Goal: Task Accomplishment & Management: Manage account settings

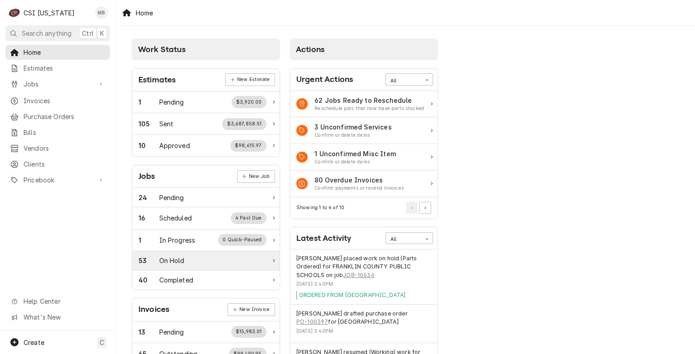
click at [201, 259] on div "53 On Hold" at bounding box center [202, 260] width 128 height 9
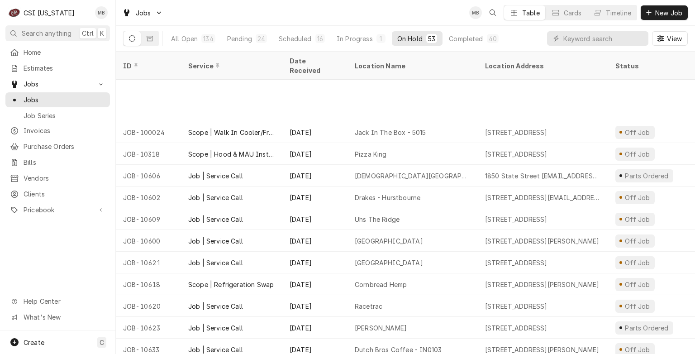
scroll to position [872, 0]
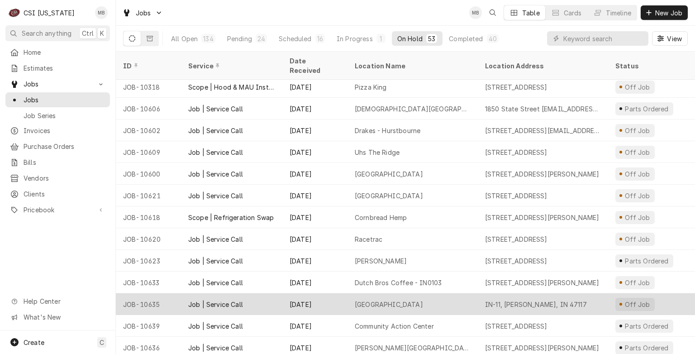
click at [268, 293] on div "Job | Service Call" at bounding box center [231, 304] width 101 height 22
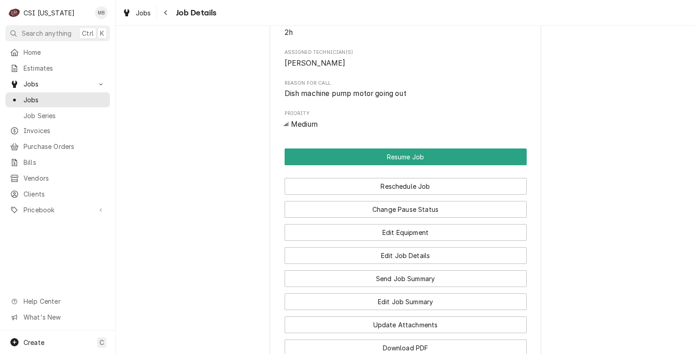
scroll to position [685, 0]
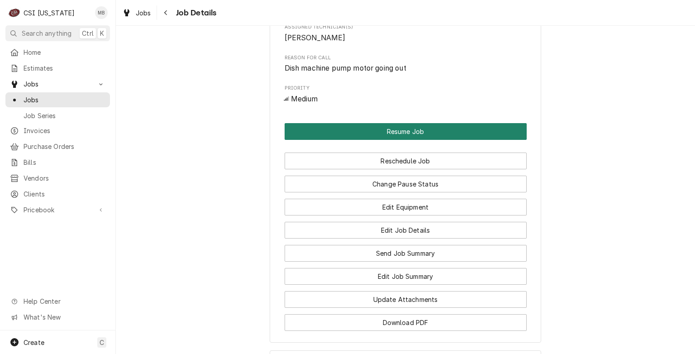
click at [423, 131] on button "Resume Job" at bounding box center [406, 131] width 242 height 17
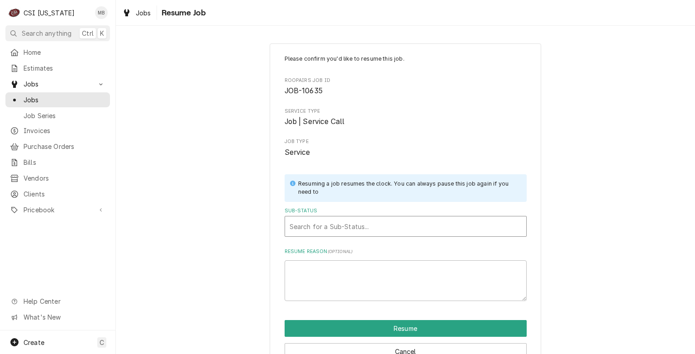
click at [344, 224] on div "Sub-Status" at bounding box center [406, 226] width 232 height 16
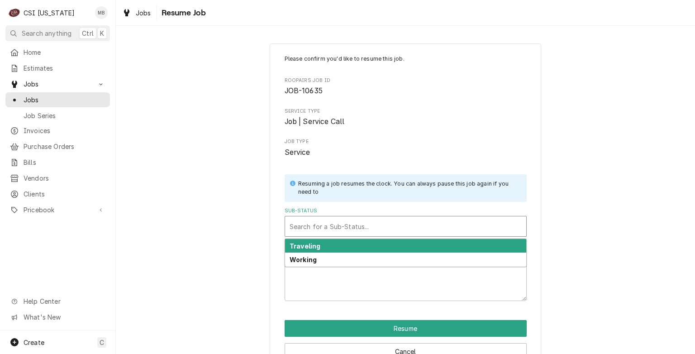
click at [330, 254] on div "Working" at bounding box center [405, 259] width 241 height 14
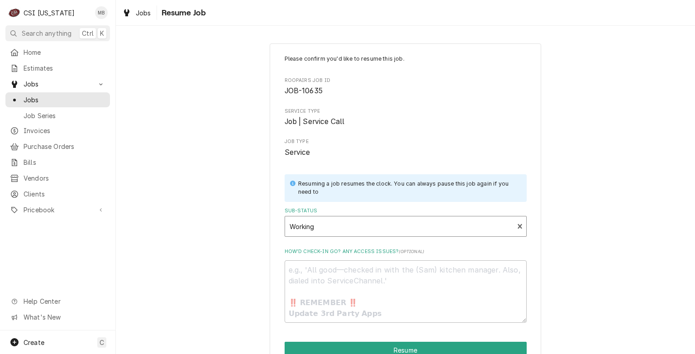
scroll to position [46, 0]
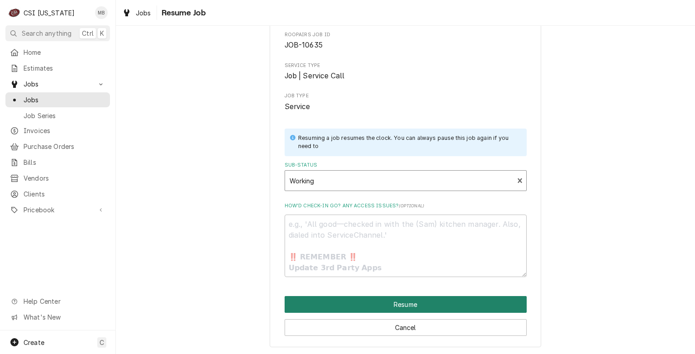
click at [337, 303] on button "Resume" at bounding box center [406, 304] width 242 height 17
type textarea "x"
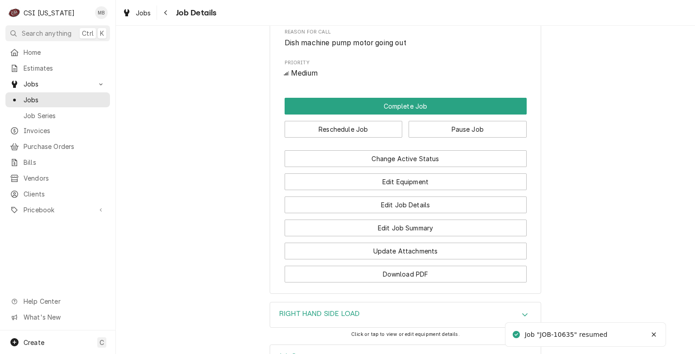
scroll to position [682, 0]
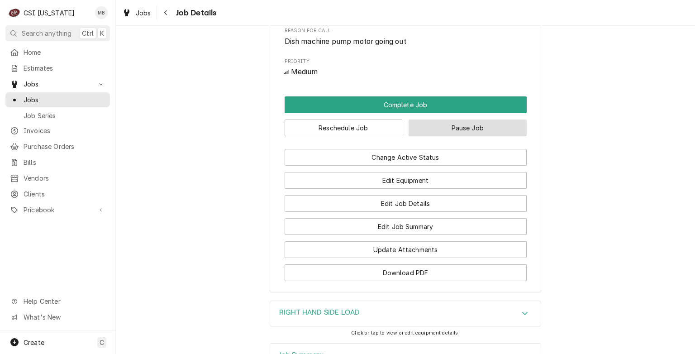
click at [441, 132] on button "Pause Job" at bounding box center [467, 127] width 118 height 17
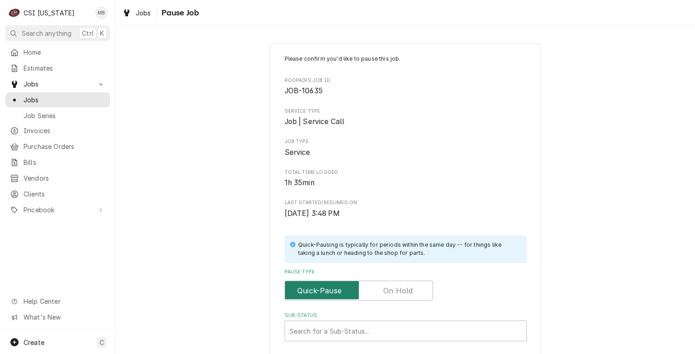
click at [376, 296] on input "Pause Type" at bounding box center [359, 290] width 140 height 20
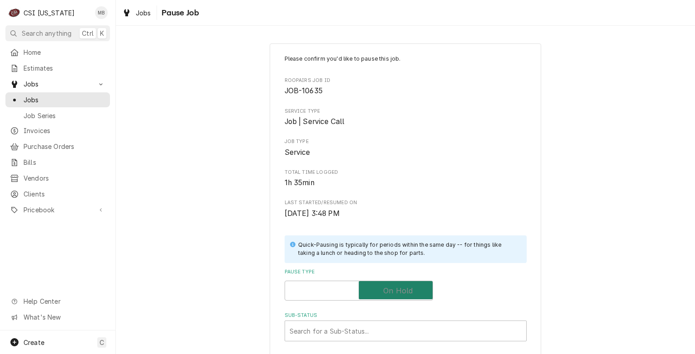
checkbox input "true"
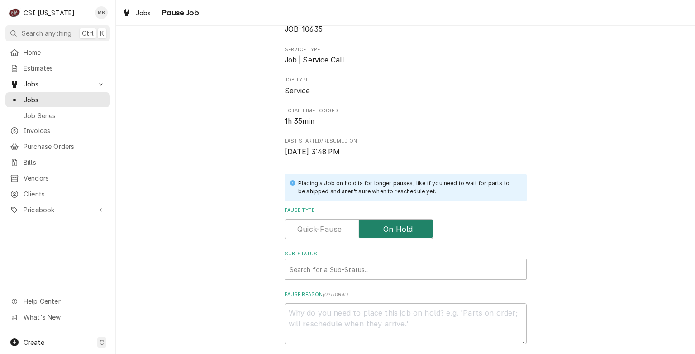
scroll to position [62, 0]
click at [351, 273] on div "Sub-Status" at bounding box center [406, 269] width 232 height 16
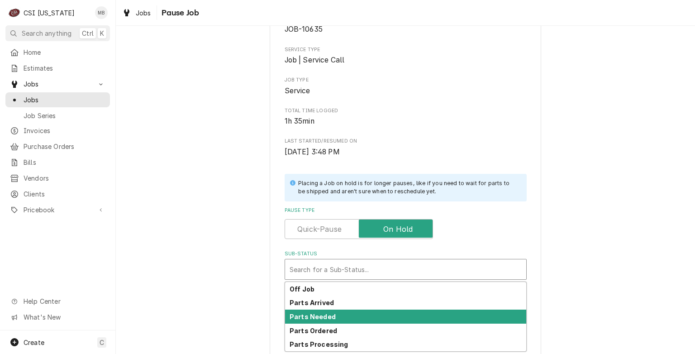
click at [322, 318] on strong "Parts Needed" at bounding box center [313, 317] width 46 height 8
type textarea "x"
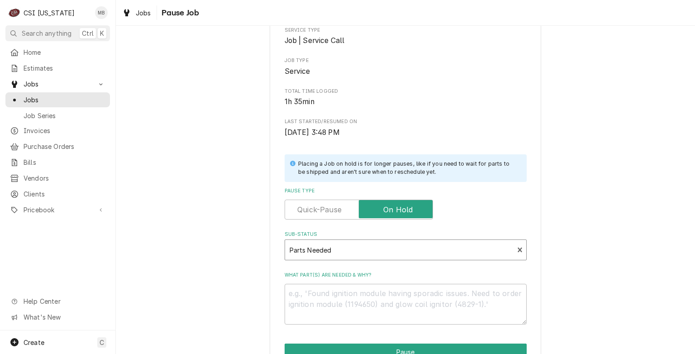
scroll to position [81, 0]
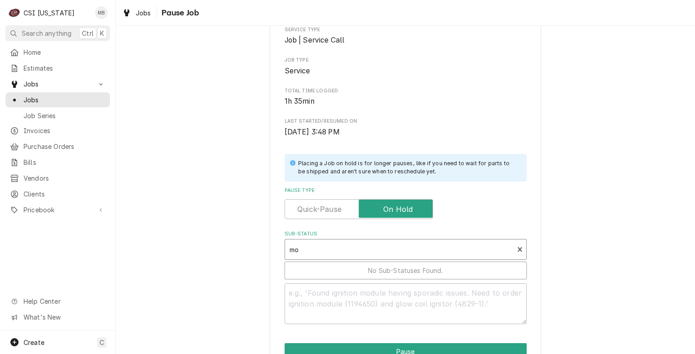
type input "m"
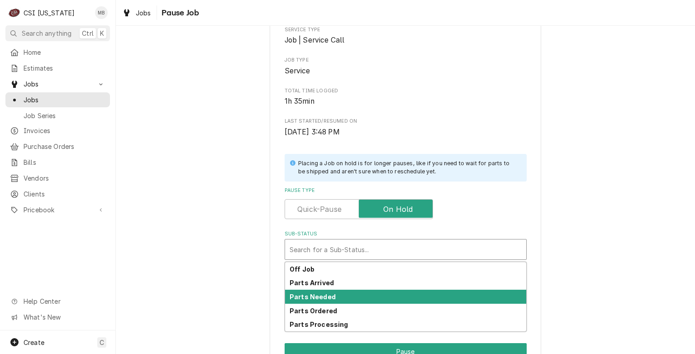
click at [314, 297] on strong "Parts Needed" at bounding box center [313, 297] width 46 height 8
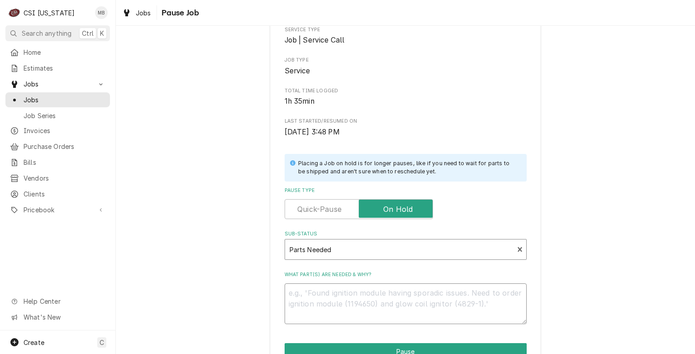
click at [313, 295] on textarea "What part(s) are needed & why?" at bounding box center [406, 303] width 242 height 41
type textarea "x"
type textarea "m"
type textarea "x"
type textarea "mo"
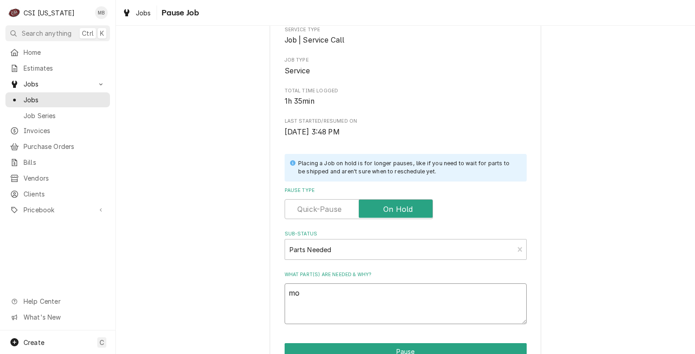
type textarea "x"
type textarea "mot"
type textarea "x"
type textarea "moto"
type textarea "x"
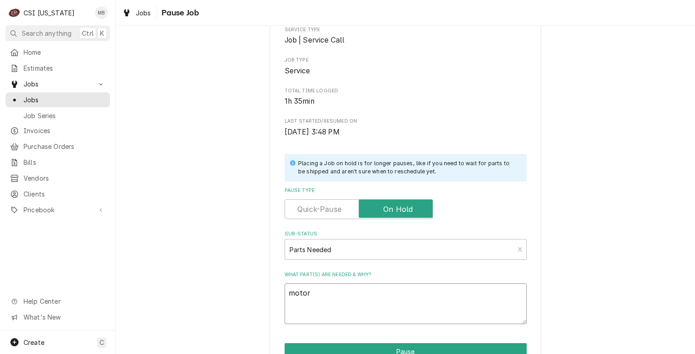
scroll to position [152, 0]
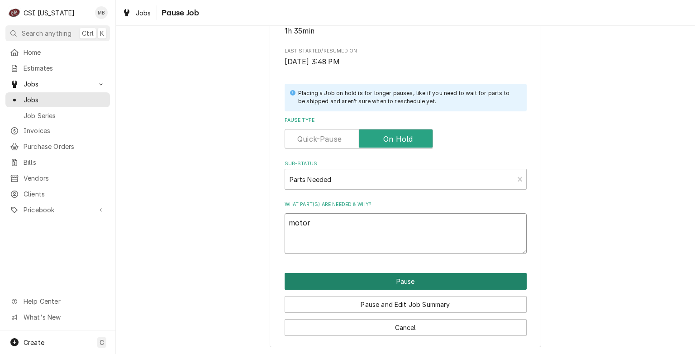
type textarea "motor"
click at [356, 280] on button "Pause" at bounding box center [406, 281] width 242 height 17
type textarea "x"
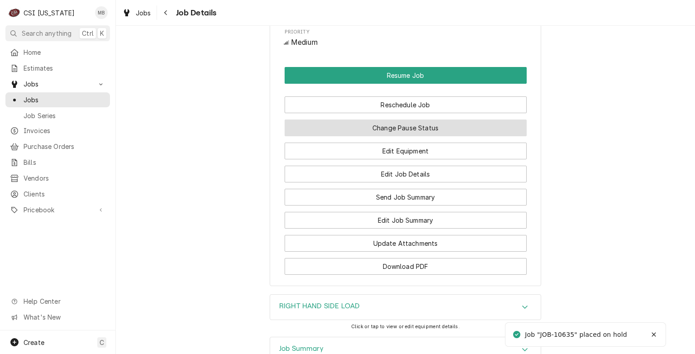
scroll to position [752, 0]
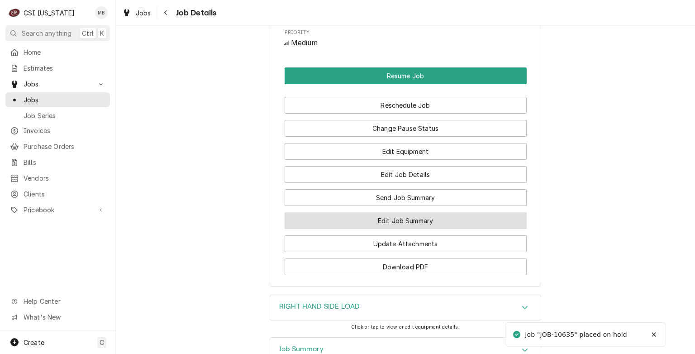
click at [406, 220] on button "Edit Job Summary" at bounding box center [406, 220] width 242 height 17
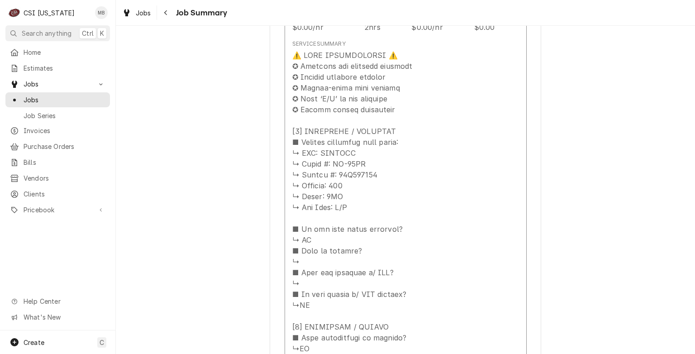
scroll to position [423, 0]
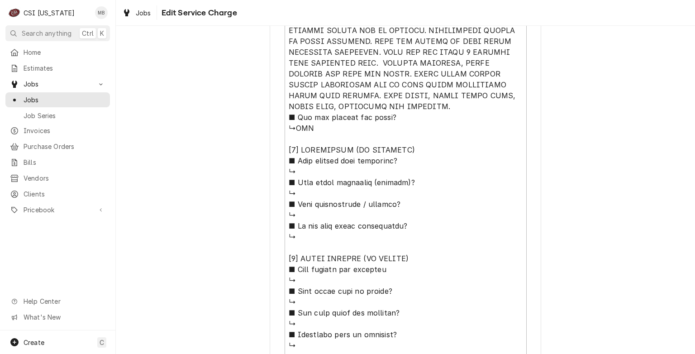
scroll to position [975, 0]
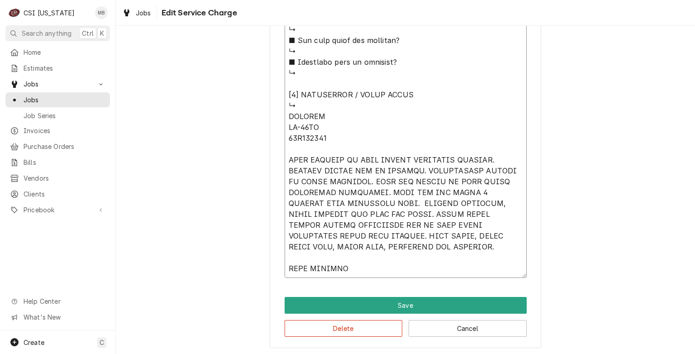
type textarea "x"
type textarea "⚠️ 𝗙𝗢𝗥𝗠 𝗜𝗡𝗦𝗧𝗥𝗨𝗖𝗧𝗜𝗢𝗡𝗦 ⚠️ ✪ 𝗖𝗼𝗺𝗽𝗹𝗲𝘁𝗲 𝗮𝗹𝗹 𝗿𝗲𝗹𝗲𝘃𝗮𝗻𝘁 𝘀𝗲𝗰𝘁𝗶𝗼𝗻𝘀 ✪ 𝗣𝗿𝗼𝘃𝗶𝗱𝗲 𝗱𝗲𝘁𝗮𝗶𝗹𝗲𝗱 𝗮𝗻𝘀…"
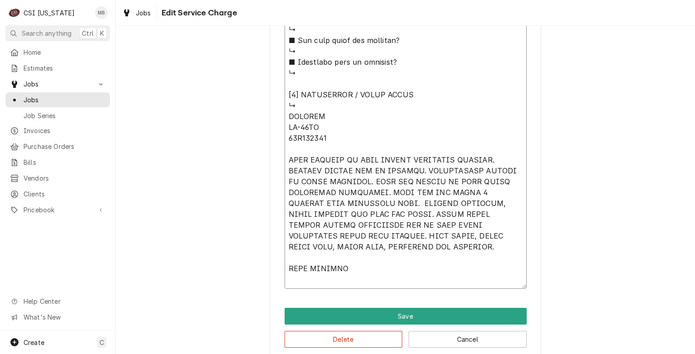
type textarea "x"
type textarea "⚠️ 𝗙𝗢𝗥𝗠 𝗜𝗡𝗦𝗧𝗥𝗨𝗖𝗧𝗜𝗢𝗡𝗦 ⚠️ ✪ 𝗖𝗼𝗺𝗽𝗹𝗲𝘁𝗲 𝗮𝗹𝗹 𝗿𝗲𝗹𝗲𝘃𝗮𝗻𝘁 𝘀𝗲𝗰𝘁𝗶𝗼𝗻𝘀 ✪ 𝗣𝗿𝗼𝘃𝗶𝗱𝗲 𝗱𝗲𝘁𝗮𝗶𝗹𝗲𝗱 𝗮𝗻𝘀…"
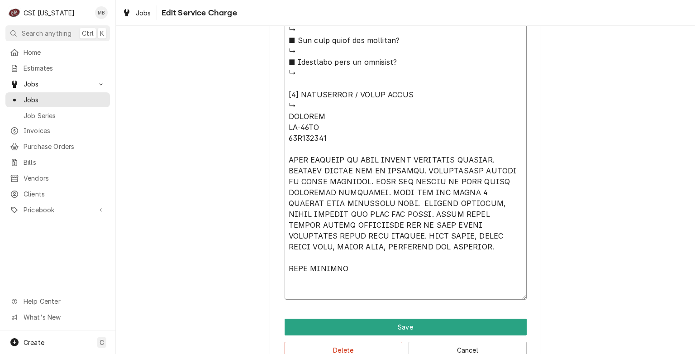
type textarea "x"
type textarea "⚠️ 𝗙𝗢𝗥𝗠 𝗜𝗡𝗦𝗧𝗥𝗨𝗖𝗧𝗜𝗢𝗡𝗦 ⚠️ ✪ 𝗖𝗼𝗺𝗽𝗹𝗲𝘁𝗲 𝗮𝗹𝗹 𝗿𝗲𝗹𝗲𝘃𝗮𝗻𝘁 𝘀𝗲𝗰𝘁𝗶𝗼𝗻𝘀 ✪ 𝗣𝗿𝗼𝘃𝗶𝗱𝗲 𝗱𝗲𝘁𝗮𝗶𝗹𝗲𝗱 𝗮𝗻𝘀…"
type textarea "x"
type textarea "⚠️ 𝗙𝗢𝗥𝗠 𝗜𝗡𝗦𝗧𝗥𝗨𝗖𝗧𝗜𝗢𝗡𝗦 ⚠️ ✪ 𝗖𝗼𝗺𝗽𝗹𝗲𝘁𝗲 𝗮𝗹𝗹 𝗿𝗲𝗹𝗲𝘃𝗮𝗻𝘁 𝘀𝗲𝗰𝘁𝗶𝗼𝗻𝘀 ✪ 𝗣𝗿𝗼𝘃𝗶𝗱𝗲 𝗱𝗲𝘁𝗮𝗶𝗹𝗲𝗱 𝗮𝗻𝘀…"
type textarea "x"
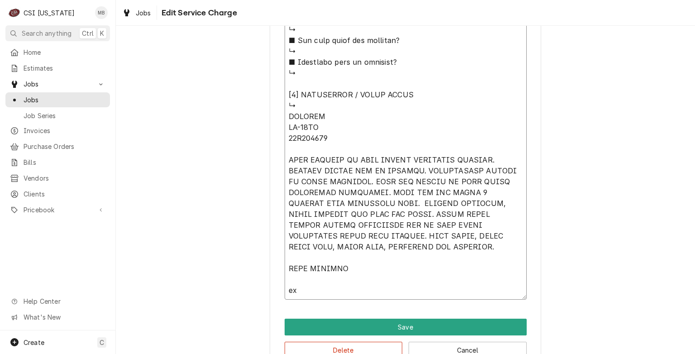
type textarea "⚠️ 𝗙𝗢𝗥𝗠 𝗜𝗡𝗦𝗧𝗥𝗨𝗖𝗧𝗜𝗢𝗡𝗦 ⚠️ ✪ 𝗖𝗼𝗺𝗽𝗹𝗲𝘁𝗲 𝗮𝗹𝗹 𝗿𝗲𝗹𝗲𝘃𝗮𝗻𝘁 𝘀𝗲𝗰𝘁𝗶𝗼𝗻𝘀 ✪ 𝗣𝗿𝗼𝘃𝗶𝗱𝗲 𝗱𝗲𝘁𝗮𝗶𝗹𝗲𝗱 𝗮𝗻𝘀…"
type textarea "x"
type textarea "⚠️ 𝗙𝗢𝗥𝗠 𝗜𝗡𝗦𝗧𝗥𝗨𝗖𝗧𝗜𝗢𝗡𝗦 ⚠️ ✪ 𝗖𝗼𝗺𝗽𝗹𝗲𝘁𝗲 𝗮𝗹𝗹 𝗿𝗲𝗹𝗲𝘃𝗮𝗻𝘁 𝘀𝗲𝗰𝘁𝗶𝗼𝗻𝘀 ✪ 𝗣𝗿𝗼𝘃𝗶𝗱𝗲 𝗱𝗲𝘁𝗮𝗶𝗹𝗲𝗱 𝗮𝗻𝘀…"
type textarea "x"
type textarea "⚠️ 𝗙𝗢𝗥𝗠 𝗜𝗡𝗦𝗧𝗥𝗨𝗖𝗧𝗜𝗢𝗡𝗦 ⚠️ ✪ 𝗖𝗼𝗺𝗽𝗹𝗲𝘁𝗲 𝗮𝗹𝗹 𝗿𝗲𝗹𝗲𝘃𝗮𝗻𝘁 𝘀𝗲𝗰𝘁𝗶𝗼𝗻𝘀 ✪ 𝗣𝗿𝗼𝘃𝗶𝗱𝗲 𝗱𝗲𝘁𝗮𝗶𝗹𝗲𝗱 𝗮𝗻𝘀…"
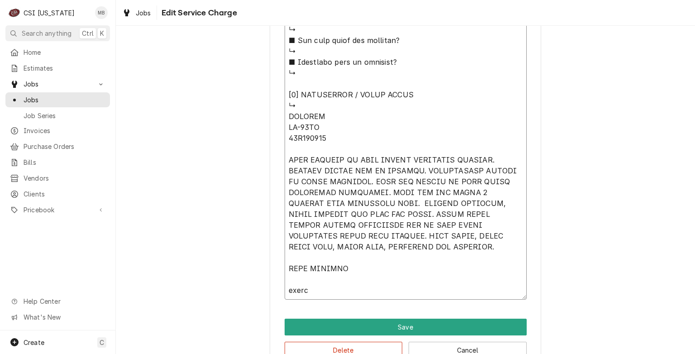
type textarea "x"
type textarea "⚠️ 𝗙𝗢𝗥𝗠 𝗜𝗡𝗦𝗧𝗥𝗨𝗖𝗧𝗜𝗢𝗡𝗦 ⚠️ ✪ 𝗖𝗼𝗺𝗽𝗹𝗲𝘁𝗲 𝗮𝗹𝗹 𝗿𝗲𝗹𝗲𝘃𝗮𝗻𝘁 𝘀𝗲𝗰𝘁𝗶𝗼𝗻𝘀 ✪ 𝗣𝗿𝗼𝘃𝗶𝗱𝗲 𝗱𝗲𝘁𝗮𝗶𝗹𝗲𝗱 𝗮𝗻𝘀…"
type textarea "x"
type textarea "⚠️ 𝗙𝗢𝗥𝗠 𝗜𝗡𝗦𝗧𝗥𝗨𝗖𝗧𝗜𝗢𝗡𝗦 ⚠️ ✪ 𝗖𝗼𝗺𝗽𝗹𝗲𝘁𝗲 𝗮𝗹𝗹 𝗿𝗲𝗹𝗲𝘃𝗮𝗻𝘁 𝘀𝗲𝗰𝘁𝗶𝗼𝗻𝘀 ✪ 𝗣𝗿𝗼𝘃𝗶𝗱𝗲 𝗱𝗲𝘁𝗮𝗶𝗹𝗲𝗱 𝗮𝗻𝘀…"
type textarea "x"
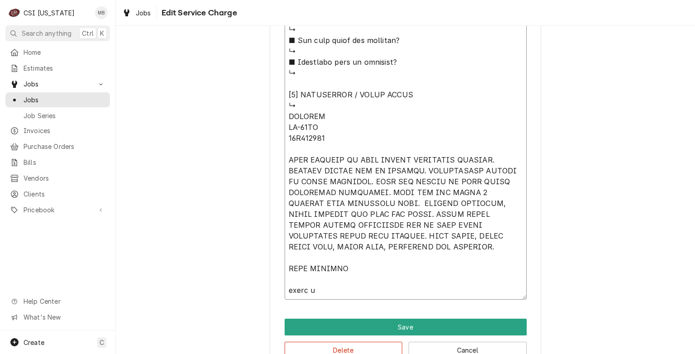
type textarea "⚠️ 𝗙𝗢𝗥𝗠 𝗜𝗡𝗦𝗧𝗥𝗨𝗖𝗧𝗜𝗢𝗡𝗦 ⚠️ ✪ 𝗖𝗼𝗺𝗽𝗹𝗲𝘁𝗲 𝗮𝗹𝗹 𝗿𝗲𝗹𝗲𝘃𝗮𝗻𝘁 𝘀𝗲𝗰𝘁𝗶𝗼𝗻𝘀 ✪ 𝗣𝗿𝗼𝘃𝗶𝗱𝗲 𝗱𝗲𝘁𝗮𝗶𝗹𝗲𝗱 𝗮𝗻𝘀…"
type textarea "x"
type textarea "⚠️ 𝗙𝗢𝗥𝗠 𝗜𝗡𝗦𝗧𝗥𝗨𝗖𝗧𝗜𝗢𝗡𝗦 ⚠️ ✪ 𝗖𝗼𝗺𝗽𝗹𝗲𝘁𝗲 𝗮𝗹𝗹 𝗿𝗲𝗹𝗲𝘃𝗮𝗻𝘁 𝘀𝗲𝗰𝘁𝗶𝗼𝗻𝘀 ✪ 𝗣𝗿𝗼𝘃𝗶𝗱𝗲 𝗱𝗲𝘁𝗮𝗶𝗹𝗲𝗱 𝗮𝗻𝘀…"
type textarea "x"
type textarea "⚠️ 𝗙𝗢𝗥𝗠 𝗜𝗡𝗦𝗧𝗥𝗨𝗖𝗧𝗜𝗢𝗡𝗦 ⚠️ ✪ 𝗖𝗼𝗺𝗽𝗹𝗲𝘁𝗲 𝗮𝗹𝗹 𝗿𝗲𝗹𝗲𝘃𝗮𝗻𝘁 𝘀𝗲𝗰𝘁𝗶𝗼𝗻𝘀 ✪ 𝗣𝗿𝗼𝘃𝗶𝗱𝗲 𝗱𝗲𝘁𝗮𝗶𝗹𝗲𝗱 𝗮𝗻𝘀…"
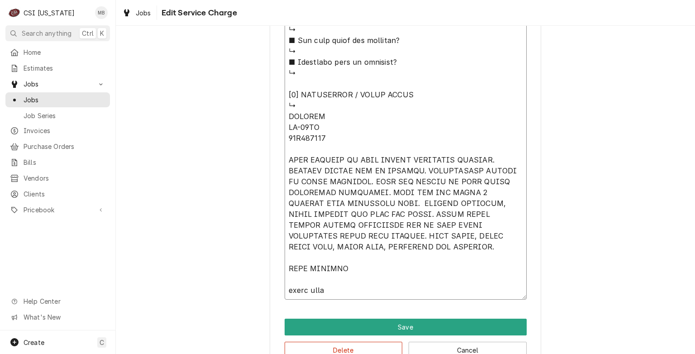
type textarea "x"
type textarea "⚠️ 𝗙𝗢𝗥𝗠 𝗜𝗡𝗦𝗧𝗥𝗨𝗖𝗧𝗜𝗢𝗡𝗦 ⚠️ ✪ 𝗖𝗼𝗺𝗽𝗹𝗲𝘁𝗲 𝗮𝗹𝗹 𝗿𝗲𝗹𝗲𝘃𝗮𝗻𝘁 𝘀𝗲𝗰𝘁𝗶𝗼𝗻𝘀 ✪ 𝗣𝗿𝗼𝘃𝗶𝗱𝗲 𝗱𝗲𝘁𝗮𝗶𝗹𝗲𝗱 𝗮𝗻𝘀…"
type textarea "x"
type textarea "⚠️ 𝗙𝗢𝗥𝗠 𝗜𝗡𝗦𝗧𝗥𝗨𝗖𝗧𝗜𝗢𝗡𝗦 ⚠️ ✪ 𝗖𝗼𝗺𝗽𝗹𝗲𝘁𝗲 𝗮𝗹𝗹 𝗿𝗲𝗹𝗲𝘃𝗮𝗻𝘁 𝘀𝗲𝗰𝘁𝗶𝗼𝗻𝘀 ✪ 𝗣𝗿𝗼𝘃𝗶𝗱𝗲 𝗱𝗲𝘁𝗮𝗶𝗹𝗲𝗱 𝗮𝗻𝘀…"
type textarea "x"
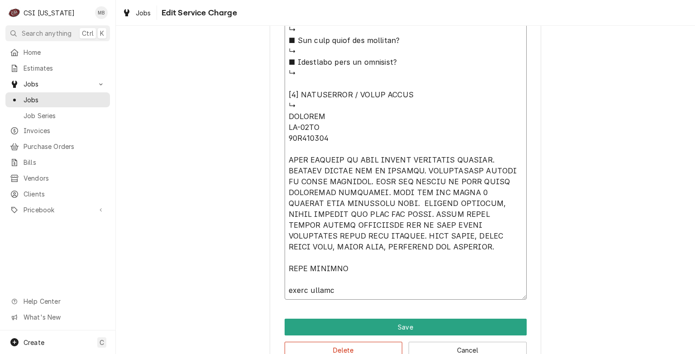
type textarea "⚠️ 𝗙𝗢𝗥𝗠 𝗜𝗡𝗦𝗧𝗥𝗨𝗖𝗧𝗜𝗢𝗡𝗦 ⚠️ ✪ 𝗖𝗼𝗺𝗽𝗹𝗲𝘁𝗲 𝗮𝗹𝗹 𝗿𝗲𝗹𝗲𝘃𝗮𝗻𝘁 𝘀𝗲𝗰𝘁𝗶𝗼𝗻𝘀 ✪ 𝗣𝗿𝗼𝘃𝗶𝗱𝗲 𝗱𝗲𝘁𝗮𝗶𝗹𝗲𝗱 𝗮𝗻𝘀…"
type textarea "x"
type textarea "⚠️ 𝗙𝗢𝗥𝗠 𝗜𝗡𝗦𝗧𝗥𝗨𝗖𝗧𝗜𝗢𝗡𝗦 ⚠️ ✪ 𝗖𝗼𝗺𝗽𝗹𝗲𝘁𝗲 𝗮𝗹𝗹 𝗿𝗲𝗹𝗲𝘃𝗮𝗻𝘁 𝘀𝗲𝗰𝘁𝗶𝗼𝗻𝘀 ✪ 𝗣𝗿𝗼𝘃𝗶𝗱𝗲 𝗱𝗲𝘁𝗮𝗶𝗹𝗲𝗱 𝗮𝗻𝘀…"
type textarea "x"
type textarea "⚠️ 𝗙𝗢𝗥𝗠 𝗜𝗡𝗦𝗧𝗥𝗨𝗖𝗧𝗜𝗢𝗡𝗦 ⚠️ ✪ 𝗖𝗼𝗺𝗽𝗹𝗲𝘁𝗲 𝗮𝗹𝗹 𝗿𝗲𝗹𝗲𝘃𝗮𝗻𝘁 𝘀𝗲𝗰𝘁𝗶𝗼𝗻𝘀 ✪ 𝗣𝗿𝗼𝘃𝗶𝗱𝗲 𝗱𝗲𝘁𝗮𝗶𝗹𝗲𝗱 𝗮𝗻𝘀…"
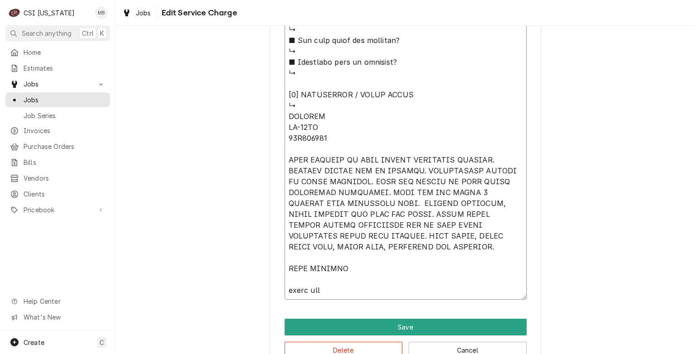
type textarea "x"
type textarea "⚠️ 𝗙𝗢𝗥𝗠 𝗜𝗡𝗦𝗧𝗥𝗨𝗖𝗧𝗜𝗢𝗡𝗦 ⚠️ ✪ 𝗖𝗼𝗺𝗽𝗹𝗲𝘁𝗲 𝗮𝗹𝗹 𝗿𝗲𝗹𝗲𝘃𝗮𝗻𝘁 𝘀𝗲𝗰𝘁𝗶𝗼𝗻𝘀 ✪ 𝗣𝗿𝗼𝘃𝗶𝗱𝗲 𝗱𝗲𝘁𝗮𝗶𝗹𝗲𝗱 𝗮𝗻𝘀…"
type textarea "x"
type textarea "⚠️ 𝗙𝗢𝗥𝗠 𝗜𝗡𝗦𝗧𝗥𝗨𝗖𝗧𝗜𝗢𝗡𝗦 ⚠️ ✪ 𝗖𝗼𝗺𝗽𝗹𝗲𝘁𝗲 𝗮𝗹𝗹 𝗿𝗲𝗹𝗲𝘃𝗮𝗻𝘁 𝘀𝗲𝗰𝘁𝗶𝗼𝗻𝘀 ✪ 𝗣𝗿𝗼𝘃𝗶𝗱𝗲 𝗱𝗲𝘁𝗮𝗶𝗹𝗲𝗱 𝗮𝗻𝘀…"
type textarea "x"
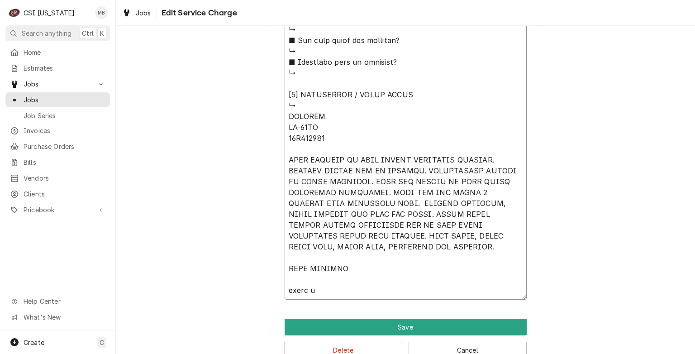
type textarea "⚠️ 𝗙𝗢𝗥𝗠 𝗜𝗡𝗦𝗧𝗥𝗨𝗖𝗧𝗜𝗢𝗡𝗦 ⚠️ ✪ 𝗖𝗼𝗺𝗽𝗹𝗲𝘁𝗲 𝗮𝗹𝗹 𝗿𝗲𝗹𝗲𝘃𝗮𝗻𝘁 𝘀𝗲𝗰𝘁𝗶𝗼𝗻𝘀 ✪ 𝗣𝗿𝗼𝘃𝗶𝗱𝗲 𝗱𝗲𝘁𝗮𝗶𝗹𝗲𝗱 𝗮𝗻𝘀…"
type textarea "x"
type textarea "⚠️ 𝗙𝗢𝗥𝗠 𝗜𝗡𝗦𝗧𝗥𝗨𝗖𝗧𝗜𝗢𝗡𝗦 ⚠️ ✪ 𝗖𝗼𝗺𝗽𝗹𝗲𝘁𝗲 𝗮𝗹𝗹 𝗿𝗲𝗹𝗲𝘃𝗮𝗻𝘁 𝘀𝗲𝗰𝘁𝗶𝗼𝗻𝘀 ✪ 𝗣𝗿𝗼𝘃𝗶𝗱𝗲 𝗱𝗲𝘁𝗮𝗶𝗹𝗲𝗱 𝗮𝗻𝘀…"
type textarea "x"
type textarea "⚠️ 𝗙𝗢𝗥𝗠 𝗜𝗡𝗦𝗧𝗥𝗨𝗖𝗧𝗜𝗢𝗡𝗦 ⚠️ ✪ 𝗖𝗼𝗺𝗽𝗹𝗲𝘁𝗲 𝗮𝗹𝗹 𝗿𝗲𝗹𝗲𝘃𝗮𝗻𝘁 𝘀𝗲𝗰𝘁𝗶𝗼𝗻𝘀 ✪ 𝗣𝗿𝗼𝘃𝗶𝗱𝗲 𝗱𝗲𝘁𝗮𝗶𝗹𝗲𝗱 𝗮𝗻𝘀…"
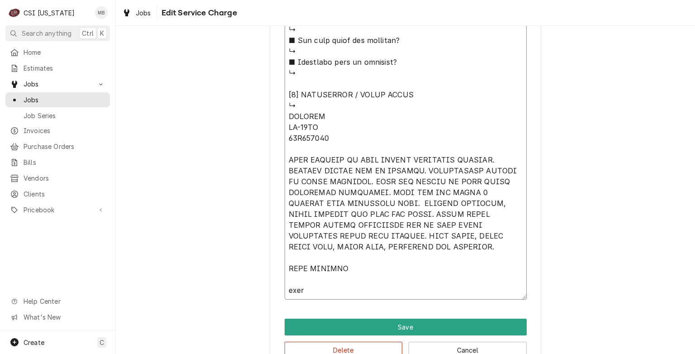
type textarea "x"
type textarea "⚠️ 𝗙𝗢𝗥𝗠 𝗜𝗡𝗦𝗧𝗥𝗨𝗖𝗧𝗜𝗢𝗡𝗦 ⚠️ ✪ 𝗖𝗼𝗺𝗽𝗹𝗲𝘁𝗲 𝗮𝗹𝗹 𝗿𝗲𝗹𝗲𝘃𝗮𝗻𝘁 𝘀𝗲𝗰𝘁𝗶𝗼𝗻𝘀 ✪ 𝗣𝗿𝗼𝘃𝗶𝗱𝗲 𝗱𝗲𝘁𝗮𝗶𝗹𝗲𝗱 𝗮𝗻𝘀…"
type textarea "x"
type textarea "⚠️ 𝗙𝗢𝗥𝗠 𝗜𝗡𝗦𝗧𝗥𝗨𝗖𝗧𝗜𝗢𝗡𝗦 ⚠️ ✪ 𝗖𝗼𝗺𝗽𝗹𝗲𝘁𝗲 𝗮𝗹𝗹 𝗿𝗲𝗹𝗲𝘃𝗮𝗻𝘁 𝘀𝗲𝗰𝘁𝗶𝗼𝗻𝘀 ✪ 𝗣𝗿𝗼𝘃𝗶𝗱𝗲 𝗱𝗲𝘁𝗮𝗶𝗹𝗲𝗱 𝗮𝗻𝘀…"
type textarea "x"
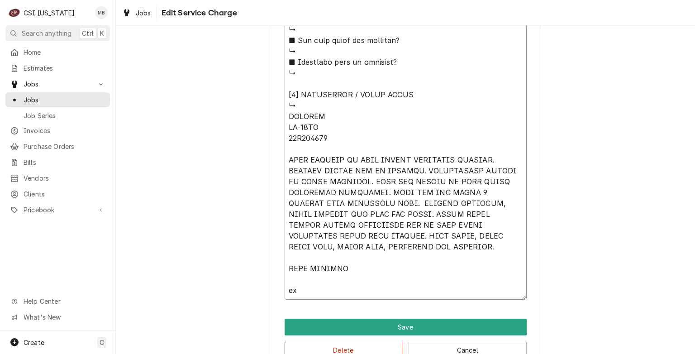
type textarea "⚠️ 𝗙𝗢𝗥𝗠 𝗜𝗡𝗦𝗧𝗥𝗨𝗖𝗧𝗜𝗢𝗡𝗦 ⚠️ ✪ 𝗖𝗼𝗺𝗽𝗹𝗲𝘁𝗲 𝗮𝗹𝗹 𝗿𝗲𝗹𝗲𝘃𝗮𝗻𝘁 𝘀𝗲𝗰𝘁𝗶𝗼𝗻𝘀 ✪ 𝗣𝗿𝗼𝘃𝗶𝗱𝗲 𝗱𝗲𝘁𝗮𝗶𝗹𝗲𝗱 𝗮𝗻𝘀…"
type textarea "x"
type textarea "⚠️ 𝗙𝗢𝗥𝗠 𝗜𝗡𝗦𝗧𝗥𝗨𝗖𝗧𝗜𝗢𝗡𝗦 ⚠️ ✪ 𝗖𝗼𝗺𝗽𝗹𝗲𝘁𝗲 𝗮𝗹𝗹 𝗿𝗲𝗹𝗲𝘃𝗮𝗻𝘁 𝘀𝗲𝗰𝘁𝗶𝗼𝗻𝘀 ✪ 𝗣𝗿𝗼𝘃𝗶𝗱𝗲 𝗱𝗲𝘁𝗮𝗶𝗹𝗲𝗱 𝗮𝗻𝘀…"
type textarea "x"
type textarea "⚠️ 𝗙𝗢𝗥𝗠 𝗜𝗡𝗦𝗧𝗥𝗨𝗖𝗧𝗜𝗢𝗡𝗦 ⚠️ ✪ 𝗖𝗼𝗺𝗽𝗹𝗲𝘁𝗲 𝗮𝗹𝗹 𝗿𝗲𝗹𝗲𝘃𝗮𝗻𝘁 𝘀𝗲𝗰𝘁𝗶𝗼𝗻𝘀 ✪ 𝗣𝗿𝗼𝘃𝗶𝗱𝗲 𝗱𝗲𝘁𝗮𝗶𝗹𝗲𝗱 𝗮𝗻𝘀…"
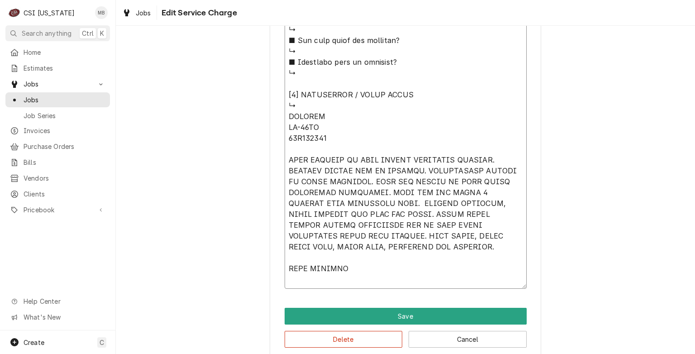
type textarea "x"
type textarea "⚠️ 𝗙𝗢𝗥𝗠 𝗜𝗡𝗦𝗧𝗥𝗨𝗖𝗧𝗜𝗢𝗡𝗦 ⚠️ ✪ 𝗖𝗼𝗺𝗽𝗹𝗲𝘁𝗲 𝗮𝗹𝗹 𝗿𝗲𝗹𝗲𝘃𝗮𝗻𝘁 𝘀𝗲𝗰𝘁𝗶𝗼𝗻𝘀 ✪ 𝗣𝗿𝗼𝘃𝗶𝗱𝗲 𝗱𝗲𝘁𝗮𝗶𝗹𝗲𝗱 𝗮𝗻𝘀…"
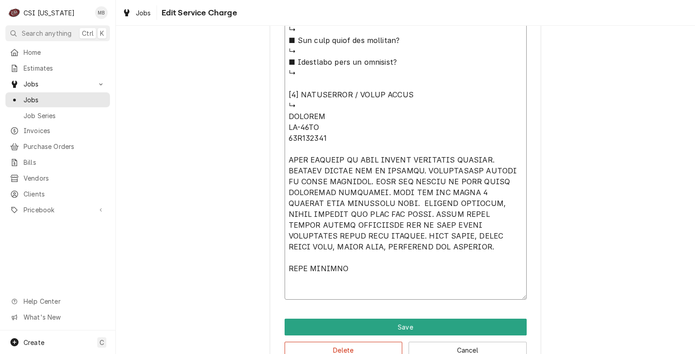
type textarea "x"
type textarea "⚠️ 𝗙𝗢𝗥𝗠 𝗜𝗡𝗦𝗧𝗥𝗨𝗖𝗧𝗜𝗢𝗡𝗦 ⚠️ ✪ 𝗖𝗼𝗺𝗽𝗹𝗲𝘁𝗲 𝗮𝗹𝗹 𝗿𝗲𝗹𝗲𝘃𝗮𝗻𝘁 𝘀𝗲𝗰𝘁𝗶𝗼𝗻𝘀 ✪ 𝗣𝗿𝗼𝘃𝗶𝗱𝗲 𝗱𝗲𝘁𝗮𝗶𝗹𝗲𝗱 𝗮𝗻𝘀…"
type textarea "x"
type textarea "⚠️ 𝗙𝗢𝗥𝗠 𝗜𝗡𝗦𝗧𝗥𝗨𝗖𝗧𝗜𝗢𝗡𝗦 ⚠️ ✪ 𝗖𝗼𝗺𝗽𝗹𝗲𝘁𝗲 𝗮𝗹𝗹 𝗿𝗲𝗹𝗲𝘃𝗮𝗻𝘁 𝘀𝗲𝗰𝘁𝗶𝗼𝗻𝘀 ✪ 𝗣𝗿𝗼𝘃𝗶𝗱𝗲 𝗱𝗲𝘁𝗮𝗶𝗹𝗲𝗱 𝗮𝗻𝘀…"
type textarea "x"
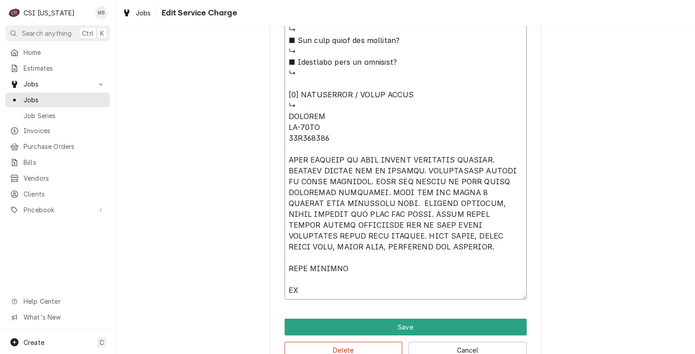
type textarea "⚠️ 𝗙𝗢𝗥𝗠 𝗜𝗡𝗦𝗧𝗥𝗨𝗖𝗧𝗜𝗢𝗡𝗦 ⚠️ ✪ 𝗖𝗼𝗺𝗽𝗹𝗲𝘁𝗲 𝗮𝗹𝗹 𝗿𝗲𝗹𝗲𝘃𝗮𝗻𝘁 𝘀𝗲𝗰𝘁𝗶𝗼𝗻𝘀 ✪ 𝗣𝗿𝗼𝘃𝗶𝗱𝗲 𝗱𝗲𝘁𝗮𝗶𝗹𝗲𝗱 𝗮𝗻𝘀…"
type textarea "x"
type textarea "⚠️ 𝗙𝗢𝗥𝗠 𝗜𝗡𝗦𝗧𝗥𝗨𝗖𝗧𝗜𝗢𝗡𝗦 ⚠️ ✪ 𝗖𝗼𝗺𝗽𝗹𝗲𝘁𝗲 𝗮𝗹𝗹 𝗿𝗲𝗹𝗲𝘃𝗮𝗻𝘁 𝘀𝗲𝗰𝘁𝗶𝗼𝗻𝘀 ✪ 𝗣𝗿𝗼𝘃𝗶𝗱𝗲 𝗱𝗲𝘁𝗮𝗶𝗹𝗲𝗱 𝗮𝗻𝘀…"
type textarea "x"
type textarea "⚠️ 𝗙𝗢𝗥𝗠 𝗜𝗡𝗦𝗧𝗥𝗨𝗖𝗧𝗜𝗢𝗡𝗦 ⚠️ ✪ 𝗖𝗼𝗺𝗽𝗹𝗲𝘁𝗲 𝗮𝗹𝗹 𝗿𝗲𝗹𝗲𝘃𝗮𝗻𝘁 𝘀𝗲𝗰𝘁𝗶𝗼𝗻𝘀 ✪ 𝗣𝗿𝗼𝘃𝗶𝗱𝗲 𝗱𝗲𝘁𝗮𝗶𝗹𝗲𝗱 𝗮𝗻𝘀…"
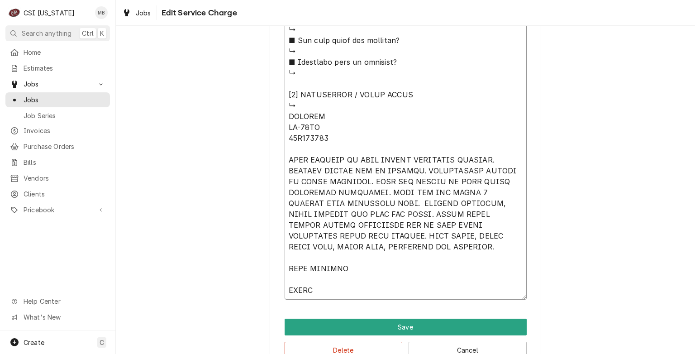
type textarea "x"
type textarea "⚠️ 𝗙𝗢𝗥𝗠 𝗜𝗡𝗦𝗧𝗥𝗨𝗖𝗧𝗜𝗢𝗡𝗦 ⚠️ ✪ 𝗖𝗼𝗺𝗽𝗹𝗲𝘁𝗲 𝗮𝗹𝗹 𝗿𝗲𝗹𝗲𝘃𝗮𝗻𝘁 𝘀𝗲𝗰𝘁𝗶𝗼𝗻𝘀 ✪ 𝗣𝗿𝗼𝘃𝗶𝗱𝗲 𝗱𝗲𝘁𝗮𝗶𝗹𝗲𝗱 𝗮𝗻𝘀…"
type textarea "x"
type textarea "⚠️ 𝗙𝗢𝗥𝗠 𝗜𝗡𝗦𝗧𝗥𝗨𝗖𝗧𝗜𝗢𝗡𝗦 ⚠️ ✪ 𝗖𝗼𝗺𝗽𝗹𝗲𝘁𝗲 𝗮𝗹𝗹 𝗿𝗲𝗹𝗲𝘃𝗮𝗻𝘁 𝘀𝗲𝗰𝘁𝗶𝗼𝗻𝘀 ✪ 𝗣𝗿𝗼𝘃𝗶𝗱𝗲 𝗱𝗲𝘁𝗮𝗶𝗹𝗲𝗱 𝗮𝗻𝘀…"
type textarea "x"
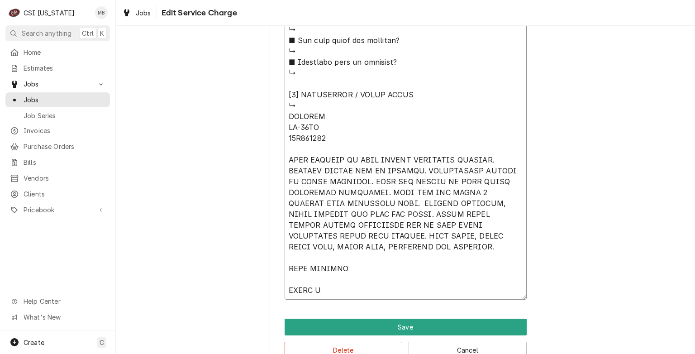
type textarea "⚠️ 𝗙𝗢𝗥𝗠 𝗜𝗡𝗦𝗧𝗥𝗨𝗖𝗧𝗜𝗢𝗡𝗦 ⚠️ ✪ 𝗖𝗼𝗺𝗽𝗹𝗲𝘁𝗲 𝗮𝗹𝗹 𝗿𝗲𝗹𝗲𝘃𝗮𝗻𝘁 𝘀𝗲𝗰𝘁𝗶𝗼𝗻𝘀 ✪ 𝗣𝗿𝗼𝘃𝗶𝗱𝗲 𝗱𝗲𝘁𝗮𝗶𝗹𝗲𝗱 𝗮𝗻𝘀…"
type textarea "x"
type textarea "⚠️ 𝗙𝗢𝗥𝗠 𝗜𝗡𝗦𝗧𝗥𝗨𝗖𝗧𝗜𝗢𝗡𝗦 ⚠️ ✪ 𝗖𝗼𝗺𝗽𝗹𝗲𝘁𝗲 𝗮𝗹𝗹 𝗿𝗲𝗹𝗲𝘃𝗮𝗻𝘁 𝘀𝗲𝗰𝘁𝗶𝗼𝗻𝘀 ✪ 𝗣𝗿𝗼𝘃𝗶𝗱𝗲 𝗱𝗲𝘁𝗮𝗶𝗹𝗲𝗱 𝗮𝗻𝘀…"
type textarea "x"
type textarea "⚠️ 𝗙𝗢𝗥𝗠 𝗜𝗡𝗦𝗧𝗥𝗨𝗖𝗧𝗜𝗢𝗡𝗦 ⚠️ ✪ 𝗖𝗼𝗺𝗽𝗹𝗲𝘁𝗲 𝗮𝗹𝗹 𝗿𝗲𝗹𝗲𝘃𝗮𝗻𝘁 𝘀𝗲𝗰𝘁𝗶𝗼𝗻𝘀 ✪ 𝗣𝗿𝗼𝘃𝗶𝗱𝗲 𝗱𝗲𝘁𝗮𝗶𝗹𝗲𝗱 𝗮𝗻𝘀…"
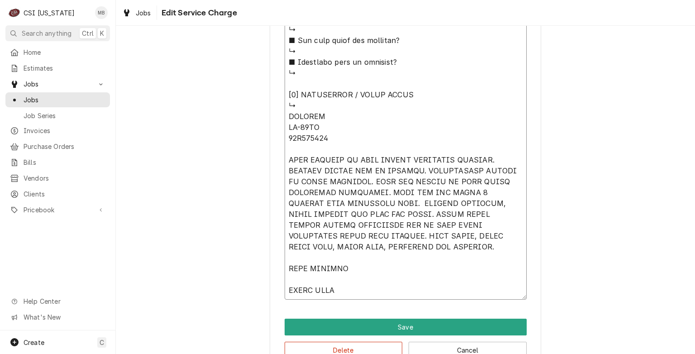
type textarea "x"
type textarea "⚠️ 𝗙𝗢𝗥𝗠 𝗜𝗡𝗦𝗧𝗥𝗨𝗖𝗧𝗜𝗢𝗡𝗦 ⚠️ ✪ 𝗖𝗼𝗺𝗽𝗹𝗲𝘁𝗲 𝗮𝗹𝗹 𝗿𝗲𝗹𝗲𝘃𝗮𝗻𝘁 𝘀𝗲𝗰𝘁𝗶𝗼𝗻𝘀 ✪ 𝗣𝗿𝗼𝘃𝗶𝗱𝗲 𝗱𝗲𝘁𝗮𝗶𝗹𝗲𝗱 𝗮𝗻𝘀…"
type textarea "x"
type textarea "⚠️ 𝗙𝗢𝗥𝗠 𝗜𝗡𝗦𝗧𝗥𝗨𝗖𝗧𝗜𝗢𝗡𝗦 ⚠️ ✪ 𝗖𝗼𝗺𝗽𝗹𝗲𝘁𝗲 𝗮𝗹𝗹 𝗿𝗲𝗹𝗲𝘃𝗮𝗻𝘁 𝘀𝗲𝗰𝘁𝗶𝗼𝗻𝘀 ✪ 𝗣𝗿𝗼𝘃𝗶𝗱𝗲 𝗱𝗲𝘁𝗮𝗶𝗹𝗲𝗱 𝗮𝗻𝘀…"
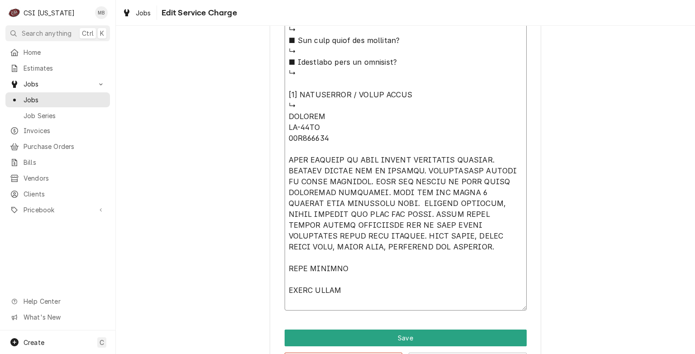
type textarea "x"
type textarea "⚠️ 𝗙𝗢𝗥𝗠 𝗜𝗡𝗦𝗧𝗥𝗨𝗖𝗧𝗜𝗢𝗡𝗦 ⚠️ ✪ 𝗖𝗼𝗺𝗽𝗹𝗲𝘁𝗲 𝗮𝗹𝗹 𝗿𝗲𝗹𝗲𝘃𝗮𝗻𝘁 𝘀𝗲𝗰𝘁𝗶𝗼𝗻𝘀 ✪ 𝗣𝗿𝗼𝘃𝗶𝗱𝗲 𝗱𝗲𝘁𝗮𝗶𝗹𝗲𝗱 𝗮𝗻𝘀…"
type textarea "x"
type textarea "⚠️ 𝗙𝗢𝗥𝗠 𝗜𝗡𝗦𝗧𝗥𝗨𝗖𝗧𝗜𝗢𝗡𝗦 ⚠️ ✪ 𝗖𝗼𝗺𝗽𝗹𝗲𝘁𝗲 𝗮𝗹𝗹 𝗿𝗲𝗹𝗲𝘃𝗮𝗻𝘁 𝘀𝗲𝗰𝘁𝗶𝗼𝗻𝘀 ✪ 𝗣𝗿𝗼𝘃𝗶𝗱𝗲 𝗱𝗲𝘁𝗮𝗶𝗹𝗲𝗱 𝗮𝗻𝘀…"
type textarea "x"
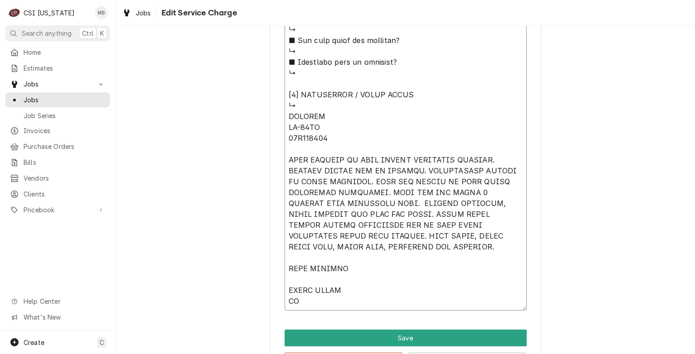
type textarea "⚠️ 𝗙𝗢𝗥𝗠 𝗜𝗡𝗦𝗧𝗥𝗨𝗖𝗧𝗜𝗢𝗡𝗦 ⚠️ ✪ 𝗖𝗼𝗺𝗽𝗹𝗲𝘁𝗲 𝗮𝗹𝗹 𝗿𝗲𝗹𝗲𝘃𝗮𝗻𝘁 𝘀𝗲𝗰𝘁𝗶𝗼𝗻𝘀 ✪ 𝗣𝗿𝗼𝘃𝗶𝗱𝗲 𝗱𝗲𝘁𝗮𝗶𝗹𝗲𝗱 𝗮𝗻𝘀…"
type textarea "x"
type textarea "⚠️ 𝗙𝗢𝗥𝗠 𝗜𝗡𝗦𝗧𝗥𝗨𝗖𝗧𝗜𝗢𝗡𝗦 ⚠️ ✪ 𝗖𝗼𝗺𝗽𝗹𝗲𝘁𝗲 𝗮𝗹𝗹 𝗿𝗲𝗹𝗲𝘃𝗮𝗻𝘁 𝘀𝗲𝗰𝘁𝗶𝗼𝗻𝘀 ✪ 𝗣𝗿𝗼𝘃𝗶𝗱𝗲 𝗱𝗲𝘁𝗮𝗶𝗹𝗲𝗱 𝗮𝗻𝘀…"
type textarea "x"
type textarea "⚠️ 𝗙𝗢𝗥𝗠 𝗜𝗡𝗦𝗧𝗥𝗨𝗖𝗧𝗜𝗢𝗡𝗦 ⚠️ ✪ 𝗖𝗼𝗺𝗽𝗹𝗲𝘁𝗲 𝗮𝗹𝗹 𝗿𝗲𝗹𝗲𝘃𝗮𝗻𝘁 𝘀𝗲𝗰𝘁𝗶𝗼𝗻𝘀 ✪ 𝗣𝗿𝗼𝘃𝗶𝗱𝗲 𝗱𝗲𝘁𝗮𝗶𝗹𝗲𝗱 𝗮𝗻𝘀…"
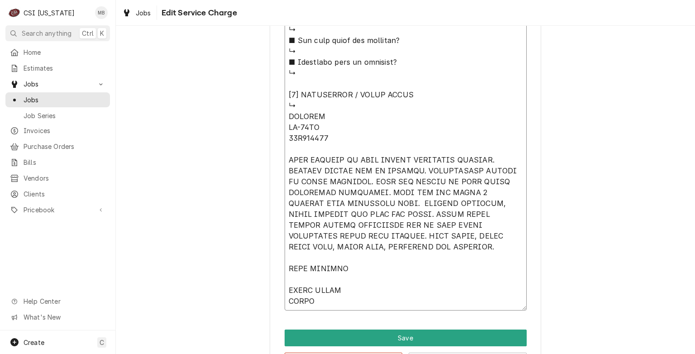
type textarea "x"
type textarea "⚠️ 𝗙𝗢𝗥𝗠 𝗜𝗡𝗦𝗧𝗥𝗨𝗖𝗧𝗜𝗢𝗡𝗦 ⚠️ ✪ 𝗖𝗼𝗺𝗽𝗹𝗲𝘁𝗲 𝗮𝗹𝗹 𝗿𝗲𝗹𝗲𝘃𝗮𝗻𝘁 𝘀𝗲𝗰𝘁𝗶𝗼𝗻𝘀 ✪ 𝗣𝗿𝗼𝘃𝗶𝗱𝗲 𝗱𝗲𝘁𝗮𝗶𝗹𝗲𝗱 𝗮𝗻𝘀…"
type textarea "x"
type textarea "⚠️ 𝗙𝗢𝗥𝗠 𝗜𝗡𝗦𝗧𝗥𝗨𝗖𝗧𝗜𝗢𝗡𝗦 ⚠️ ✪ 𝗖𝗼𝗺𝗽𝗹𝗲𝘁𝗲 𝗮𝗹𝗹 𝗿𝗲𝗹𝗲𝘃𝗮𝗻𝘁 𝘀𝗲𝗰𝘁𝗶𝗼𝗻𝘀 ✪ 𝗣𝗿𝗼𝘃𝗶𝗱𝗲 𝗱𝗲𝘁𝗮𝗶𝗹𝗲𝗱 𝗮𝗻𝘀…"
type textarea "x"
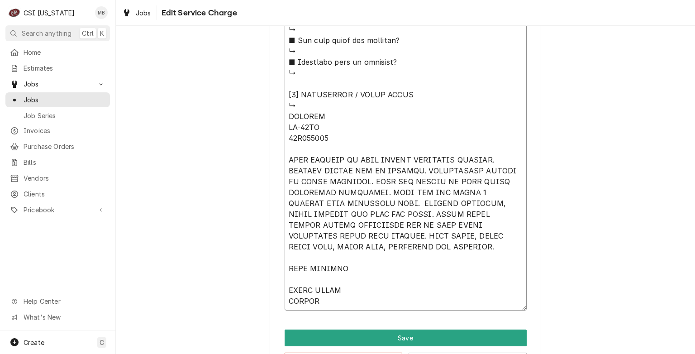
type textarea "⚠️ 𝗙𝗢𝗥𝗠 𝗜𝗡𝗦𝗧𝗥𝗨𝗖𝗧𝗜𝗢𝗡𝗦 ⚠️ ✪ 𝗖𝗼𝗺𝗽𝗹𝗲𝘁𝗲 𝗮𝗹𝗹 𝗿𝗲𝗹𝗲𝘃𝗮𝗻𝘁 𝘀𝗲𝗰𝘁𝗶𝗼𝗻𝘀 ✪ 𝗣𝗿𝗼𝘃𝗶𝗱𝗲 𝗱𝗲𝘁𝗮𝗶𝗹𝗲𝗱 𝗮𝗻𝘀…"
type textarea "x"
type textarea "⚠️ 𝗙𝗢𝗥𝗠 𝗜𝗡𝗦𝗧𝗥𝗨𝗖𝗧𝗜𝗢𝗡𝗦 ⚠️ ✪ 𝗖𝗼𝗺𝗽𝗹𝗲𝘁𝗲 𝗮𝗹𝗹 𝗿𝗲𝗹𝗲𝘃𝗮𝗻𝘁 𝘀𝗲𝗰𝘁𝗶𝗼𝗻𝘀 ✪ 𝗣𝗿𝗼𝘃𝗶𝗱𝗲 𝗱𝗲𝘁𝗮𝗶𝗹𝗲𝗱 𝗮𝗻𝘀…"
type textarea "x"
type textarea "⚠️ 𝗙𝗢𝗥𝗠 𝗜𝗡𝗦𝗧𝗥𝗨𝗖𝗧𝗜𝗢𝗡𝗦 ⚠️ ✪ 𝗖𝗼𝗺𝗽𝗹𝗲𝘁𝗲 𝗮𝗹𝗹 𝗿𝗲𝗹𝗲𝘃𝗮𝗻𝘁 𝘀𝗲𝗰𝘁𝗶𝗼𝗻𝘀 ✪ 𝗣𝗿𝗼𝘃𝗶𝗱𝗲 𝗱𝗲𝘁𝗮𝗶𝗹𝗲𝗱 𝗮𝗻𝘀…"
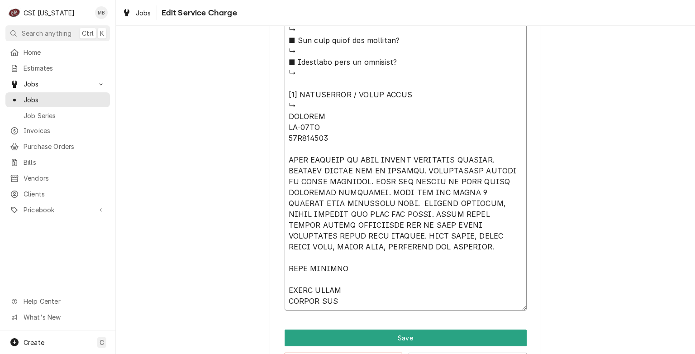
type textarea "x"
type textarea "⚠️ 𝗙𝗢𝗥𝗠 𝗜𝗡𝗦𝗧𝗥𝗨𝗖𝗧𝗜𝗢𝗡𝗦 ⚠️ ✪ 𝗖𝗼𝗺𝗽𝗹𝗲𝘁𝗲 𝗮𝗹𝗹 𝗿𝗲𝗹𝗲𝘃𝗮𝗻𝘁 𝘀𝗲𝗰𝘁𝗶𝗼𝗻𝘀 ✪ 𝗣𝗿𝗼𝘃𝗶𝗱𝗲 𝗱𝗲𝘁𝗮𝗶𝗹𝗲𝗱 𝗮𝗻𝘀…"
type textarea "x"
type textarea "⚠️ 𝗙𝗢𝗥𝗠 𝗜𝗡𝗦𝗧𝗥𝗨𝗖𝗧𝗜𝗢𝗡𝗦 ⚠️ ✪ 𝗖𝗼𝗺𝗽𝗹𝗲𝘁𝗲 𝗮𝗹𝗹 𝗿𝗲𝗹𝗲𝘃𝗮𝗻𝘁 𝘀𝗲𝗰𝘁𝗶𝗼𝗻𝘀 ✪ 𝗣𝗿𝗼𝘃𝗶𝗱𝗲 𝗱𝗲𝘁𝗮𝗶𝗹𝗲𝗱 𝗮𝗻𝘀…"
type textarea "x"
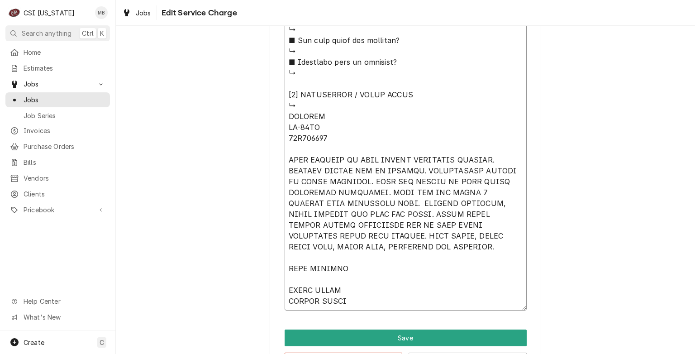
type textarea "⚠️ 𝗙𝗢𝗥𝗠 𝗜𝗡𝗦𝗧𝗥𝗨𝗖𝗧𝗜𝗢𝗡𝗦 ⚠️ ✪ 𝗖𝗼𝗺𝗽𝗹𝗲𝘁𝗲 𝗮𝗹𝗹 𝗿𝗲𝗹𝗲𝘃𝗮𝗻𝘁 𝘀𝗲𝗰𝘁𝗶𝗼𝗻𝘀 ✪ 𝗣𝗿𝗼𝘃𝗶𝗱𝗲 𝗱𝗲𝘁𝗮𝗶𝗹𝗲𝗱 𝗮𝗻𝘀…"
type textarea "x"
type textarea "⚠️ 𝗙𝗢𝗥𝗠 𝗜𝗡𝗦𝗧𝗥𝗨𝗖𝗧𝗜𝗢𝗡𝗦 ⚠️ ✪ 𝗖𝗼𝗺𝗽𝗹𝗲𝘁𝗲 𝗮𝗹𝗹 𝗿𝗲𝗹𝗲𝘃𝗮𝗻𝘁 𝘀𝗲𝗰𝘁𝗶𝗼𝗻𝘀 ✪ 𝗣𝗿𝗼𝘃𝗶𝗱𝗲 𝗱𝗲𝘁𝗮𝗶𝗹𝗲𝗱 𝗮𝗻𝘀…"
type textarea "x"
type textarea "⚠️ 𝗙𝗢𝗥𝗠 𝗜𝗡𝗦𝗧𝗥𝗨𝗖𝗧𝗜𝗢𝗡𝗦 ⚠️ ✪ 𝗖𝗼𝗺𝗽𝗹𝗲𝘁𝗲 𝗮𝗹𝗹 𝗿𝗲𝗹𝗲𝘃𝗮𝗻𝘁 𝘀𝗲𝗰𝘁𝗶𝗼𝗻𝘀 ✪ 𝗣𝗿𝗼𝘃𝗶𝗱𝗲 𝗱𝗲𝘁𝗮𝗶𝗹𝗲𝗱 𝗮𝗻𝘀…"
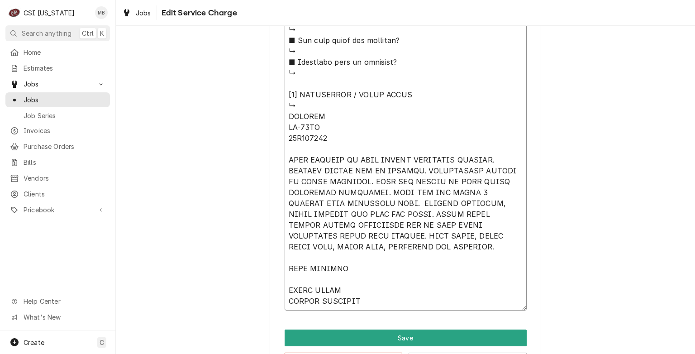
type textarea "x"
type textarea "⚠️ 𝗙𝗢𝗥𝗠 𝗜𝗡𝗦𝗧𝗥𝗨𝗖𝗧𝗜𝗢𝗡𝗦 ⚠️ ✪ 𝗖𝗼𝗺𝗽𝗹𝗲𝘁𝗲 𝗮𝗹𝗹 𝗿𝗲𝗹𝗲𝘃𝗮𝗻𝘁 𝘀𝗲𝗰𝘁𝗶𝗼𝗻𝘀 ✪ 𝗣𝗿𝗼𝘃𝗶𝗱𝗲 𝗱𝗲𝘁𝗮𝗶𝗹𝗲𝗱 𝗮𝗻𝘀…"
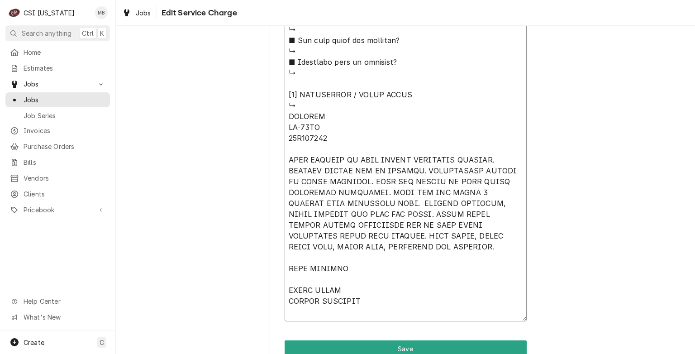
type textarea "x"
type textarea "⚠️ 𝗙𝗢𝗥𝗠 𝗜𝗡𝗦𝗧𝗥𝗨𝗖𝗧𝗜𝗢𝗡𝗦 ⚠️ ✪ 𝗖𝗼𝗺𝗽𝗹𝗲𝘁𝗲 𝗮𝗹𝗹 𝗿𝗲𝗹𝗲𝘃𝗮𝗻𝘁 𝘀𝗲𝗰𝘁𝗶𝗼𝗻𝘀 ✪ 𝗣𝗿𝗼𝘃𝗶𝗱𝗲 𝗱𝗲𝘁𝗮𝗶𝗹𝗲𝗱 𝗮𝗻𝘀…"
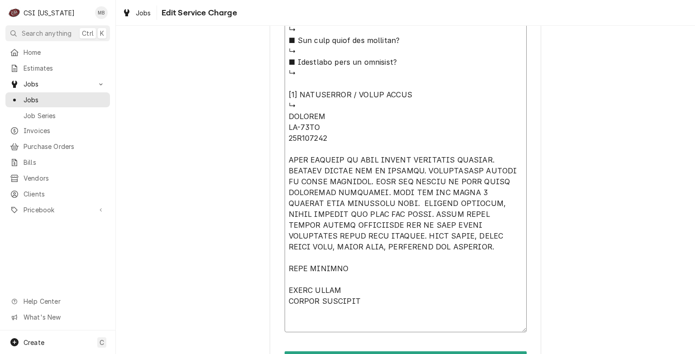
type textarea "x"
type textarea "⚠️ 𝗙𝗢𝗥𝗠 𝗜𝗡𝗦𝗧𝗥𝗨𝗖𝗧𝗜𝗢𝗡𝗦 ⚠️ ✪ 𝗖𝗼𝗺𝗽𝗹𝗲𝘁𝗲 𝗮𝗹𝗹 𝗿𝗲𝗹𝗲𝘃𝗮𝗻𝘁 𝘀𝗲𝗰𝘁𝗶𝗼𝗻𝘀 ✪ 𝗣𝗿𝗼𝘃𝗶𝗱𝗲 𝗱𝗲𝘁𝗮𝗶𝗹𝗲𝗱 𝗮𝗻𝘀…"
type textarea "x"
type textarea "⚠️ 𝗙𝗢𝗥𝗠 𝗜𝗡𝗦𝗧𝗥𝗨𝗖𝗧𝗜𝗢𝗡𝗦 ⚠️ ✪ 𝗖𝗼𝗺𝗽𝗹𝗲𝘁𝗲 𝗮𝗹𝗹 𝗿𝗲𝗹𝗲𝘃𝗮𝗻𝘁 𝘀𝗲𝗰𝘁𝗶𝗼𝗻𝘀 ✪ 𝗣𝗿𝗼𝘃𝗶𝗱𝗲 𝗱𝗲𝘁𝗮𝗶𝗹𝗲𝗱 𝗮𝗻𝘀…"
type textarea "x"
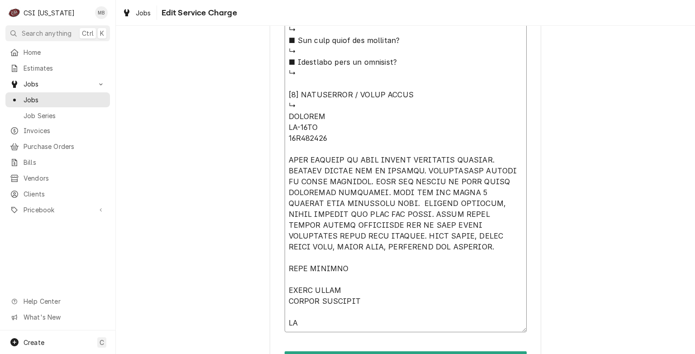
type textarea "⚠️ 𝗙𝗢𝗥𝗠 𝗜𝗡𝗦𝗧𝗥𝗨𝗖𝗧𝗜𝗢𝗡𝗦 ⚠️ ✪ 𝗖𝗼𝗺𝗽𝗹𝗲𝘁𝗲 𝗮𝗹𝗹 𝗿𝗲𝗹𝗲𝘃𝗮𝗻𝘁 𝘀𝗲𝗰𝘁𝗶𝗼𝗻𝘀 ✪ 𝗣𝗿𝗼𝘃𝗶𝗱𝗲 𝗱𝗲𝘁𝗮𝗶𝗹𝗲𝗱 𝗮𝗻𝘀…"
type textarea "x"
type textarea "⚠️ 𝗙𝗢𝗥𝗠 𝗜𝗡𝗦𝗧𝗥𝗨𝗖𝗧𝗜𝗢𝗡𝗦 ⚠️ ✪ 𝗖𝗼𝗺𝗽𝗹𝗲𝘁𝗲 𝗮𝗹𝗹 𝗿𝗲𝗹𝗲𝘃𝗮𝗻𝘁 𝘀𝗲𝗰𝘁𝗶𝗼𝗻𝘀 ✪ 𝗣𝗿𝗼𝘃𝗶𝗱𝗲 𝗱𝗲𝘁𝗮𝗶𝗹𝗲𝗱 𝗮𝗻𝘀…"
type textarea "x"
type textarea "⚠️ 𝗙𝗢𝗥𝗠 𝗜𝗡𝗦𝗧𝗥𝗨𝗖𝗧𝗜𝗢𝗡𝗦 ⚠️ ✪ 𝗖𝗼𝗺𝗽𝗹𝗲𝘁𝗲 𝗮𝗹𝗹 𝗿𝗲𝗹𝗲𝘃𝗮𝗻𝘁 𝘀𝗲𝗰𝘁𝗶𝗼𝗻𝘀 ✪ 𝗣𝗿𝗼𝘃𝗶𝗱𝗲 𝗱𝗲𝘁𝗮𝗶𝗹𝗲𝗱 𝗮𝗻𝘀…"
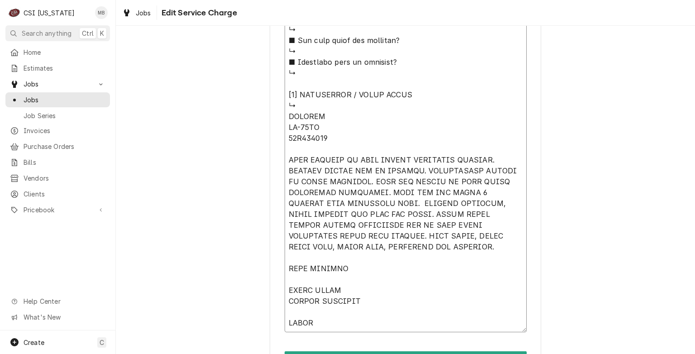
type textarea "x"
type textarea "⚠️ 𝗙𝗢𝗥𝗠 𝗜𝗡𝗦𝗧𝗥𝗨𝗖𝗧𝗜𝗢𝗡𝗦 ⚠️ ✪ 𝗖𝗼𝗺𝗽𝗹𝗲𝘁𝗲 𝗮𝗹𝗹 𝗿𝗲𝗹𝗲𝘃𝗮𝗻𝘁 𝘀𝗲𝗰𝘁𝗶𝗼𝗻𝘀 ✪ 𝗣𝗿𝗼𝘃𝗶𝗱𝗲 𝗱𝗲𝘁𝗮𝗶𝗹𝗲𝗱 𝗮𝗻𝘀…"
type textarea "x"
type textarea "⚠️ 𝗙𝗢𝗥𝗠 𝗜𝗡𝗦𝗧𝗥𝗨𝗖𝗧𝗜𝗢𝗡𝗦 ⚠️ ✪ 𝗖𝗼𝗺𝗽𝗹𝗲𝘁𝗲 𝗮𝗹𝗹 𝗿𝗲𝗹𝗲𝘃𝗮𝗻𝘁 𝘀𝗲𝗰𝘁𝗶𝗼𝗻𝘀 ✪ 𝗣𝗿𝗼𝘃𝗶𝗱𝗲 𝗱𝗲𝘁𝗮𝗶𝗹𝗲𝗱 𝗮𝗻𝘀…"
type textarea "x"
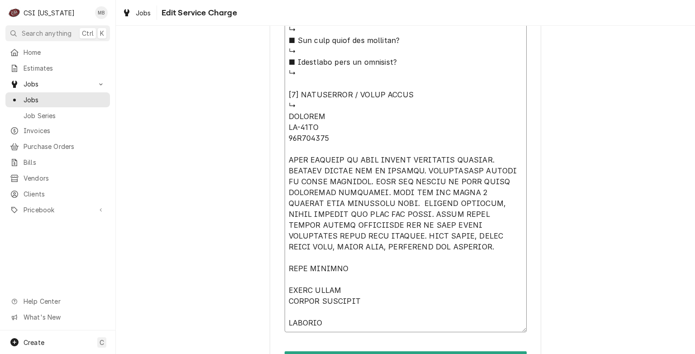
type textarea "⚠️ 𝗙𝗢𝗥𝗠 𝗜𝗡𝗦𝗧𝗥𝗨𝗖𝗧𝗜𝗢𝗡𝗦 ⚠️ ✪ 𝗖𝗼𝗺𝗽𝗹𝗲𝘁𝗲 𝗮𝗹𝗹 𝗿𝗲𝗹𝗲𝘃𝗮𝗻𝘁 𝘀𝗲𝗰𝘁𝗶𝗼𝗻𝘀 ✪ 𝗣𝗿𝗼𝘃𝗶𝗱𝗲 𝗱𝗲𝘁𝗮𝗶𝗹𝗲𝗱 𝗮𝗻𝘀…"
type textarea "x"
type textarea "⚠️ 𝗙𝗢𝗥𝗠 𝗜𝗡𝗦𝗧𝗥𝗨𝗖𝗧𝗜𝗢𝗡𝗦 ⚠️ ✪ 𝗖𝗼𝗺𝗽𝗹𝗲𝘁𝗲 𝗮𝗹𝗹 𝗿𝗲𝗹𝗲𝘃𝗮𝗻𝘁 𝘀𝗲𝗰𝘁𝗶𝗼𝗻𝘀 ✪ 𝗣𝗿𝗼𝘃𝗶𝗱𝗲 𝗱𝗲𝘁𝗮𝗶𝗹𝗲𝗱 𝗮𝗻𝘀…"
type textarea "x"
type textarea "⚠️ 𝗙𝗢𝗥𝗠 𝗜𝗡𝗦𝗧𝗥𝗨𝗖𝗧𝗜𝗢𝗡𝗦 ⚠️ ✪ 𝗖𝗼𝗺𝗽𝗹𝗲𝘁𝗲 𝗮𝗹𝗹 𝗿𝗲𝗹𝗲𝘃𝗮𝗻𝘁 𝘀𝗲𝗰𝘁𝗶𝗼𝗻𝘀 ✪ 𝗣𝗿𝗼𝘃𝗶𝗱𝗲 𝗱𝗲𝘁𝗮𝗶𝗹𝗲𝗱 𝗮𝗻𝘀…"
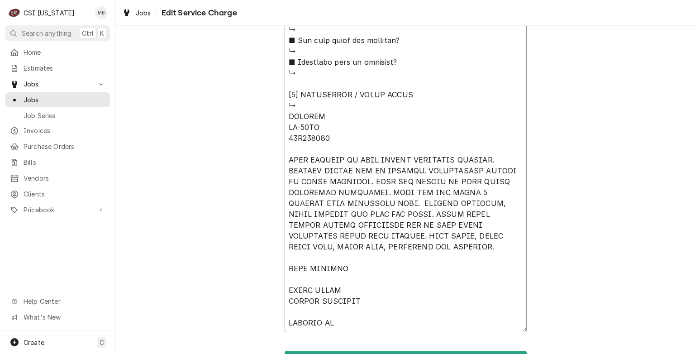
type textarea "x"
type textarea "⚠️ 𝗙𝗢𝗥𝗠 𝗜𝗡𝗦𝗧𝗥𝗨𝗖𝗧𝗜𝗢𝗡𝗦 ⚠️ ✪ 𝗖𝗼𝗺𝗽𝗹𝗲𝘁𝗲 𝗮𝗹𝗹 𝗿𝗲𝗹𝗲𝘃𝗮𝗻𝘁 𝘀𝗲𝗰𝘁𝗶𝗼𝗻𝘀 ✪ 𝗣𝗿𝗼𝘃𝗶𝗱𝗲 𝗱𝗲𝘁𝗮𝗶𝗹𝗲𝗱 𝗮𝗻𝘀…"
type textarea "x"
type textarea "⚠️ 𝗙𝗢𝗥𝗠 𝗜𝗡𝗦𝗧𝗥𝗨𝗖𝗧𝗜𝗢𝗡𝗦 ⚠️ ✪ 𝗖𝗼𝗺𝗽𝗹𝗲𝘁𝗲 𝗮𝗹𝗹 𝗿𝗲𝗹𝗲𝘃𝗮𝗻𝘁 𝘀𝗲𝗰𝘁𝗶𝗼𝗻𝘀 ✪ 𝗣𝗿𝗼𝘃𝗶𝗱𝗲 𝗱𝗲𝘁𝗮𝗶𝗹𝗲𝗱 𝗮𝗻𝘀…"
type textarea "x"
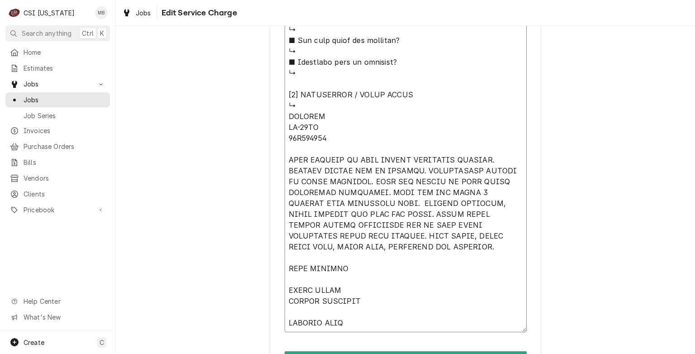
type textarea "⚠️ 𝗙𝗢𝗥𝗠 𝗜𝗡𝗦𝗧𝗥𝗨𝗖𝗧𝗜𝗢𝗡𝗦 ⚠️ ✪ 𝗖𝗼𝗺𝗽𝗹𝗲𝘁𝗲 𝗮𝗹𝗹 𝗿𝗲𝗹𝗲𝘃𝗮𝗻𝘁 𝘀𝗲𝗰𝘁𝗶𝗼𝗻𝘀 ✪ 𝗣𝗿𝗼𝘃𝗶𝗱𝗲 𝗱𝗲𝘁𝗮𝗶𝗹𝗲𝗱 𝗮𝗻𝘀…"
type textarea "x"
type textarea "⚠️ 𝗙𝗢𝗥𝗠 𝗜𝗡𝗦𝗧𝗥𝗨𝗖𝗧𝗜𝗢𝗡𝗦 ⚠️ ✪ 𝗖𝗼𝗺𝗽𝗹𝗲𝘁𝗲 𝗮𝗹𝗹 𝗿𝗲𝗹𝗲𝘃𝗮𝗻𝘁 𝘀𝗲𝗰𝘁𝗶𝗼𝗻𝘀 ✪ 𝗣𝗿𝗼𝘃𝗶𝗱𝗲 𝗱𝗲𝘁𝗮𝗶𝗹𝗲𝗱 𝗮𝗻𝘀…"
type textarea "x"
type textarea "⚠️ 𝗙𝗢𝗥𝗠 𝗜𝗡𝗦𝗧𝗥𝗨𝗖𝗧𝗜𝗢𝗡𝗦 ⚠️ ✪ 𝗖𝗼𝗺𝗽𝗹𝗲𝘁𝗲 𝗮𝗹𝗹 𝗿𝗲𝗹𝗲𝘃𝗮𝗻𝘁 𝘀𝗲𝗰𝘁𝗶𝗼𝗻𝘀 ✪ 𝗣𝗿𝗼𝘃𝗶𝗱𝗲 𝗱𝗲𝘁𝗮𝗶𝗹𝗲𝗱 𝗮𝗻𝘀…"
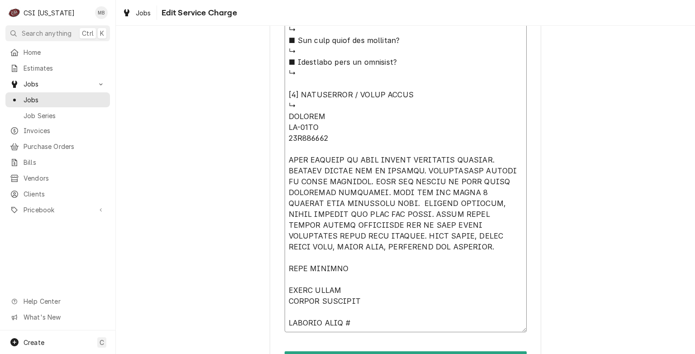
type textarea "x"
type textarea "⚠️ 𝗙𝗢𝗥𝗠 𝗜𝗡𝗦𝗧𝗥𝗨𝗖𝗧𝗜𝗢𝗡𝗦 ⚠️ ✪ 𝗖𝗼𝗺𝗽𝗹𝗲𝘁𝗲 𝗮𝗹𝗹 𝗿𝗲𝗹𝗲𝘃𝗮𝗻𝘁 𝘀𝗲𝗰𝘁𝗶𝗼𝗻𝘀 ✪ 𝗣𝗿𝗼𝘃𝗶𝗱𝗲 𝗱𝗲𝘁𝗮𝗶𝗹𝗲𝗱 𝗮𝗻𝘀…"
type textarea "x"
type textarea "⚠️ 𝗙𝗢𝗥𝗠 𝗜𝗡𝗦𝗧𝗥𝗨𝗖𝗧𝗜𝗢𝗡𝗦 ⚠️ ✪ 𝗖𝗼𝗺𝗽𝗹𝗲𝘁𝗲 𝗮𝗹𝗹 𝗿𝗲𝗹𝗲𝘃𝗮𝗻𝘁 𝘀𝗲𝗰𝘁𝗶𝗼𝗻𝘀 ✪ 𝗣𝗿𝗼𝘃𝗶𝗱𝗲 𝗱𝗲𝘁𝗮𝗶𝗹𝗲𝗱 𝗮𝗻𝘀…"
type textarea "x"
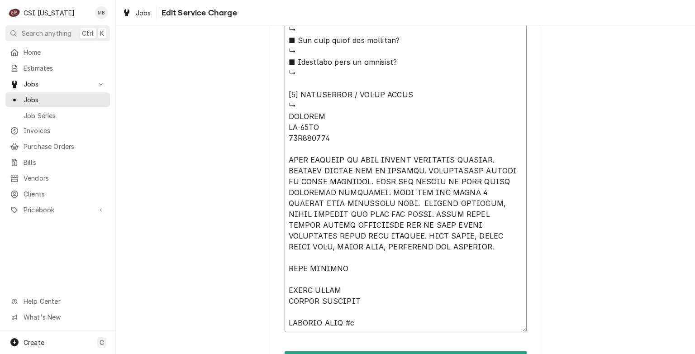
type textarea "⚠️ 𝗙𝗢𝗥𝗠 𝗜𝗡𝗦𝗧𝗥𝗨𝗖𝗧𝗜𝗢𝗡𝗦 ⚠️ ✪ 𝗖𝗼𝗺𝗽𝗹𝗲𝘁𝗲 𝗮𝗹𝗹 𝗿𝗲𝗹𝗲𝘃𝗮𝗻𝘁 𝘀𝗲𝗰𝘁𝗶𝗼𝗻𝘀 ✪ 𝗣𝗿𝗼𝘃𝗶𝗱𝗲 𝗱𝗲𝘁𝗮𝗶𝗹𝗲𝗱 𝗮𝗻𝘀…"
type textarea "x"
type textarea "⚠️ 𝗙𝗢𝗥𝗠 𝗜𝗡𝗦𝗧𝗥𝗨𝗖𝗧𝗜𝗢𝗡𝗦 ⚠️ ✪ 𝗖𝗼𝗺𝗽𝗹𝗲𝘁𝗲 𝗮𝗹𝗹 𝗿𝗲𝗹𝗲𝘃𝗮𝗻𝘁 𝘀𝗲𝗰𝘁𝗶𝗼𝗻𝘀 ✪ 𝗣𝗿𝗼𝘃𝗶𝗱𝗲 𝗱𝗲𝘁𝗮𝗶𝗹𝗲𝗱 𝗮𝗻𝘀…"
type textarea "x"
type textarea "⚠️ 𝗙𝗢𝗥𝗠 𝗜𝗡𝗦𝗧𝗥𝗨𝗖𝗧𝗜𝗢𝗡𝗦 ⚠️ ✪ 𝗖𝗼𝗺𝗽𝗹𝗲𝘁𝗲 𝗮𝗹𝗹 𝗿𝗲𝗹𝗲𝘃𝗮𝗻𝘁 𝘀𝗲𝗰𝘁𝗶𝗼𝗻𝘀 ✪ 𝗣𝗿𝗼𝘃𝗶𝗱𝗲 𝗱𝗲𝘁𝗮𝗶𝗹𝗲𝗱 𝗮𝗻𝘀…"
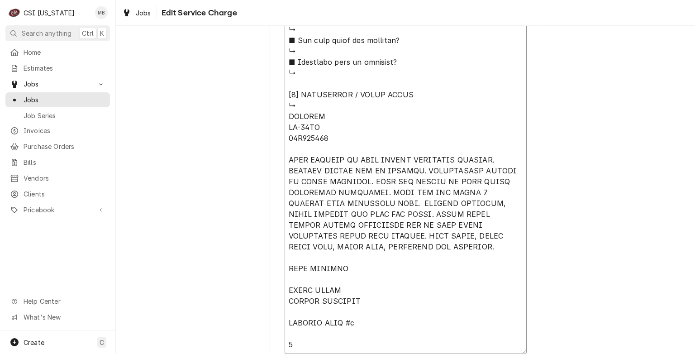
type textarea "x"
type textarea "⚠️ 𝗙𝗢𝗥𝗠 𝗜𝗡𝗦𝗧𝗥𝗨𝗖𝗧𝗜𝗢𝗡𝗦 ⚠️ ✪ 𝗖𝗼𝗺𝗽𝗹𝗲𝘁𝗲 𝗮𝗹𝗹 𝗿𝗲𝗹𝗲𝘃𝗮𝗻𝘁 𝘀𝗲𝗰𝘁𝗶𝗼𝗻𝘀 ✪ 𝗣𝗿𝗼𝘃𝗶𝗱𝗲 𝗱𝗲𝘁𝗮𝗶𝗹𝗲𝗱 𝗮𝗻𝘀…"
type textarea "x"
type textarea "⚠️ 𝗙𝗢𝗥𝗠 𝗜𝗡𝗦𝗧𝗥𝗨𝗖𝗧𝗜𝗢𝗡𝗦 ⚠️ ✪ 𝗖𝗼𝗺𝗽𝗹𝗲𝘁𝗲 𝗮𝗹𝗹 𝗿𝗲𝗹𝗲𝘃𝗮𝗻𝘁 𝘀𝗲𝗰𝘁𝗶𝗼𝗻𝘀 ✪ 𝗣𝗿𝗼𝘃𝗶𝗱𝗲 𝗱𝗲𝘁𝗮𝗶𝗹𝗲𝗱 𝗮𝗻𝘀…"
type textarea "x"
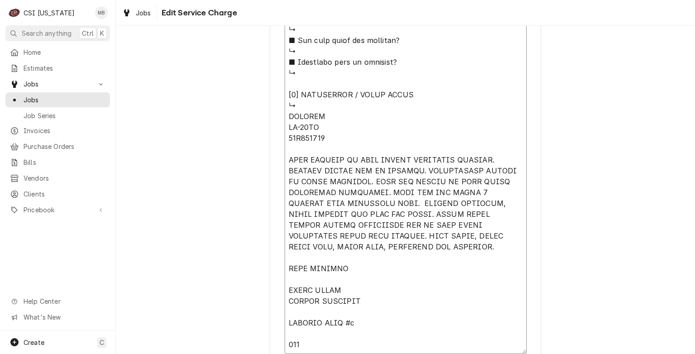
type textarea "⚠️ 𝗙𝗢𝗥𝗠 𝗜𝗡𝗦𝗧𝗥𝗨𝗖𝗧𝗜𝗢𝗡𝗦 ⚠️ ✪ 𝗖𝗼𝗺𝗽𝗹𝗲𝘁𝗲 𝗮𝗹𝗹 𝗿𝗲𝗹𝗲𝘃𝗮𝗻𝘁 𝘀𝗲𝗰𝘁𝗶𝗼𝗻𝘀 ✪ 𝗣𝗿𝗼𝘃𝗶𝗱𝗲 𝗱𝗲𝘁𝗮𝗶𝗹𝗲𝗱 𝗮𝗻𝘀…"
type textarea "x"
type textarea "⚠️ 𝗙𝗢𝗥𝗠 𝗜𝗡𝗦𝗧𝗥𝗨𝗖𝗧𝗜𝗢𝗡𝗦 ⚠️ ✪ 𝗖𝗼𝗺𝗽𝗹𝗲𝘁𝗲 𝗮𝗹𝗹 𝗿𝗲𝗹𝗲𝘃𝗮𝗻𝘁 𝘀𝗲𝗰𝘁𝗶𝗼𝗻𝘀 ✪ 𝗣𝗿𝗼𝘃𝗶𝗱𝗲 𝗱𝗲𝘁𝗮𝗶𝗹𝗲𝗱 𝗮𝗻𝘀…"
type textarea "x"
type textarea "⚠️ 𝗙𝗢𝗥𝗠 𝗜𝗡𝗦𝗧𝗥𝗨𝗖𝗧𝗜𝗢𝗡𝗦 ⚠️ ✪ 𝗖𝗼𝗺𝗽𝗹𝗲𝘁𝗲 𝗮𝗹𝗹 𝗿𝗲𝗹𝗲𝘃𝗮𝗻𝘁 𝘀𝗲𝗰𝘁𝗶𝗼𝗻𝘀 ✪ 𝗣𝗿𝗼𝘃𝗶𝗱𝗲 𝗱𝗲𝘁𝗮𝗶𝗹𝗲𝗱 𝗮𝗻𝘀…"
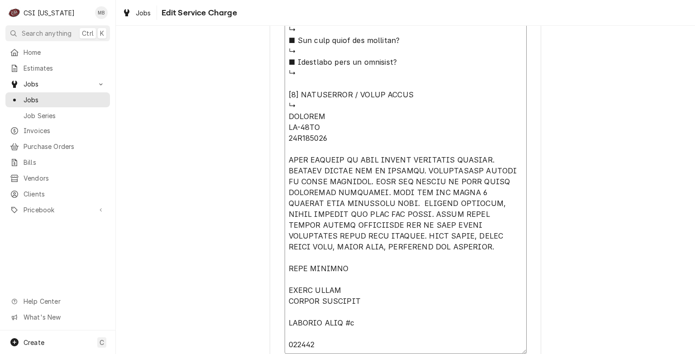
type textarea "x"
type textarea "⚠️ 𝗙𝗢𝗥𝗠 𝗜𝗡𝗦𝗧𝗥𝗨𝗖𝗧𝗜𝗢𝗡𝗦 ⚠️ ✪ 𝗖𝗼𝗺𝗽𝗹𝗲𝘁𝗲 𝗮𝗹𝗹 𝗿𝗲𝗹𝗲𝘃𝗮𝗻𝘁 𝘀𝗲𝗰𝘁𝗶𝗼𝗻𝘀 ✪ 𝗣𝗿𝗼𝘃𝗶𝗱𝗲 𝗱𝗲𝘁𝗮𝗶𝗹𝗲𝗱 𝗮𝗻𝘀…"
type textarea "x"
type textarea "⚠️ 𝗙𝗢𝗥𝗠 𝗜𝗡𝗦𝗧𝗥𝗨𝗖𝗧𝗜𝗢𝗡𝗦 ⚠️ ✪ 𝗖𝗼𝗺𝗽𝗹𝗲𝘁𝗲 𝗮𝗹𝗹 𝗿𝗲𝗹𝗲𝘃𝗮𝗻𝘁 𝘀𝗲𝗰𝘁𝗶𝗼𝗻𝘀 ✪ 𝗣𝗿𝗼𝘃𝗶𝗱𝗲 𝗱𝗲𝘁𝗮𝗶𝗹𝗲𝗱 𝗮𝗻𝘀…"
type textarea "x"
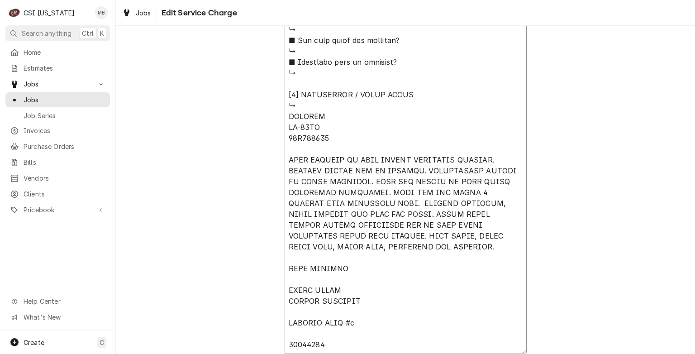
type textarea "⚠️ 𝗙𝗢𝗥𝗠 𝗜𝗡𝗦𝗧𝗥𝗨𝗖𝗧𝗜𝗢𝗡𝗦 ⚠️ ✪ 𝗖𝗼𝗺𝗽𝗹𝗲𝘁𝗲 𝗮𝗹𝗹 𝗿𝗲𝗹𝗲𝘃𝗮𝗻𝘁 𝘀𝗲𝗰𝘁𝗶𝗼𝗻𝘀 ✪ 𝗣𝗿𝗼𝘃𝗶𝗱𝗲 𝗱𝗲𝘁𝗮𝗶𝗹𝗲𝗱 𝗮𝗻𝘀…"
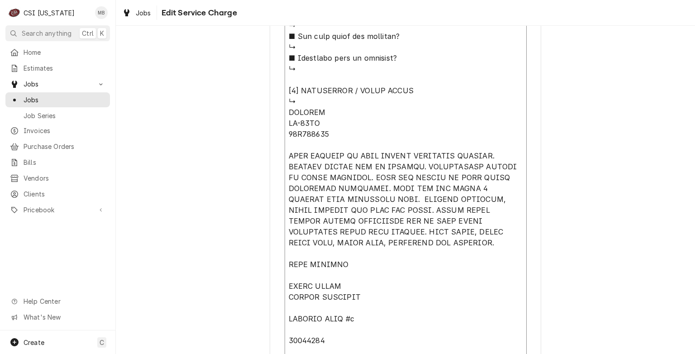
type textarea "x"
type textarea "⚠️ 𝗙𝗢𝗥𝗠 𝗜𝗡𝗦𝗧𝗥𝗨𝗖𝗧𝗜𝗢𝗡𝗦 ⚠️ ✪ 𝗖𝗼𝗺𝗽𝗹𝗲𝘁𝗲 𝗮𝗹𝗹 𝗿𝗲𝗹𝗲𝘃𝗮𝗻𝘁 𝘀𝗲𝗰𝘁𝗶𝗼𝗻𝘀 ✪ 𝗣𝗿𝗼𝘃𝗶𝗱𝗲 𝗱𝗲𝘁𝗮𝗶𝗹𝗲𝗱 𝗮𝗻𝘀…"
type textarea "x"
type textarea "⚠️ 𝗙𝗢𝗥𝗠 𝗜𝗡𝗦𝗧𝗥𝗨𝗖𝗧𝗜𝗢𝗡𝗦 ⚠️ ✪ 𝗖𝗼𝗺𝗽𝗹𝗲𝘁𝗲 𝗮𝗹𝗹 𝗿𝗲𝗹𝗲𝘃𝗮𝗻𝘁 𝘀𝗲𝗰𝘁𝗶𝗼𝗻𝘀 ✪ 𝗣𝗿𝗼𝘃𝗶𝗱𝗲 𝗱𝗲𝘁𝗮𝗶𝗹𝗲𝗱 𝗮𝗻𝘀…"
type textarea "x"
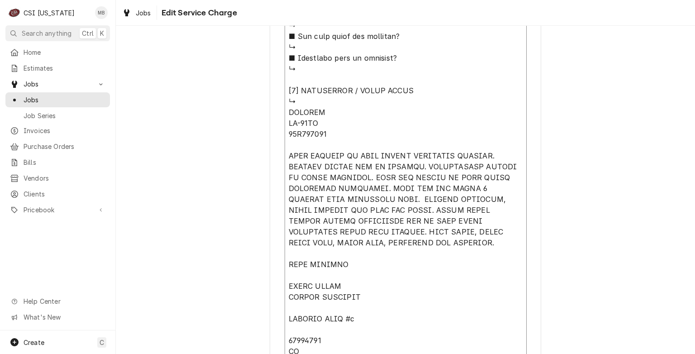
type textarea "⚠️ 𝗙𝗢𝗥𝗠 𝗜𝗡𝗦𝗧𝗥𝗨𝗖𝗧𝗜𝗢𝗡𝗦 ⚠️ ✪ 𝗖𝗼𝗺𝗽𝗹𝗲𝘁𝗲 𝗮𝗹𝗹 𝗿𝗲𝗹𝗲𝘃𝗮𝗻𝘁 𝘀𝗲𝗰𝘁𝗶𝗼𝗻𝘀 ✪ 𝗣𝗿𝗼𝘃𝗶𝗱𝗲 𝗱𝗲𝘁𝗮𝗶𝗹𝗲𝗱 𝗮𝗻𝘀…"
type textarea "x"
type textarea "⚠️ 𝗙𝗢𝗥𝗠 𝗜𝗡𝗦𝗧𝗥𝗨𝗖𝗧𝗜𝗢𝗡𝗦 ⚠️ ✪ 𝗖𝗼𝗺𝗽𝗹𝗲𝘁𝗲 𝗮𝗹𝗹 𝗿𝗲𝗹𝗲𝘃𝗮𝗻𝘁 𝘀𝗲𝗰𝘁𝗶𝗼𝗻𝘀 ✪ 𝗣𝗿𝗼𝘃𝗶𝗱𝗲 𝗱𝗲𝘁𝗮𝗶𝗹𝗲𝗱 𝗮𝗻𝘀…"
type textarea "x"
type textarea "⚠️ 𝗙𝗢𝗥𝗠 𝗜𝗡𝗦𝗧𝗥𝗨𝗖𝗧𝗜𝗢𝗡𝗦 ⚠️ ✪ 𝗖𝗼𝗺𝗽𝗹𝗲𝘁𝗲 𝗮𝗹𝗹 𝗿𝗲𝗹𝗲𝘃𝗮𝗻𝘁 𝘀𝗲𝗰𝘁𝗶𝗼𝗻𝘀 ✪ 𝗣𝗿𝗼𝘃𝗶𝗱𝗲 𝗱𝗲𝘁𝗮𝗶𝗹𝗲𝗱 𝗮𝗻𝘀…"
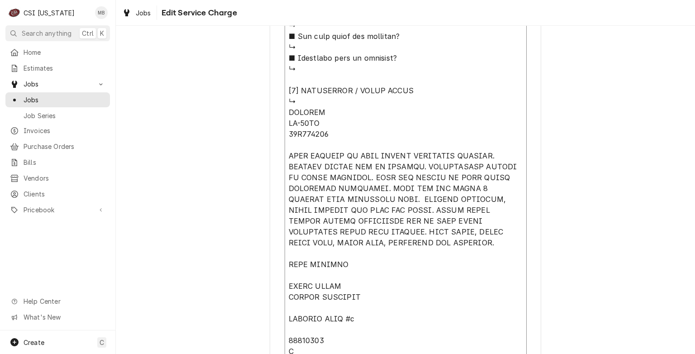
type textarea "x"
type textarea "⚠️ 𝗙𝗢𝗥𝗠 𝗜𝗡𝗦𝗧𝗥𝗨𝗖𝗧𝗜𝗢𝗡𝗦 ⚠️ ✪ 𝗖𝗼𝗺𝗽𝗹𝗲𝘁𝗲 𝗮𝗹𝗹 𝗿𝗲𝗹𝗲𝘃𝗮𝗻𝘁 𝘀𝗲𝗰𝘁𝗶𝗼𝗻𝘀 ✪ 𝗣𝗿𝗼𝘃𝗶𝗱𝗲 𝗱𝗲𝘁𝗮𝗶𝗹𝗲𝗱 𝗮𝗻𝘀…"
type textarea "x"
type textarea "⚠️ 𝗙𝗢𝗥𝗠 𝗜𝗡𝗦𝗧𝗥𝗨𝗖𝗧𝗜𝗢𝗡𝗦 ⚠️ ✪ 𝗖𝗼𝗺𝗽𝗹𝗲𝘁𝗲 𝗮𝗹𝗹 𝗿𝗲𝗹𝗲𝘃𝗮𝗻𝘁 𝘀𝗲𝗰𝘁𝗶𝗼𝗻𝘀 ✪ 𝗣𝗿𝗼𝘃𝗶𝗱𝗲 𝗱𝗲𝘁𝗮𝗶𝗹𝗲𝗱 𝗮𝗻𝘀…"
type textarea "x"
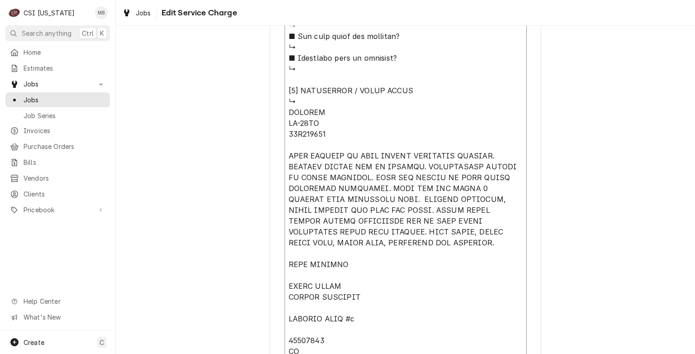
type textarea "⚠️ 𝗙𝗢𝗥𝗠 𝗜𝗡𝗦𝗧𝗥𝗨𝗖𝗧𝗜𝗢𝗡𝗦 ⚠️ ✪ 𝗖𝗼𝗺𝗽𝗹𝗲𝘁𝗲 𝗮𝗹𝗹 𝗿𝗲𝗹𝗲𝘃𝗮𝗻𝘁 𝘀𝗲𝗰𝘁𝗶𝗼𝗻𝘀 ✪ 𝗣𝗿𝗼𝘃𝗶𝗱𝗲 𝗱𝗲𝘁𝗮𝗶𝗹𝗲𝗱 𝗮𝗻𝘀…"
type textarea "x"
type textarea "⚠️ 𝗙𝗢𝗥𝗠 𝗜𝗡𝗦𝗧𝗥𝗨𝗖𝗧𝗜𝗢𝗡𝗦 ⚠️ ✪ 𝗖𝗼𝗺𝗽𝗹𝗲𝘁𝗲 𝗮𝗹𝗹 𝗿𝗲𝗹𝗲𝘃𝗮𝗻𝘁 𝘀𝗲𝗰𝘁𝗶𝗼𝗻𝘀 ✪ 𝗣𝗿𝗼𝘃𝗶𝗱𝗲 𝗱𝗲𝘁𝗮𝗶𝗹𝗲𝗱 𝗮𝗻𝘀…"
type textarea "x"
type textarea "⚠️ 𝗙𝗢𝗥𝗠 𝗜𝗡𝗦𝗧𝗥𝗨𝗖𝗧𝗜𝗢𝗡𝗦 ⚠️ ✪ 𝗖𝗼𝗺𝗽𝗹𝗲𝘁𝗲 𝗮𝗹𝗹 𝗿𝗲𝗹𝗲𝘃𝗮𝗻𝘁 𝘀𝗲𝗰𝘁𝗶𝗼𝗻𝘀 ✪ 𝗣𝗿𝗼𝘃𝗶𝗱𝗲 𝗱𝗲𝘁𝗮𝗶𝗹𝗲𝗱 𝗮𝗻𝘀…"
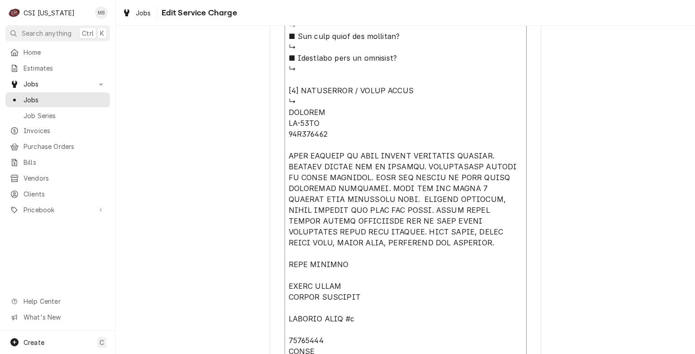
type textarea "x"
type textarea "⚠️ 𝗙𝗢𝗥𝗠 𝗜𝗡𝗦𝗧𝗥𝗨𝗖𝗧𝗜𝗢𝗡𝗦 ⚠️ ✪ 𝗖𝗼𝗺𝗽𝗹𝗲𝘁𝗲 𝗮𝗹𝗹 𝗿𝗲𝗹𝗲𝘃𝗮𝗻𝘁 𝘀𝗲𝗰𝘁𝗶𝗼𝗻𝘀 ✪ 𝗣𝗿𝗼𝘃𝗶𝗱𝗲 𝗱𝗲𝘁𝗮𝗶𝗹𝗲𝗱 𝗮𝗻𝘀…"
type textarea "x"
type textarea "⚠️ 𝗙𝗢𝗥𝗠 𝗜𝗡𝗦𝗧𝗥𝗨𝗖𝗧𝗜𝗢𝗡𝗦 ⚠️ ✪ 𝗖𝗼𝗺𝗽𝗹𝗲𝘁𝗲 𝗮𝗹𝗹 𝗿𝗲𝗹𝗲𝘃𝗮𝗻𝘁 𝘀𝗲𝗰𝘁𝗶𝗼𝗻𝘀 ✪ 𝗣𝗿𝗼𝘃𝗶𝗱𝗲 𝗱𝗲𝘁𝗮𝗶𝗹𝗲𝗱 𝗮𝗻𝘀…"
type textarea "x"
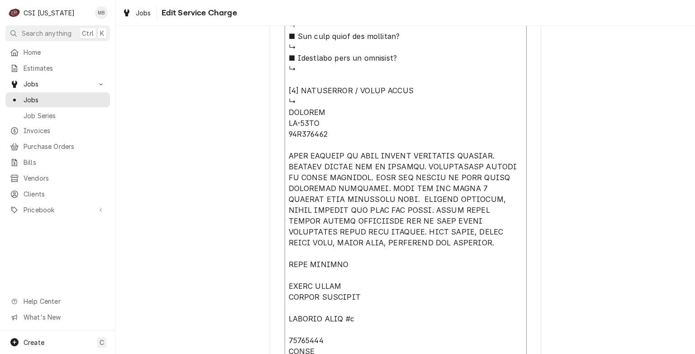
type textarea "⚠️ 𝗙𝗢𝗥𝗠 𝗜𝗡𝗦𝗧𝗥𝗨𝗖𝗧𝗜𝗢𝗡𝗦 ⚠️ ✪ 𝗖𝗼𝗺𝗽𝗹𝗲𝘁𝗲 𝗮𝗹𝗹 𝗿𝗲𝗹𝗲𝘃𝗮𝗻𝘁 𝘀𝗲𝗰𝘁𝗶𝗼𝗻𝘀 ✪ 𝗣𝗿𝗼𝘃𝗶𝗱𝗲 𝗱𝗲𝘁𝗮𝗶𝗹𝗲𝗱 𝗮𝗻𝘀…"
type textarea "x"
type textarea "⚠️ 𝗙𝗢𝗥𝗠 𝗜𝗡𝗦𝗧𝗥𝗨𝗖𝗧𝗜𝗢𝗡𝗦 ⚠️ ✪ 𝗖𝗼𝗺𝗽𝗹𝗲𝘁𝗲 𝗮𝗹𝗹 𝗿𝗲𝗹𝗲𝘃𝗮𝗻𝘁 𝘀𝗲𝗰𝘁𝗶𝗼𝗻𝘀 ✪ 𝗣𝗿𝗼𝘃𝗶𝗱𝗲 𝗱𝗲𝘁𝗮𝗶𝗹𝗲𝗱 𝗮𝗻𝘀…"
type textarea "x"
type textarea "⚠️ 𝗙𝗢𝗥𝗠 𝗜𝗡𝗦𝗧𝗥𝗨𝗖𝗧𝗜𝗢𝗡𝗦 ⚠️ ✪ 𝗖𝗼𝗺𝗽𝗹𝗲𝘁𝗲 𝗮𝗹𝗹 𝗿𝗲𝗹𝗲𝘃𝗮𝗻𝘁 𝘀𝗲𝗰𝘁𝗶𝗼𝗻𝘀 ✪ 𝗣𝗿𝗼𝘃𝗶𝗱𝗲 𝗱𝗲𝘁𝗮𝗶𝗹𝗲𝗱 𝗮𝗻𝘀…"
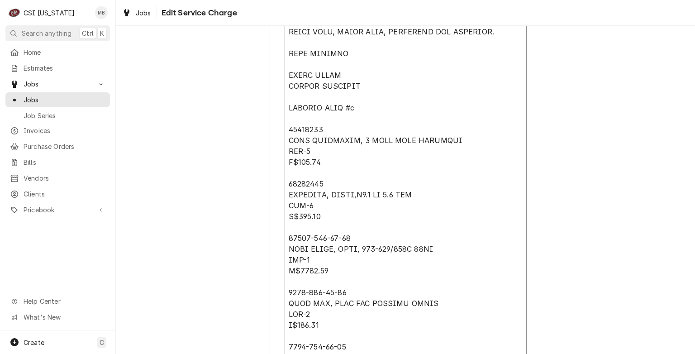
scroll to position [1182, 0]
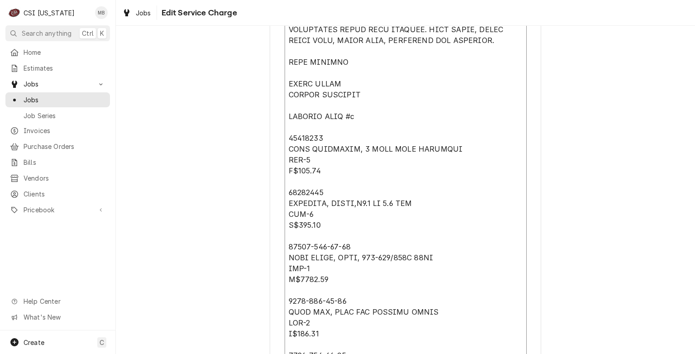
drag, startPoint x: 308, startPoint y: 285, endPoint x: 277, endPoint y: 81, distance: 206.7
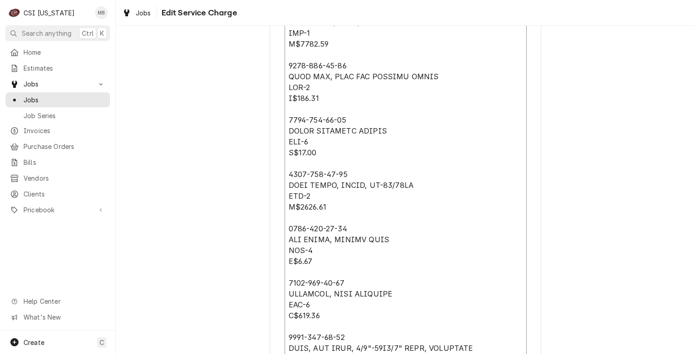
scroll to position [1529, 0]
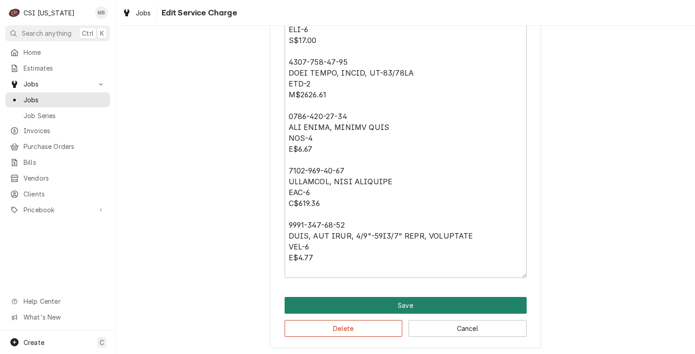
click at [424, 308] on button "Save" at bounding box center [406, 305] width 242 height 17
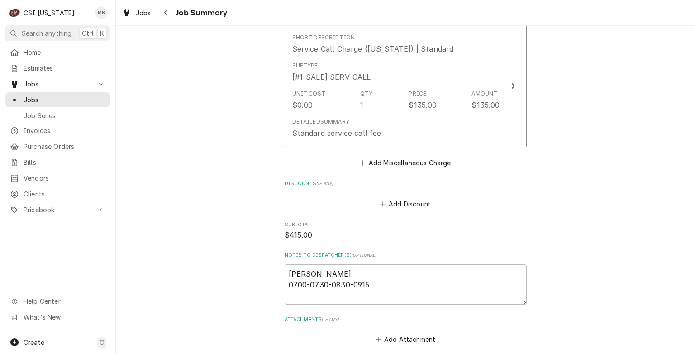
scroll to position [2201, 0]
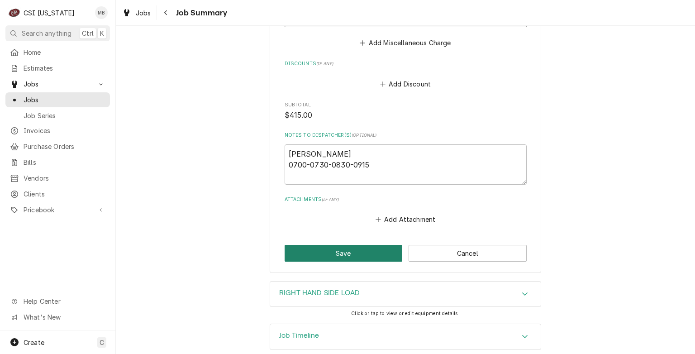
click at [359, 245] on button "Save" at bounding box center [344, 253] width 118 height 17
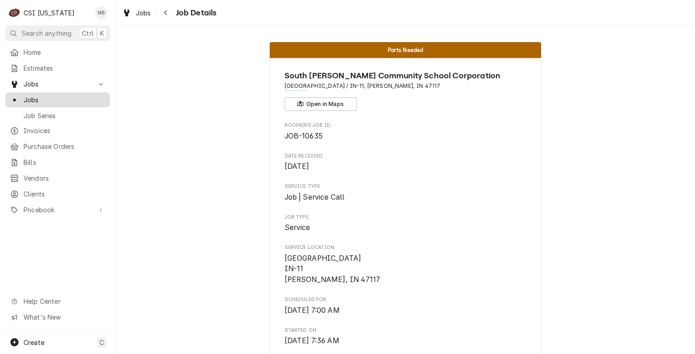
click at [37, 100] on span "Jobs" at bounding box center [65, 99] width 82 height 9
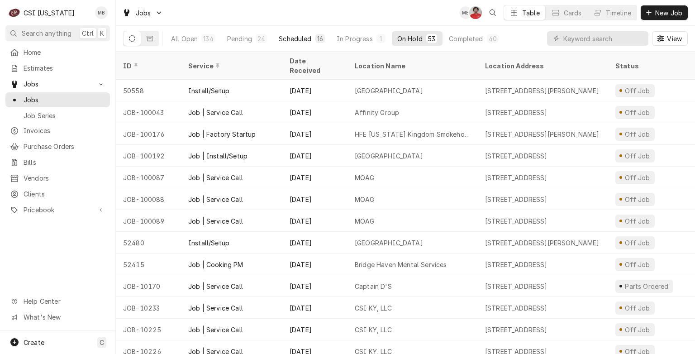
click at [308, 41] on div "Scheduled" at bounding box center [295, 38] width 33 height 9
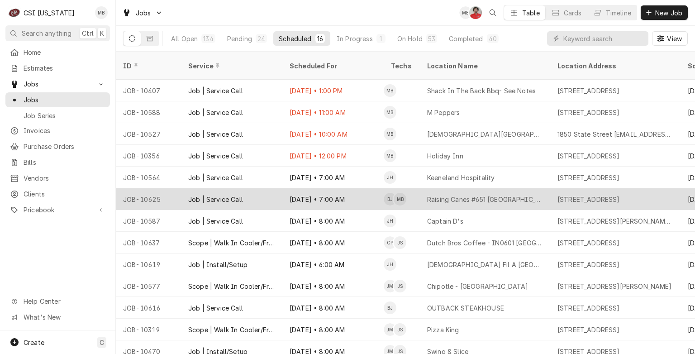
click at [268, 188] on div "Job | Service Call" at bounding box center [231, 199] width 101 height 22
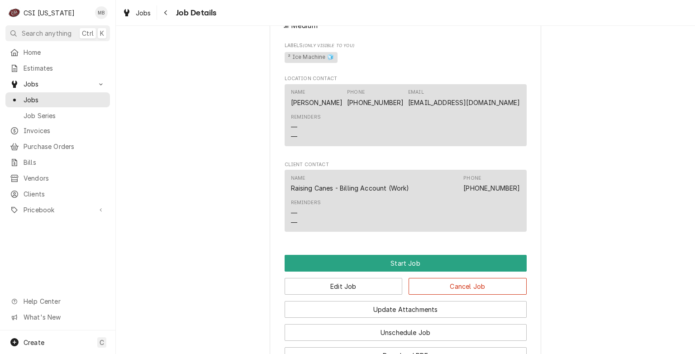
scroll to position [854, 0]
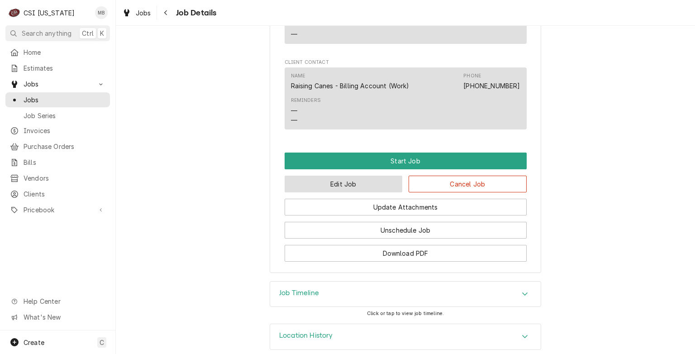
click at [347, 176] on button "Edit Job" at bounding box center [344, 184] width 118 height 17
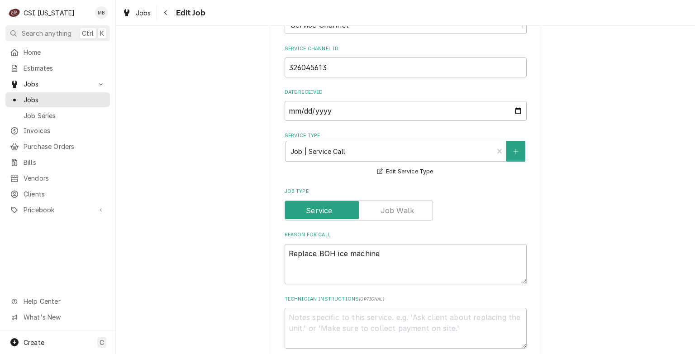
scroll to position [907, 0]
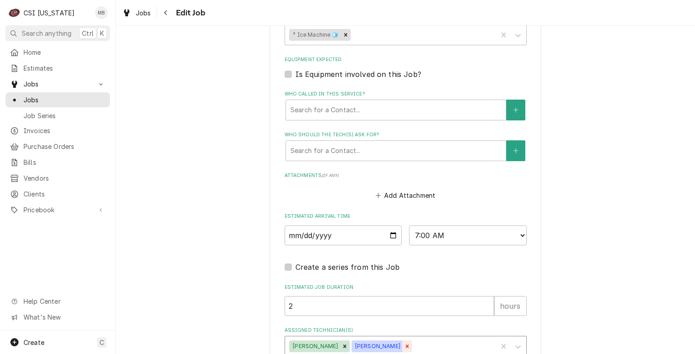
click at [402, 340] on div "Remove Matt Brewington" at bounding box center [407, 346] width 10 height 12
click at [391, 338] on div "Assigned Technician(s)" at bounding box center [421, 346] width 141 height 16
type textarea "x"
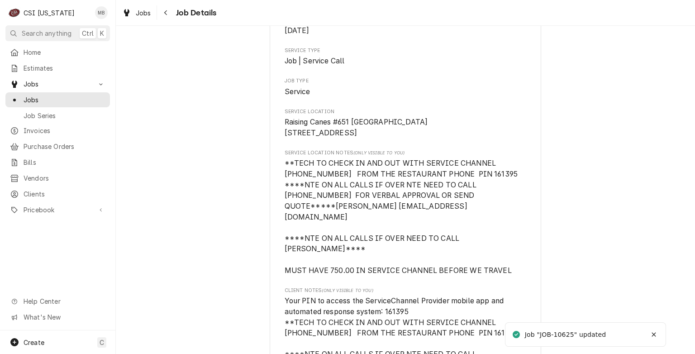
scroll to position [168, 0]
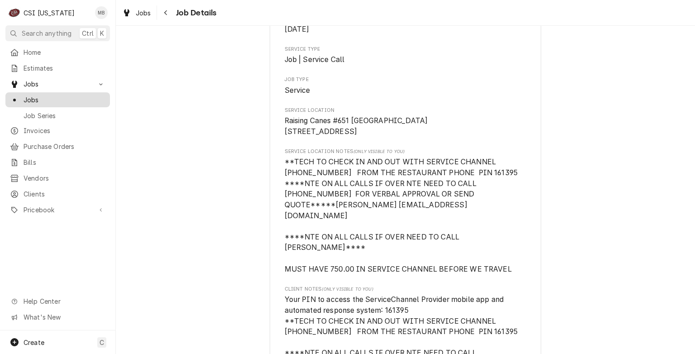
click at [40, 101] on div "Jobs" at bounding box center [57, 99] width 101 height 11
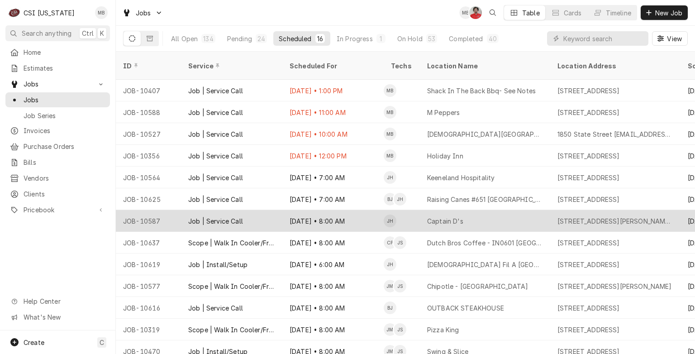
click at [294, 211] on div "Sep 22 • 8:00 AM" at bounding box center [332, 221] width 101 height 22
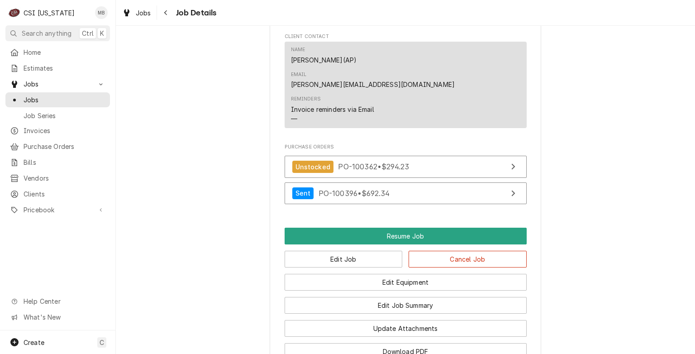
scroll to position [916, 0]
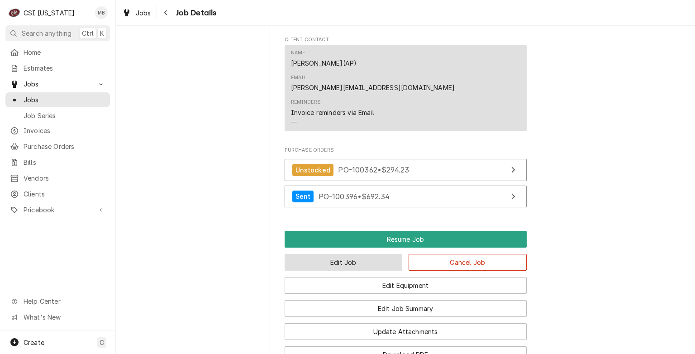
click at [320, 254] on button "Edit Job" at bounding box center [344, 262] width 118 height 17
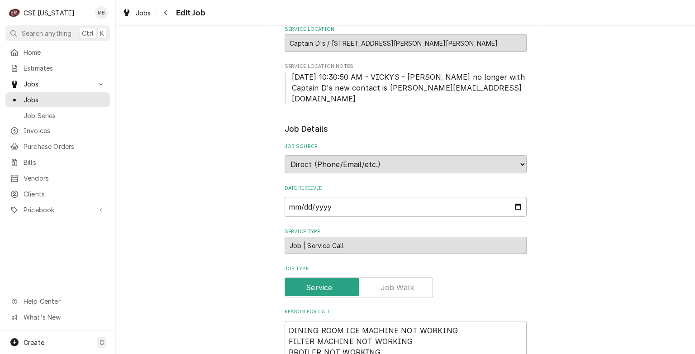
type textarea "x"
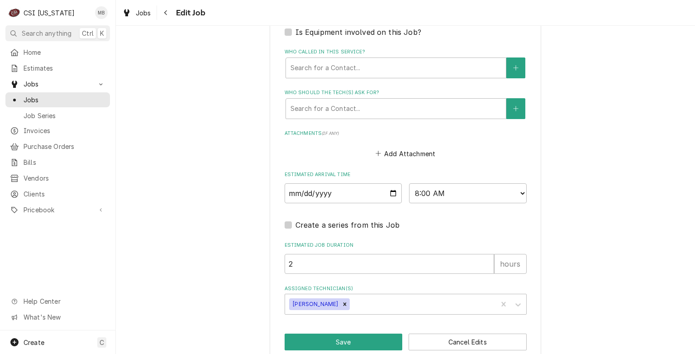
scroll to position [614, 0]
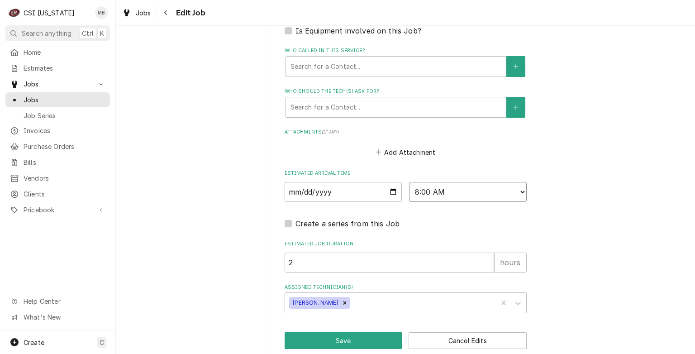
click at [428, 182] on select "AM / PM 6:00 AM 6:15 AM 6:30 AM 6:45 AM 7:00 AM 7:15 AM 7:30 AM 7:45 AM 8:00 AM…" at bounding box center [468, 192] width 118 height 20
select select "11:00:00"
click at [409, 182] on select "AM / PM 6:00 AM 6:15 AM 6:30 AM 6:45 AM 7:00 AM 7:15 AM 7:30 AM 7:45 AM 8:00 AM…" at bounding box center [468, 192] width 118 height 20
click at [366, 332] on button "Save" at bounding box center [344, 340] width 118 height 17
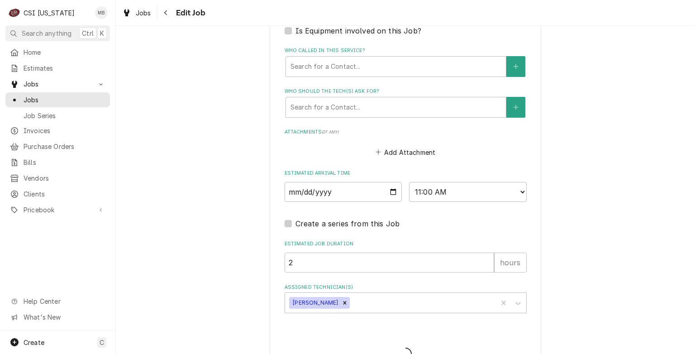
type textarea "x"
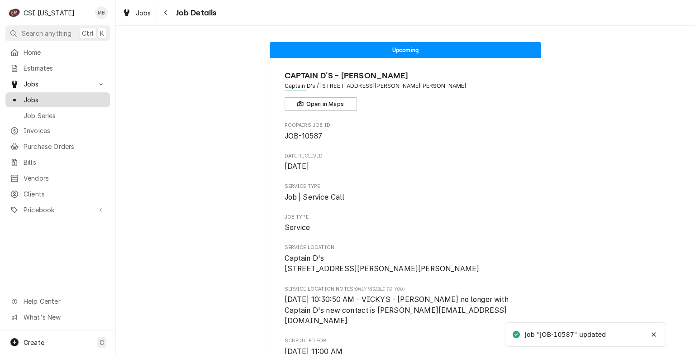
click at [40, 102] on div "Jobs" at bounding box center [57, 99] width 101 height 11
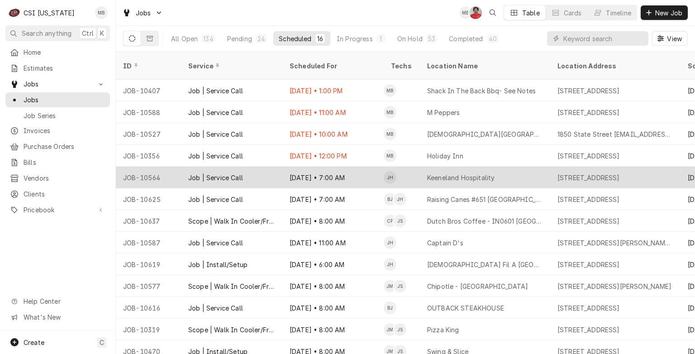
click at [272, 174] on div "Job | Service Call" at bounding box center [231, 177] width 101 height 22
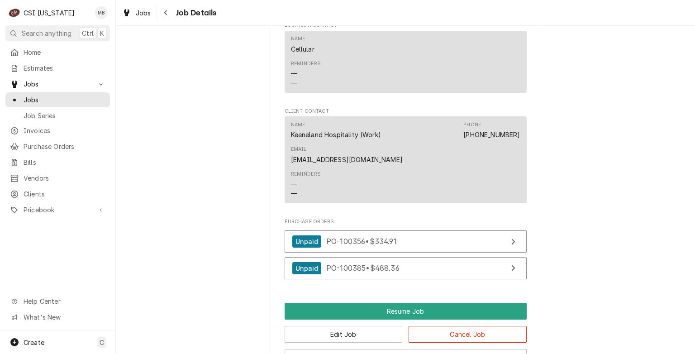
scroll to position [990, 0]
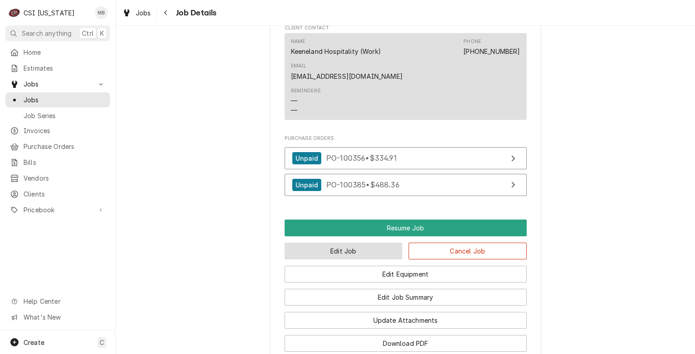
click at [307, 259] on button "Edit Job" at bounding box center [344, 250] width 118 height 17
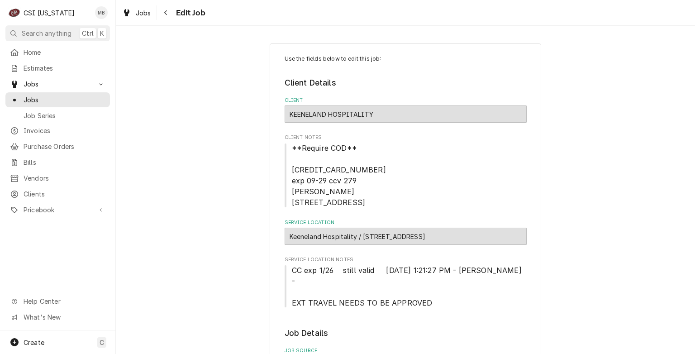
type textarea "x"
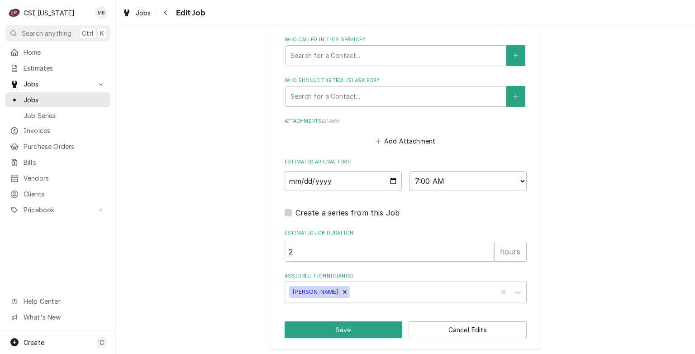
scroll to position [719, 0]
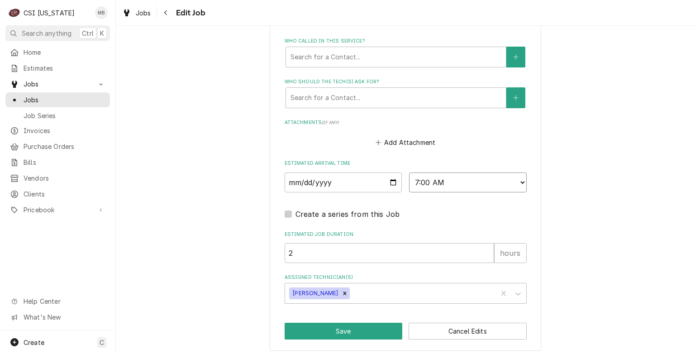
click at [480, 181] on select "AM / PM 6:00 AM 6:15 AM 6:30 AM 6:45 AM 7:00 AM 7:15 AM 7:30 AM 7:45 AM 8:00 AM…" at bounding box center [468, 182] width 118 height 20
click at [389, 181] on input "2025-09-22" at bounding box center [344, 182] width 118 height 20
type input "2025-09-23"
click at [333, 330] on button "Save" at bounding box center [344, 331] width 118 height 17
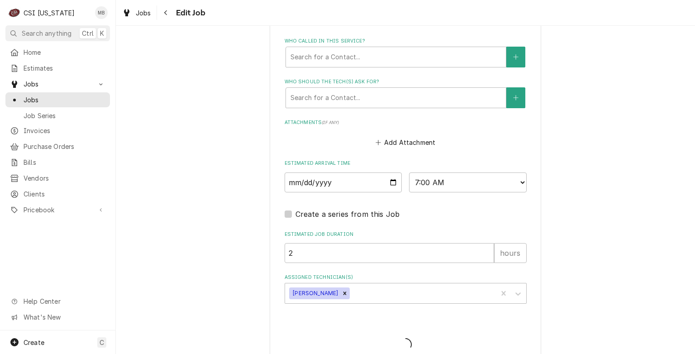
type textarea "x"
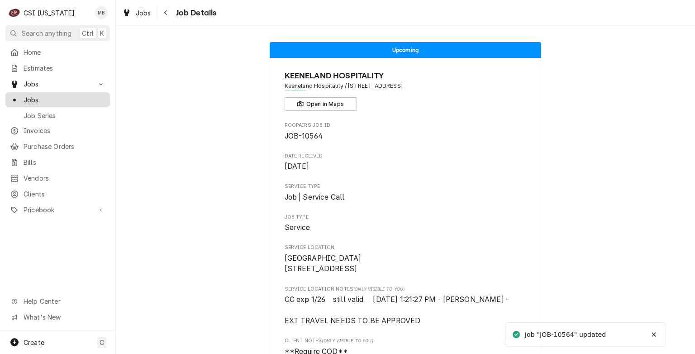
click at [47, 102] on div "Jobs" at bounding box center [57, 99] width 101 height 11
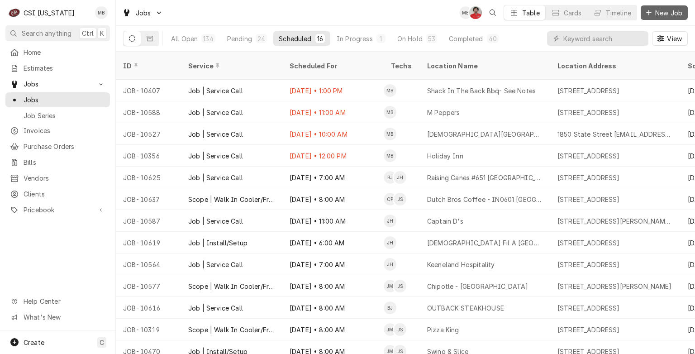
click at [657, 17] on button "New Job" at bounding box center [664, 12] width 47 height 14
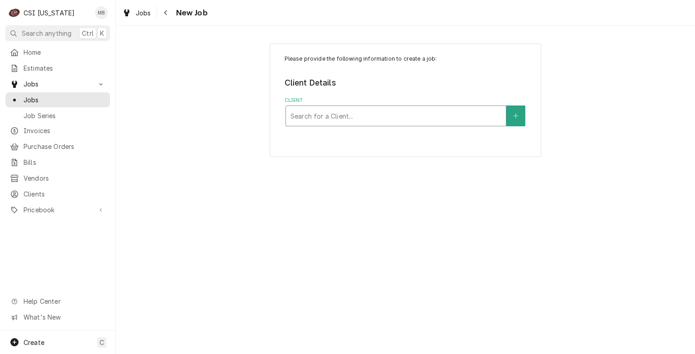
click at [366, 119] on div "Client" at bounding box center [395, 116] width 211 height 16
type input "[PERSON_NAME]"
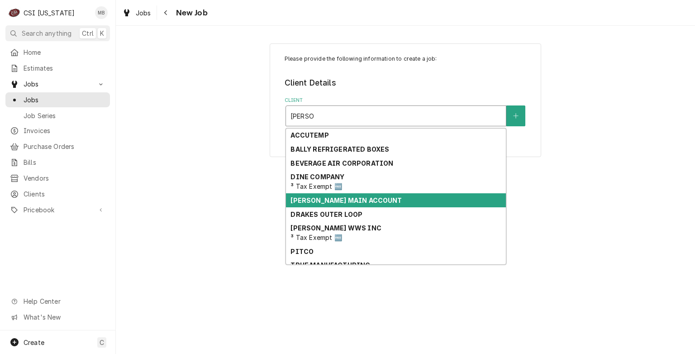
click at [331, 200] on strong "[PERSON_NAME] MAIN ACCOUNT" at bounding box center [345, 200] width 111 height 8
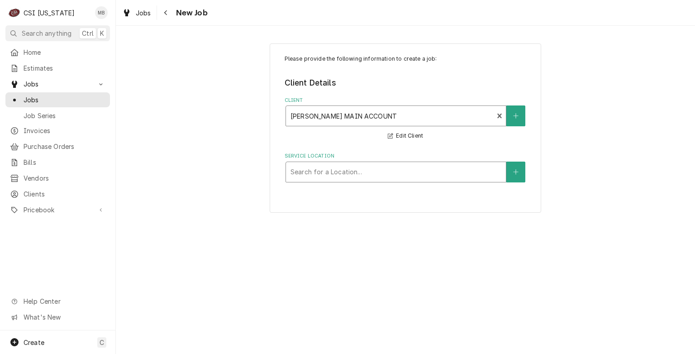
click at [331, 177] on div "Service Location" at bounding box center [395, 172] width 211 height 16
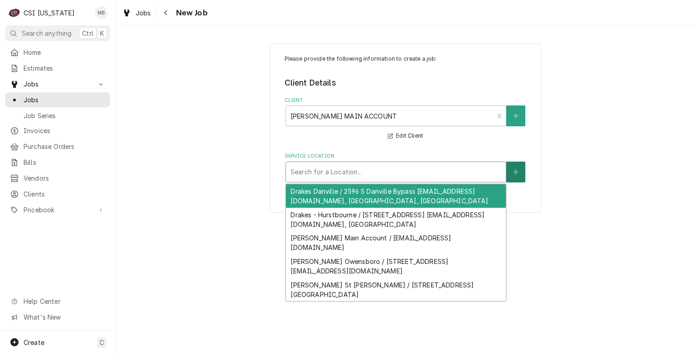
click at [510, 166] on button "Service Location" at bounding box center [515, 171] width 19 height 21
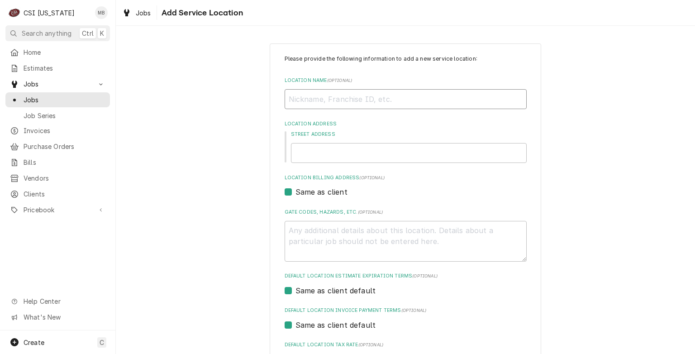
click at [298, 100] on input "Location Name ( optional )" at bounding box center [406, 99] width 242 height 20
type textarea "x"
type input "D"
type textarea "x"
type input "DR"
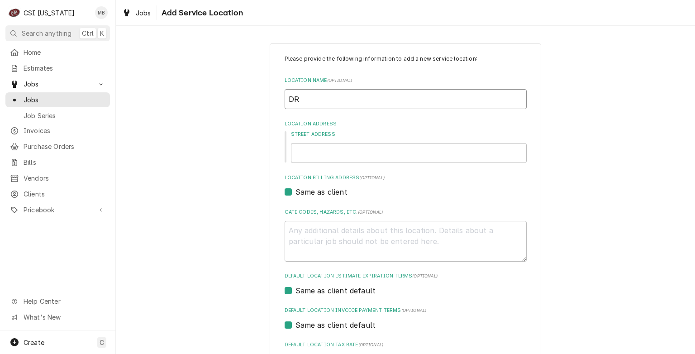
type textarea "x"
type input "DRA"
type textarea "x"
type input "DRAK"
type textarea "x"
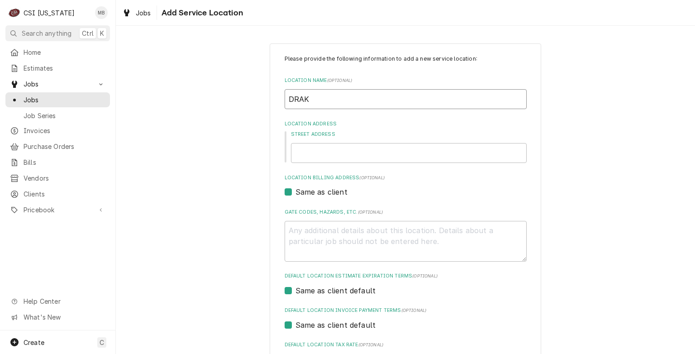
type input "DRAKE"
type textarea "x"
type input "DRAKES"
type textarea "x"
type input "DRAKES"
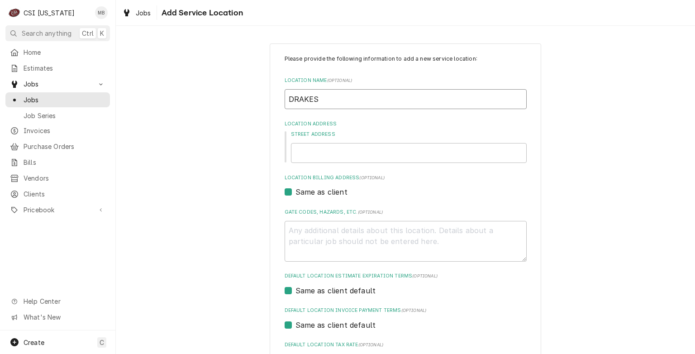
type textarea "x"
type input "DRAKES -"
type textarea "x"
type input "DRAKES -"
type textarea "x"
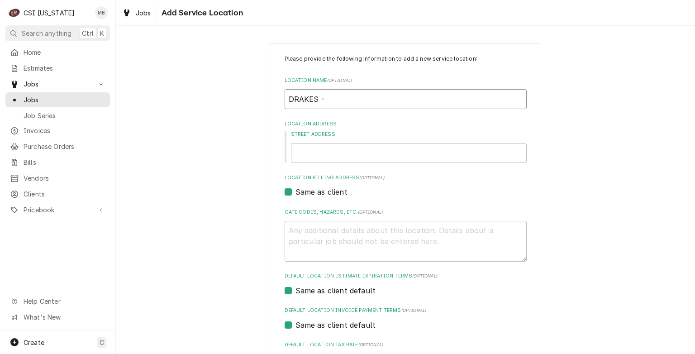
type input "DRAKES - P"
type textarea "x"
type input "DRAKES - PA"
type textarea "x"
type input "DRAKES - PAD"
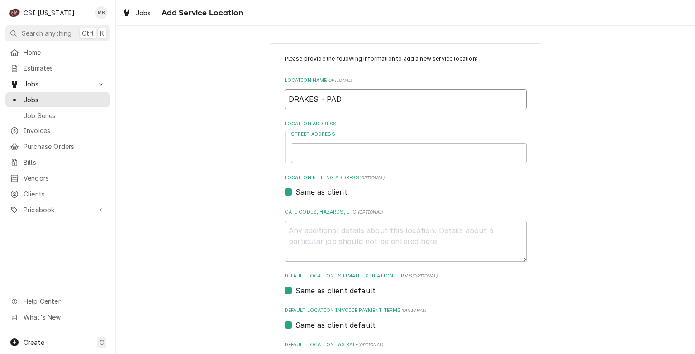
type textarea "x"
type input "DRAKES - PADD"
type textarea "x"
type input "DRAKES - PADDO"
type textarea "x"
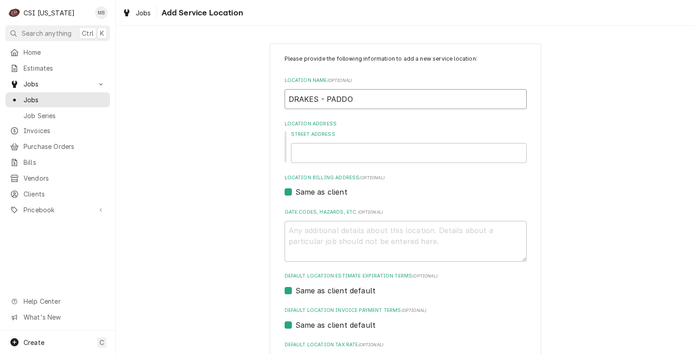
type input "DRAKES - PADDOC"
type textarea "x"
type input "[PERSON_NAME]"
type textarea "x"
type input "[PERSON_NAME]"
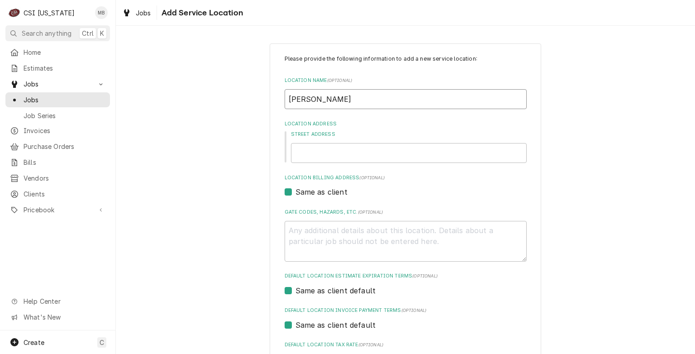
type textarea "x"
type input "[PERSON_NAME]"
click at [322, 157] on input "Street Address" at bounding box center [409, 153] width 236 height 20
type textarea "x"
type input "9"
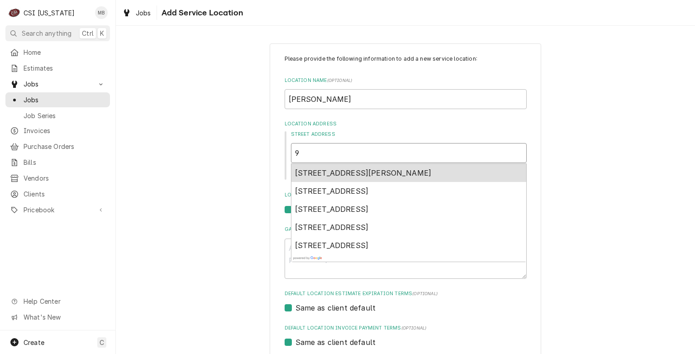
type textarea "x"
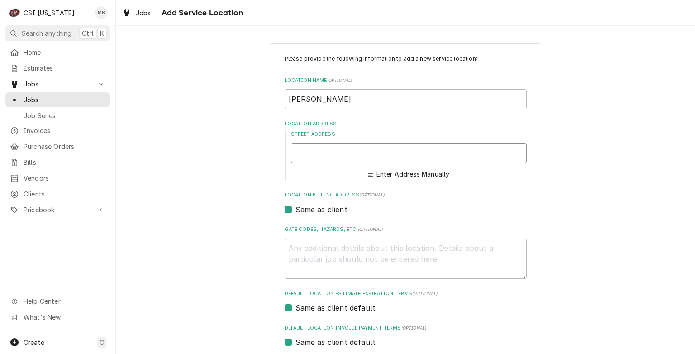
type textarea "x"
type input "3"
type textarea "x"
type input "39"
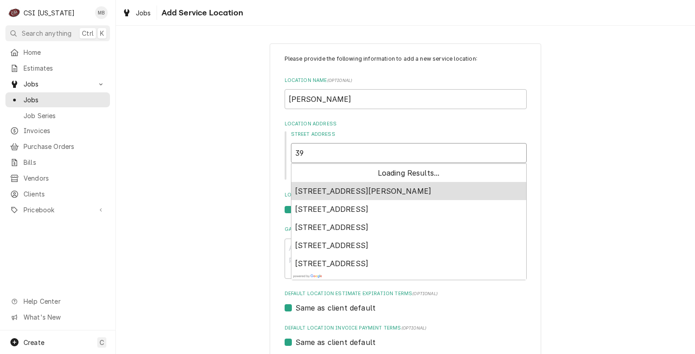
type textarea "x"
type input "392"
type textarea "x"
type input "3921"
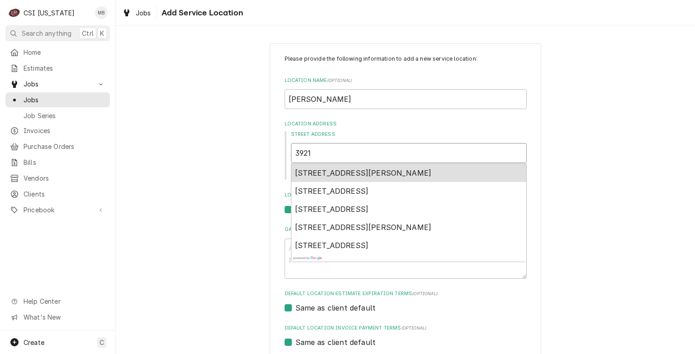
type textarea "x"
type input "3921"
type textarea "x"
type input "3921 S"
type textarea "x"
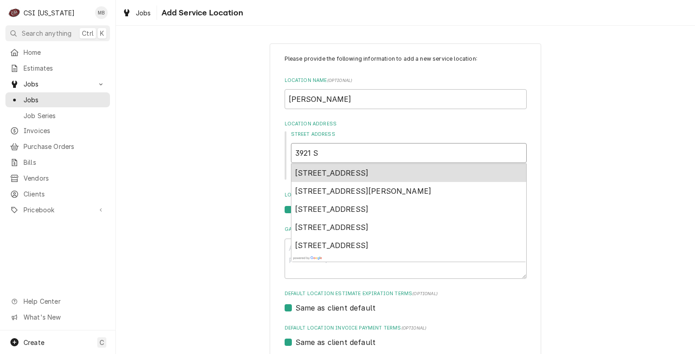
type input "3921 SU"
type textarea "x"
type input "3921 SUM"
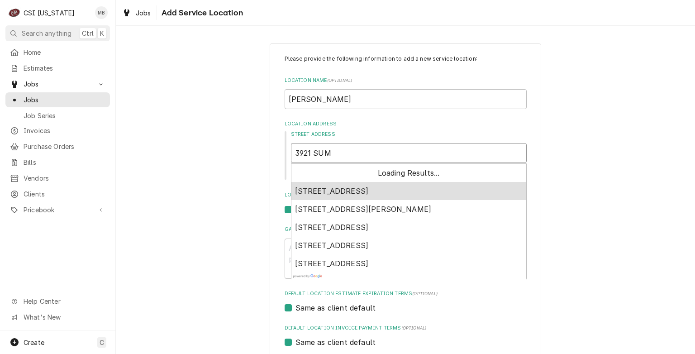
type textarea "x"
type input "3921 SUMM"
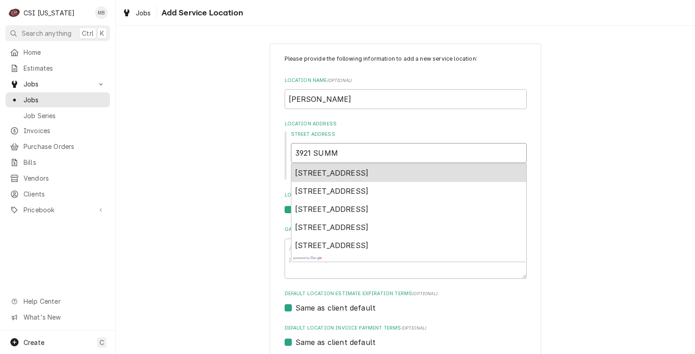
click at [322, 180] on div "3921 Summit Plaza Drive, Louisville, KY, USA" at bounding box center [408, 173] width 235 height 18
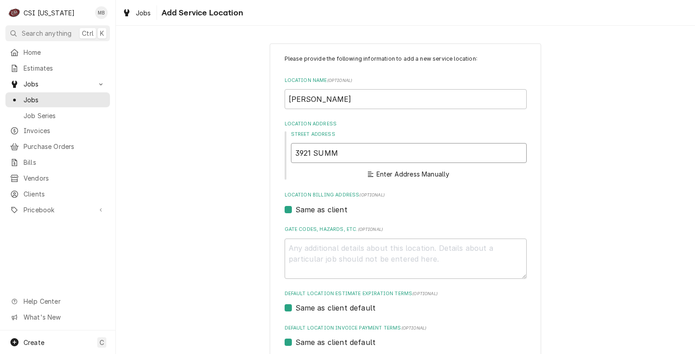
type textarea "x"
type input "3921 Summit Plaza Dr"
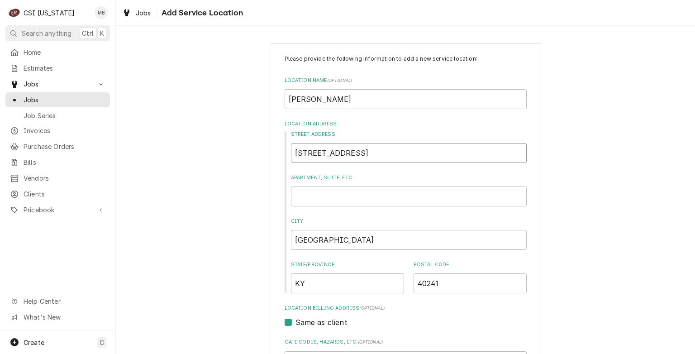
type textarea "x"
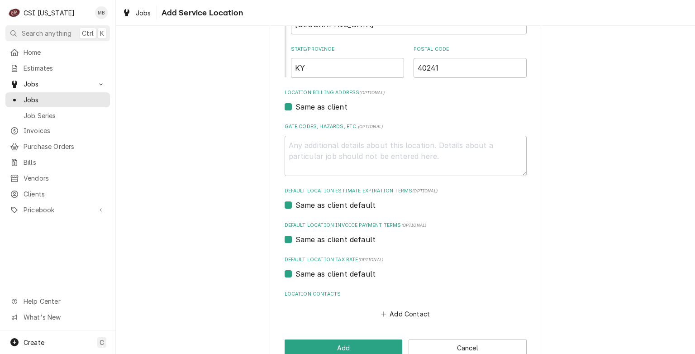
scroll to position [236, 0]
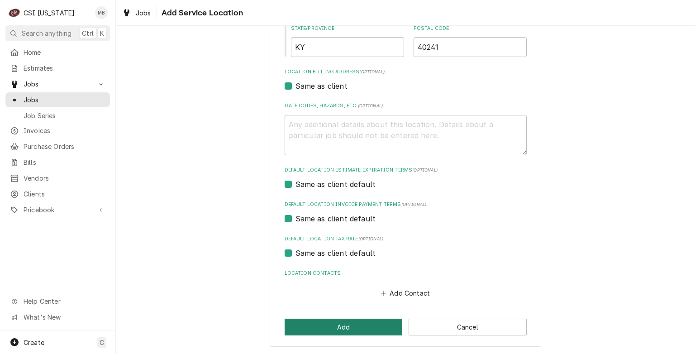
type input "3921 Summit Plaza Dr"
click at [338, 328] on button "Add" at bounding box center [344, 326] width 118 height 17
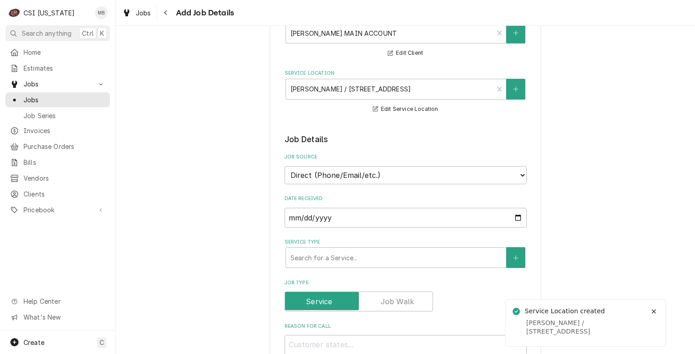
scroll to position [159, 0]
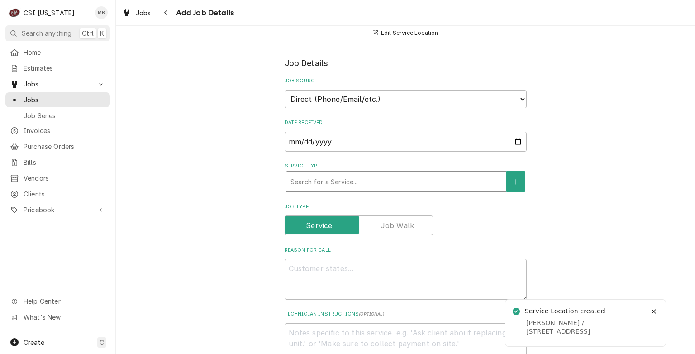
click at [359, 182] on div "Service Type" at bounding box center [395, 181] width 211 height 16
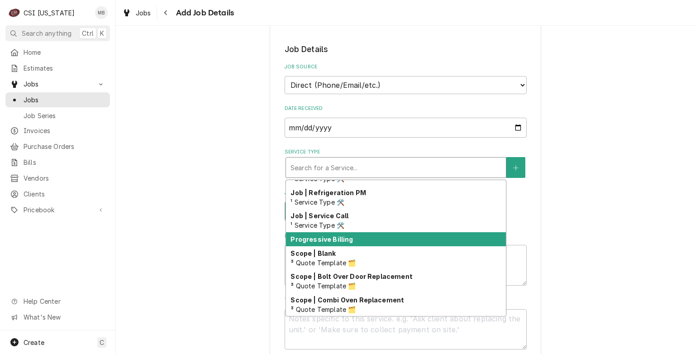
scroll to position [527, 0]
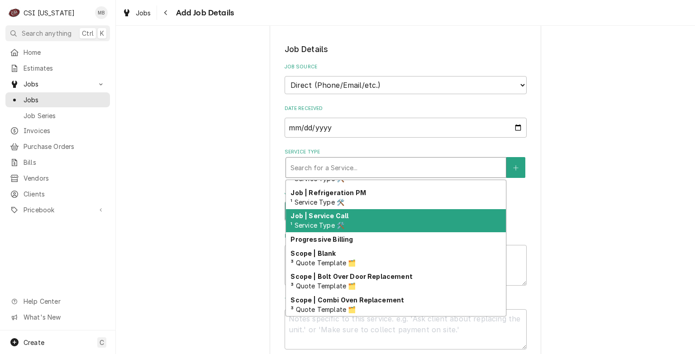
click at [332, 216] on strong "Job | Service Call" at bounding box center [319, 216] width 58 height 8
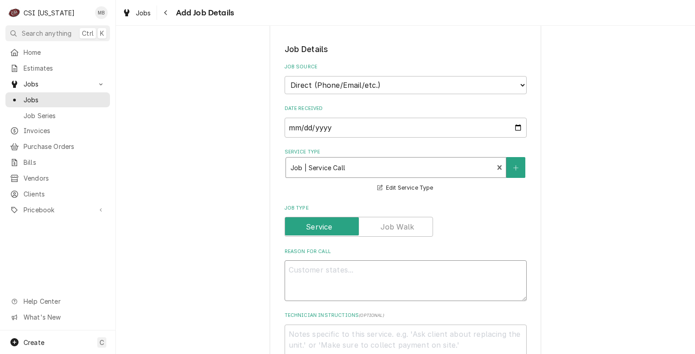
click at [328, 264] on textarea "Reason For Call" at bounding box center [406, 280] width 242 height 41
type textarea "x"
type textarea "H"
type textarea "x"
type textarea "HO"
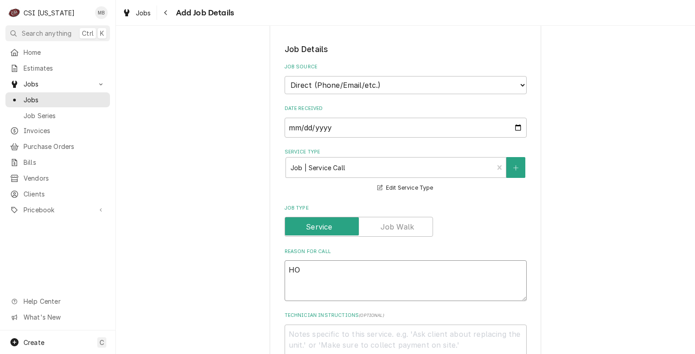
type textarea "x"
type textarea "HOT"
type textarea "x"
type textarea "HOT"
type textarea "x"
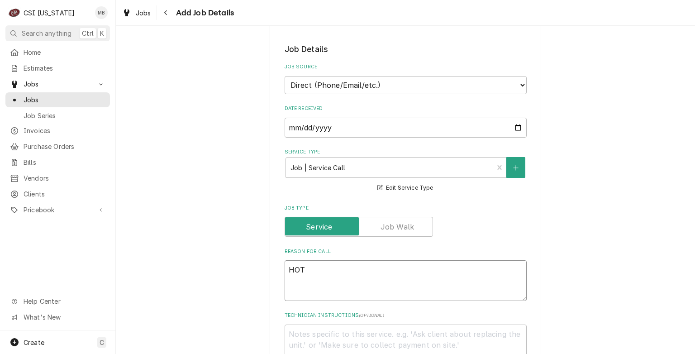
type textarea "HOT W"
type textarea "x"
type textarea "HOT WE"
type textarea "x"
type textarea "HOT WEL"
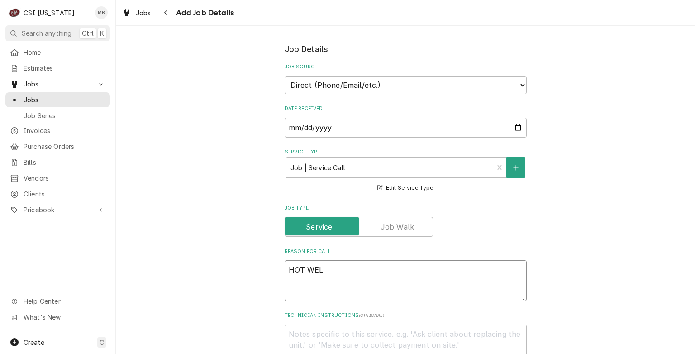
type textarea "x"
type textarea "HOT WELL"
type textarea "x"
type textarea "HOT WELL -"
type textarea "x"
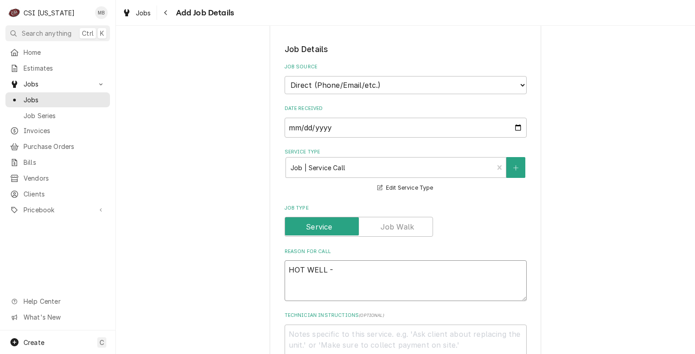
type textarea "HOT WELL -"
type textarea "x"
type textarea "HOT WELL - S"
type textarea "x"
type textarea "HOT WELL - SO"
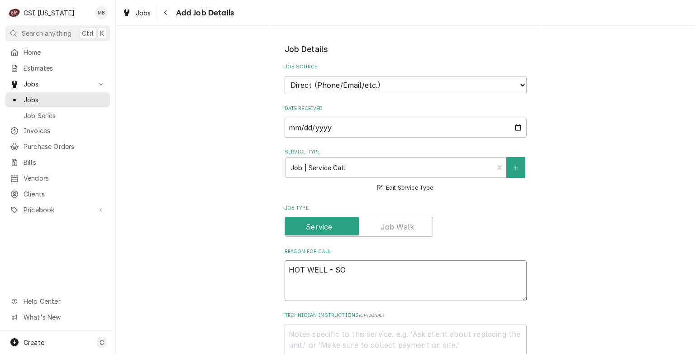
type textarea "x"
type textarea "HOT WELL - SOM"
type textarea "x"
type textarea "HOT WELL - SOME"
type textarea "x"
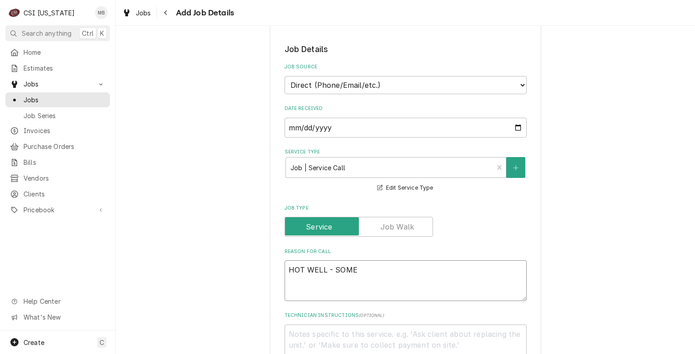
type textarea "HOT WELL - SOMET"
type textarea "x"
type textarea "HOT WELL - SOMETI"
type textarea "x"
type textarea "HOT WELL - SOMETIM"
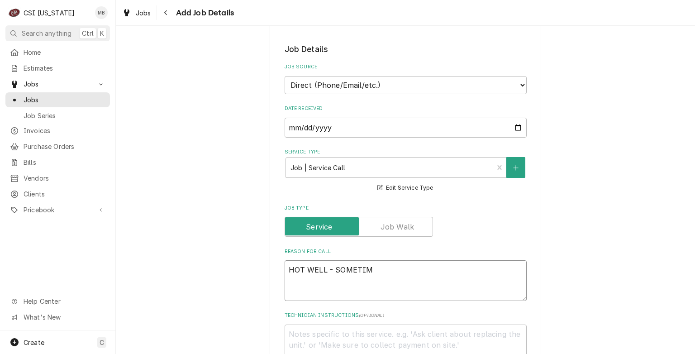
type textarea "x"
type textarea "HOT WELL - SOMETIME"
type textarea "x"
type textarea "HOT WELL - SOMETIMES"
type textarea "x"
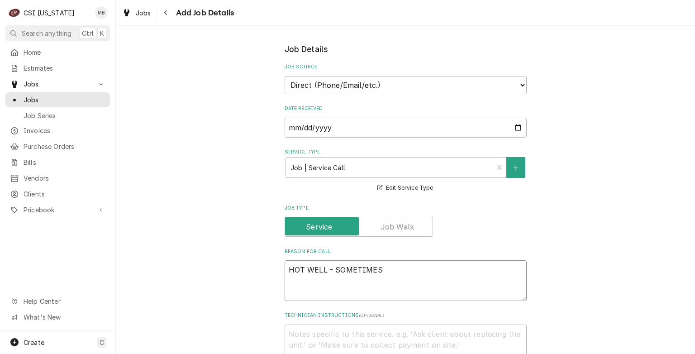
type textarea "HOT WELL - SOMETIMES"
type textarea "x"
type textarea "HOT WELL - SOMETIMES T"
type textarea "x"
type textarea "HOT WELL - SOMETIMES TO"
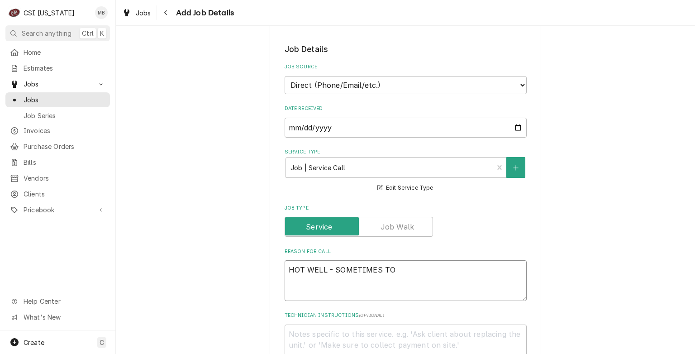
type textarea "x"
type textarea "HOT WELL - SOMETIMES TO"
type textarea "x"
type textarea "HOT WELL - SOMETIMES TO"
type textarea "x"
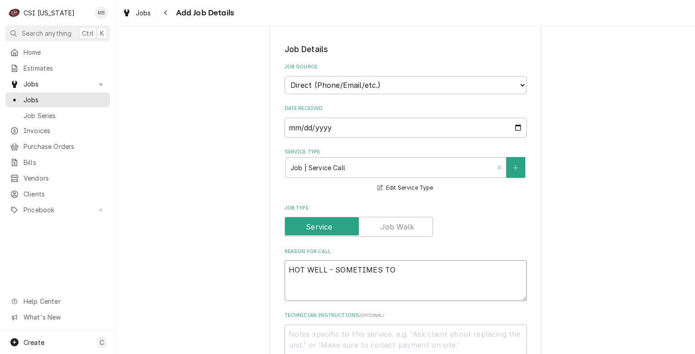
type textarea "HOT WELL - SOMETIMES TOO"
type textarea "x"
type textarea "HOT WELL - SOMETIMES TOO"
type textarea "x"
type textarea "HOT WELL - SOMETIMES TOO H"
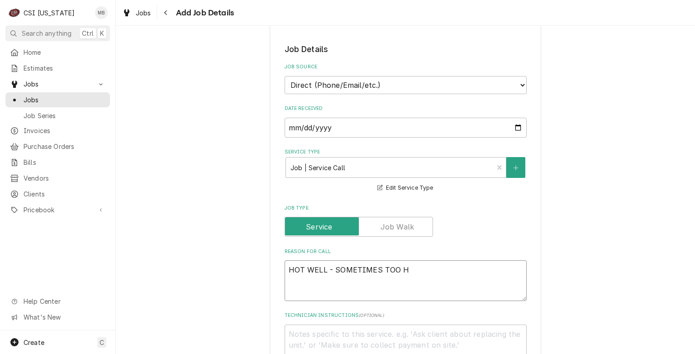
type textarea "x"
type textarea "HOT WELL - SOMETIMES TOO HO"
type textarea "x"
type textarea "HOT WELL - SOMETIMES TOO HOT"
type textarea "x"
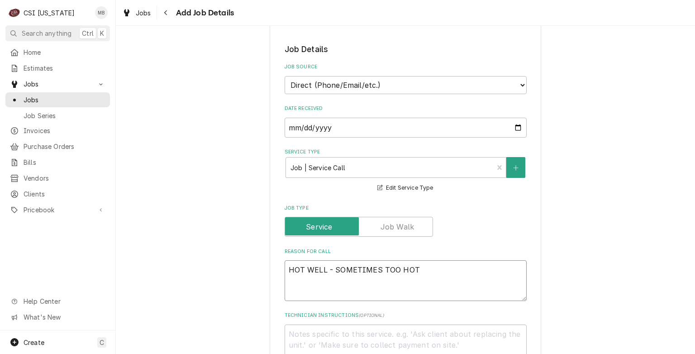
type textarea "HOT WELL - SOMETIMES TOO HOT,"
type textarea "x"
type textarea "HOT WELL - SOMETIMES TOO HOT,"
type textarea "x"
type textarea "HOT WELL - SOMETIMES TOO HOT, S"
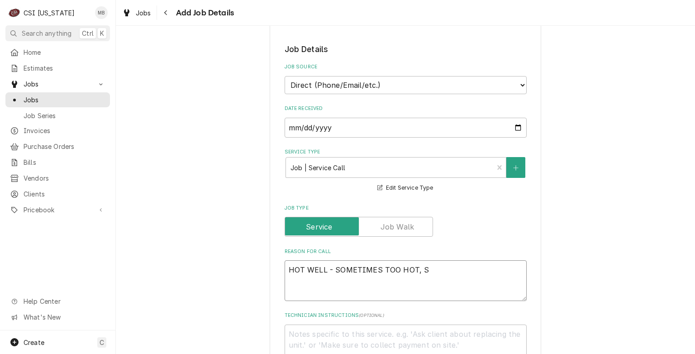
type textarea "x"
type textarea "HOT WELL - SOMETIMES TOO HOT, SO"
type textarea "x"
type textarea "HOT WELL - SOMETIMES TOO HOT, SOM"
type textarea "x"
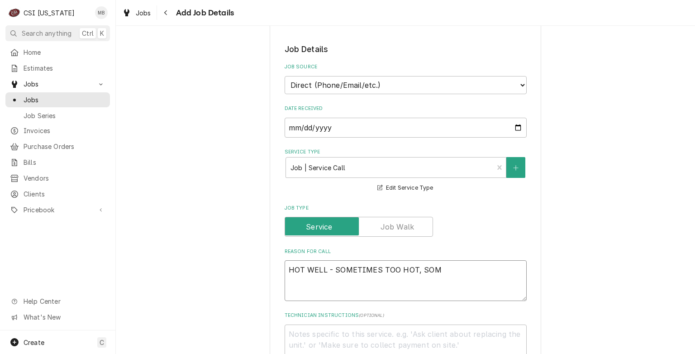
type textarea "HOT WELL - SOMETIMES TOO HOT, SOME"
type textarea "x"
type textarea "HOT WELL - SOMETIMES TOO HOT, SOMET"
type textarea "x"
type textarea "HOT WELL - SOMETIMES TOO HOT, SOMETI"
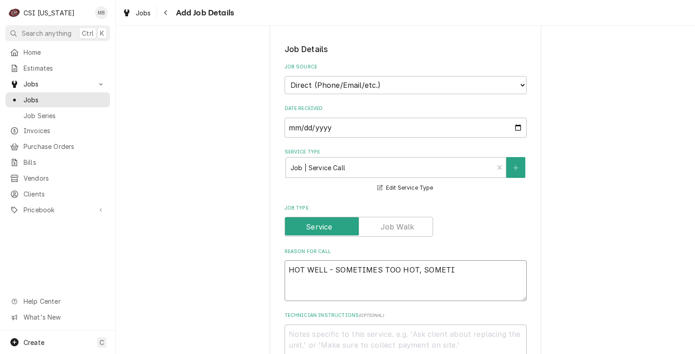
type textarea "x"
type textarea "HOT WELL - SOMETIMES TOO HOT, SOMETIM"
type textarea "x"
type textarea "HOT WELL - SOMETIMES TOO HOT, SOMETIME"
type textarea "x"
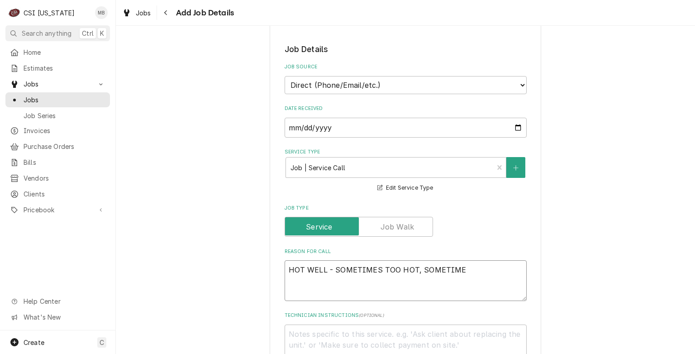
type textarea "HOT WELL - SOMETIMES TOO HOT, SOMETIMES"
type textarea "x"
type textarea "HOT WELL - SOMETIMES TOO HOT, SOMETIMES"
type textarea "x"
type textarea "HOT WELL - SOMETIMES TOO HOT, SOMETIMES B"
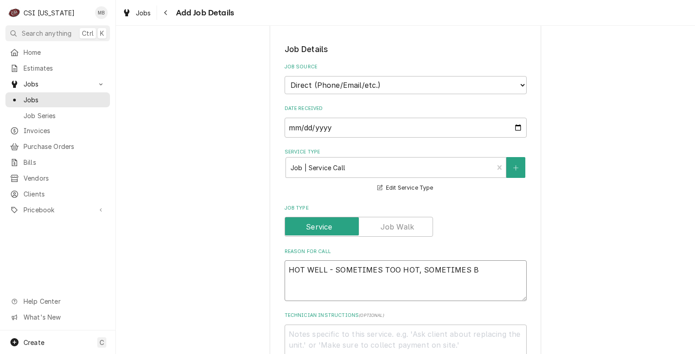
type textarea "x"
type textarea "HOT WELL - SOMETIMES TOO HOT, SOMETIMES"
type textarea "x"
type textarea "HOT WELL - SOMETIMES TOO HOT, SOMETIMES N"
type textarea "x"
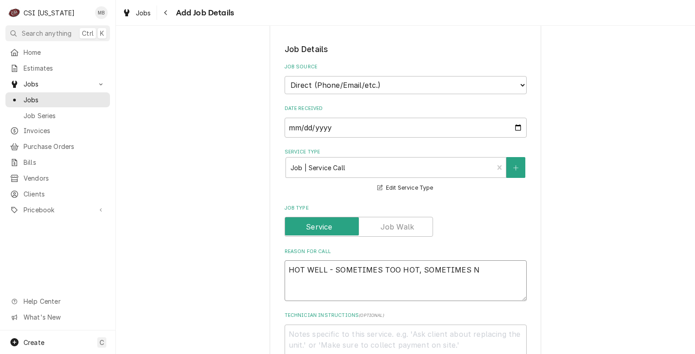
type textarea "HOT WELL - SOMETIMES TOO HOT, SOMETIMES NO"
type textarea "x"
type textarea "HOT WELL - SOMETIMES TOO HOT, SOMETIMES NOT"
type textarea "x"
type textarea "HOT WELL - SOMETIMES TOO HOT, SOMETIMES NOT"
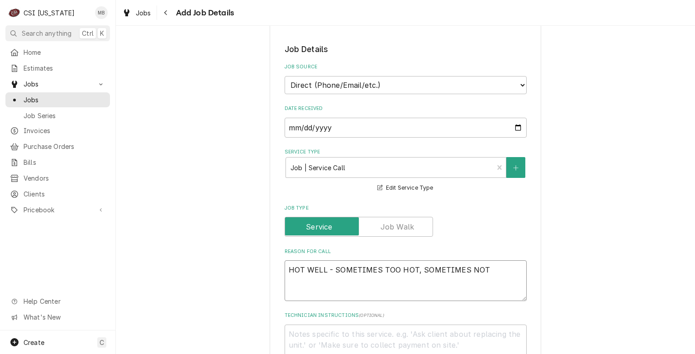
type textarea "x"
type textarea "HOT WELL - SOMETIMES TOO HOT, SOMETIMES NOT H"
type textarea "x"
type textarea "HOT WELL - SOMETIMES TOO HOT, SOMETIMES NOT HO"
type textarea "x"
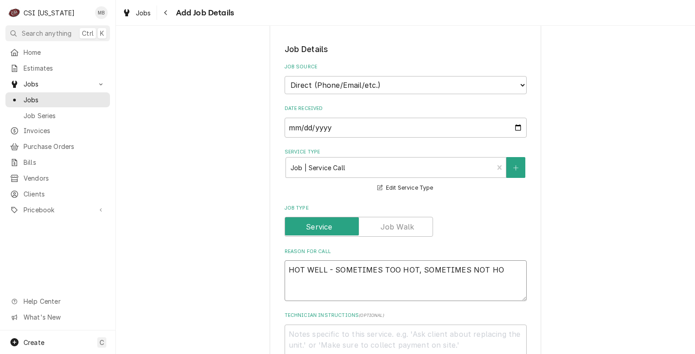
type textarea "HOT WELL - SOMETIMES TOO HOT, SOMETIMES NOT HOT"
type textarea "x"
type textarea "HOT WELL - SOMETIMES TOO HOT, SOMETIMES NOT HOT"
type textarea "x"
type textarea "HOT WELL - SOMETIMES TOO HOT, SOMETIMES NOT HOT E"
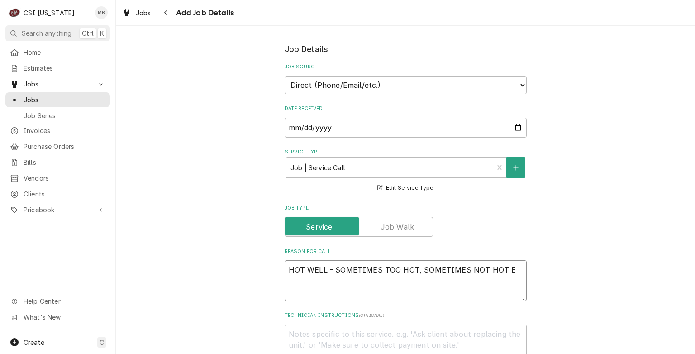
type textarea "x"
type textarea "HOT WELL - SOMETIMES TOO HOT, SOMETIMES NOT HOT EN"
type textarea "x"
type textarea "HOT WELL - SOMETIMES TOO HOT, SOMETIMES NOT HOT ENO"
type textarea "x"
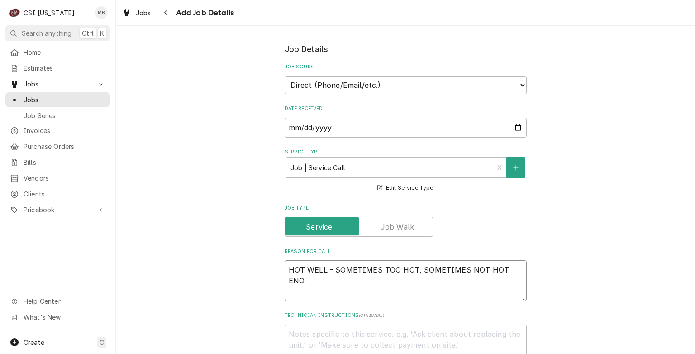
type textarea "HOT WELL - SOMETIMES TOO HOT, SOMETIMES NOT HOT ENOU"
type textarea "x"
type textarea "HOT WELL - SOMETIMES TOO HOT, SOMETIMES NOT HOT ENOUG"
type textarea "x"
type textarea "HOT WELL - SOMETIMES TOO HOT, SOMETIMES NOT HOT ENOUGH"
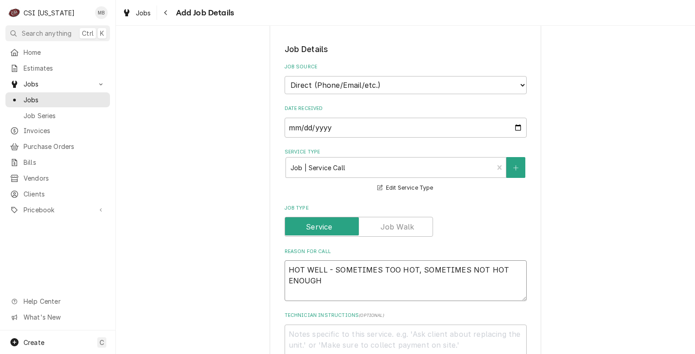
type textarea "x"
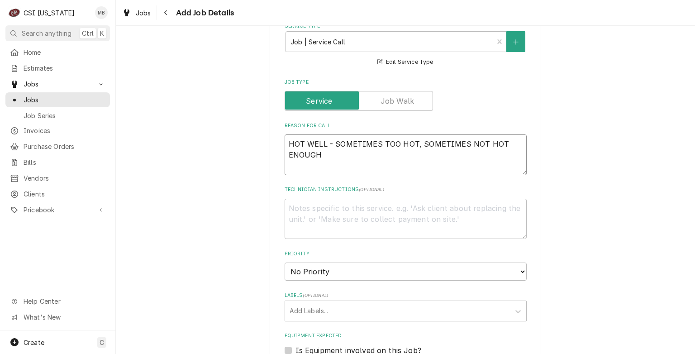
scroll to position [342, 0]
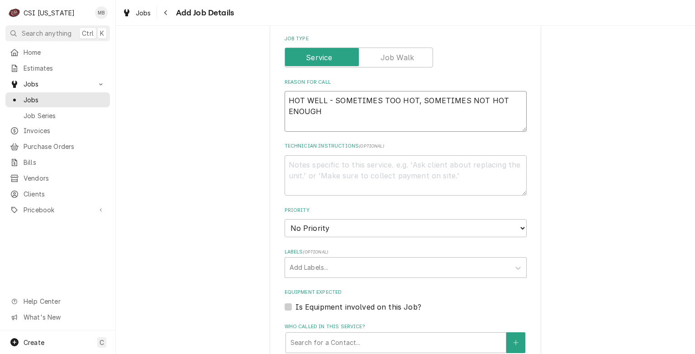
type textarea "HOT WELL - SOMETIMES TOO HOT, SOMETIMES NOT HOT ENOUGH"
click at [360, 227] on select "No Priority Urgent High Medium Low" at bounding box center [406, 228] width 242 height 18
select select "3"
click at [285, 219] on select "No Priority Urgent High Medium Low" at bounding box center [406, 228] width 242 height 18
click at [322, 275] on div "Add Labels..." at bounding box center [397, 267] width 225 height 20
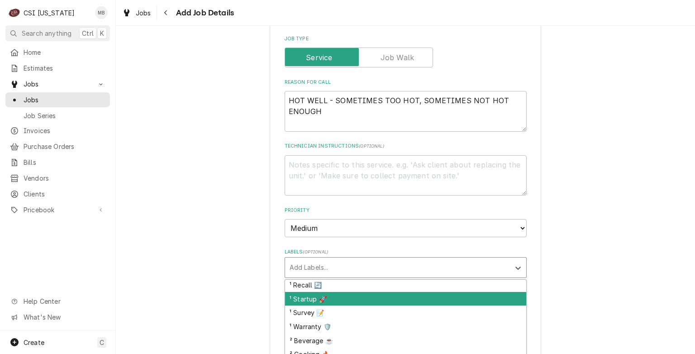
scroll to position [114, 0]
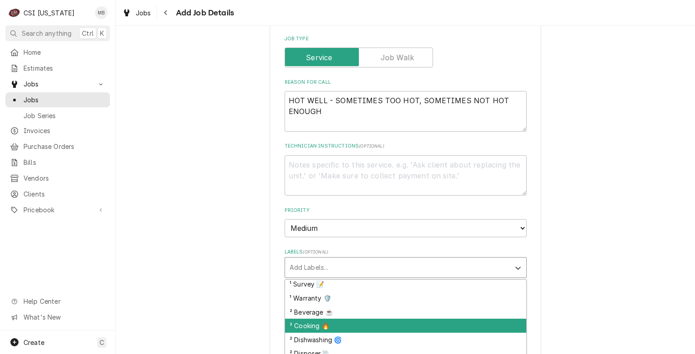
click at [318, 319] on div "² Cooking 🔥" at bounding box center [405, 325] width 241 height 14
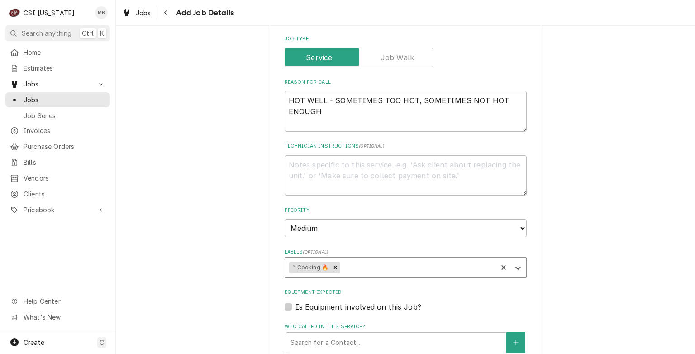
type textarea "x"
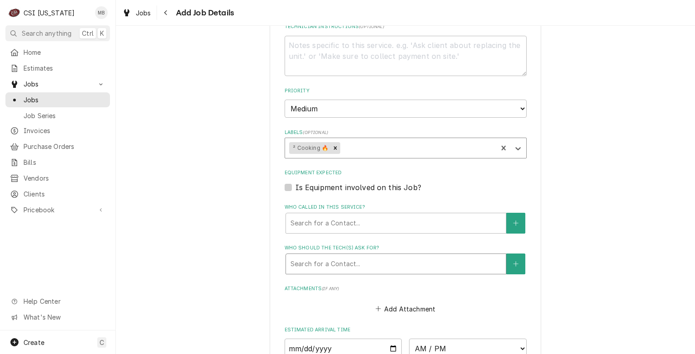
scroll to position [511, 0]
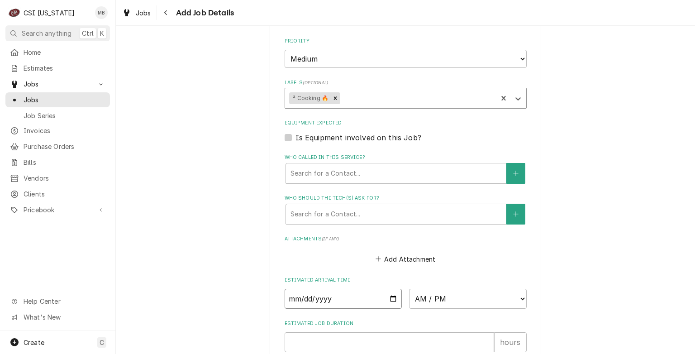
click at [389, 294] on input "Date" at bounding box center [344, 299] width 118 height 20
type input "2025-09-23"
type textarea "x"
click at [433, 294] on select "AM / PM 6:00 AM 6:15 AM 6:30 AM 6:45 AM 7:00 AM 7:15 AM 7:30 AM 7:45 AM 8:00 AM…" at bounding box center [468, 299] width 118 height 20
select select "10:00:00"
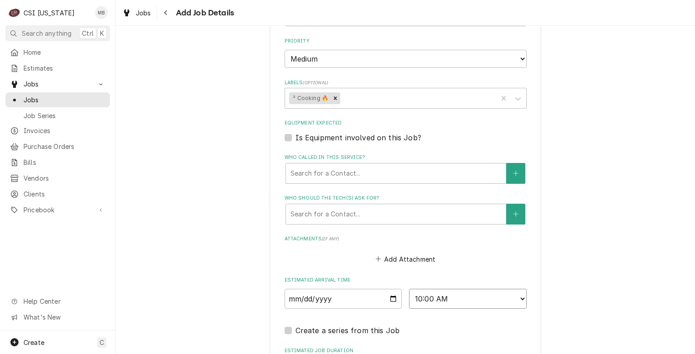
scroll to position [560, 0]
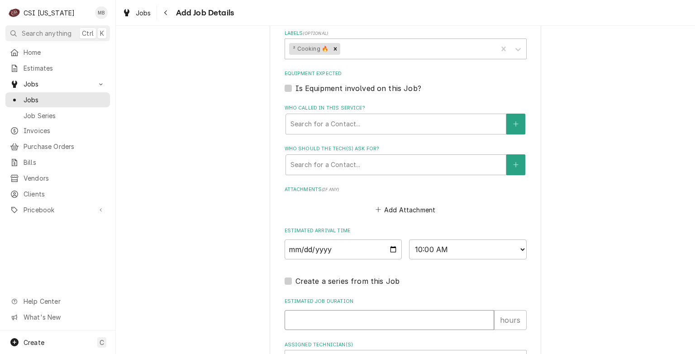
click at [342, 311] on input "Estimated Job Duration" at bounding box center [389, 320] width 209 height 20
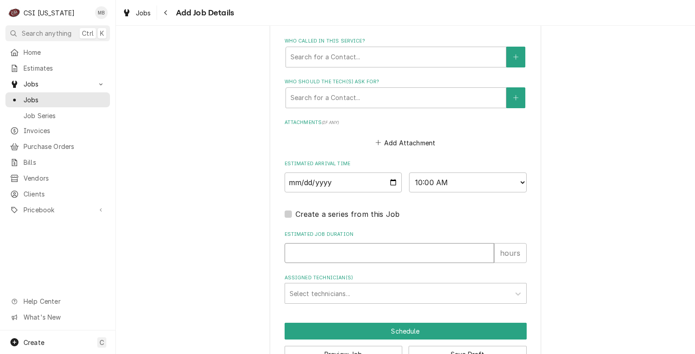
click at [333, 251] on input "Estimated Job Duration" at bounding box center [389, 253] width 209 height 20
type textarea "x"
type input "2"
type textarea "x"
type input "2"
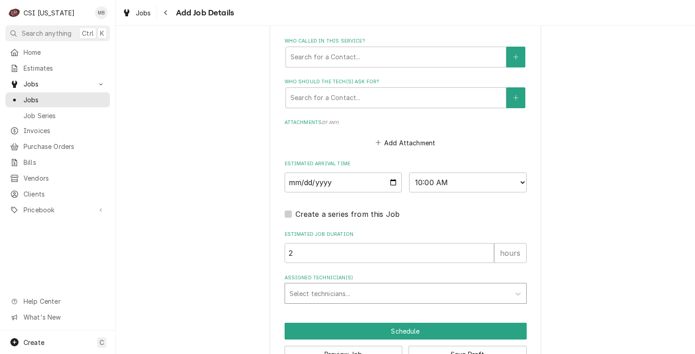
click at [332, 299] on div "Select technicians..." at bounding box center [397, 293] width 225 height 20
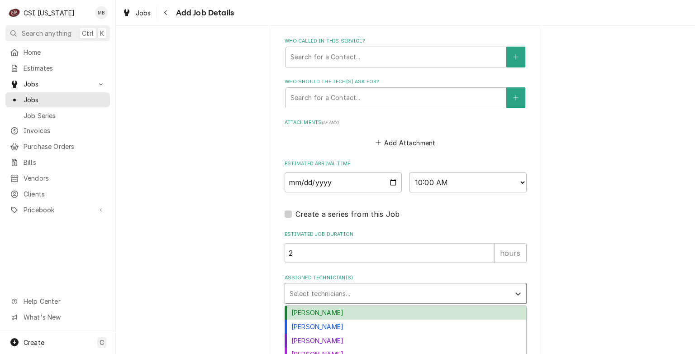
scroll to position [673, 0]
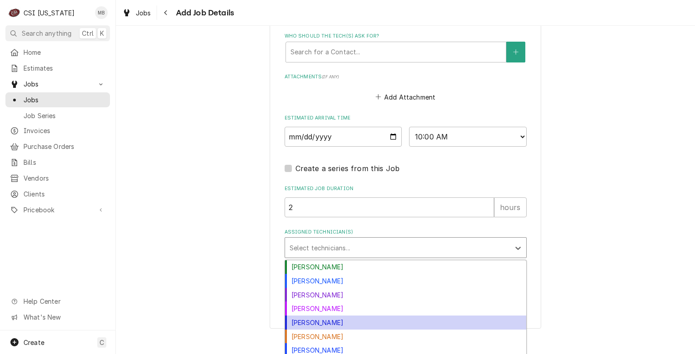
click at [320, 319] on div "Jeff Hartley" at bounding box center [405, 322] width 241 height 14
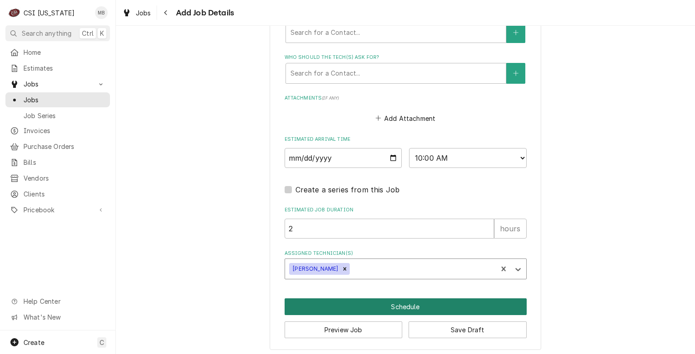
click at [355, 310] on button "Schedule" at bounding box center [406, 306] width 242 height 17
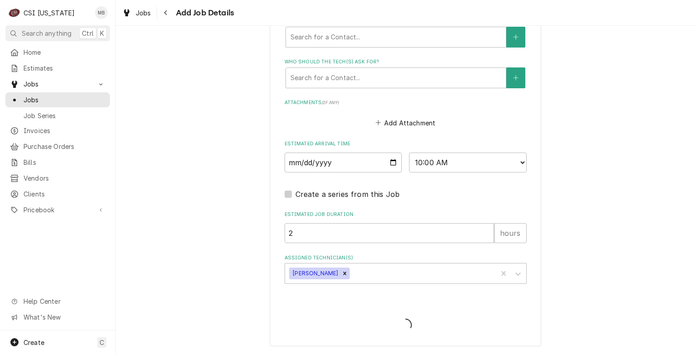
scroll to position [644, 0]
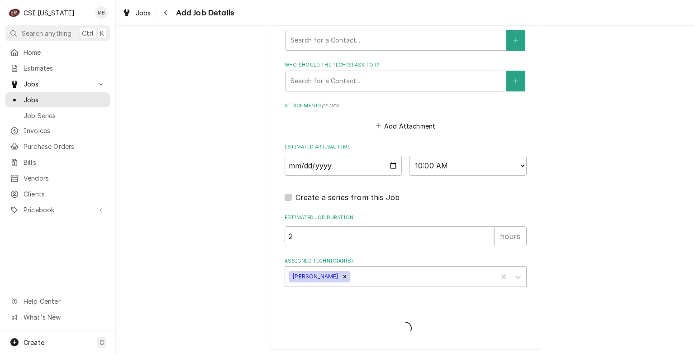
type textarea "x"
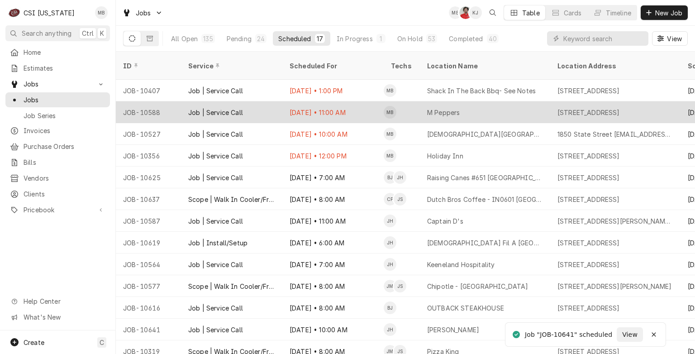
click at [297, 101] on div "[DATE] • 11:00 AM" at bounding box center [332, 112] width 101 height 22
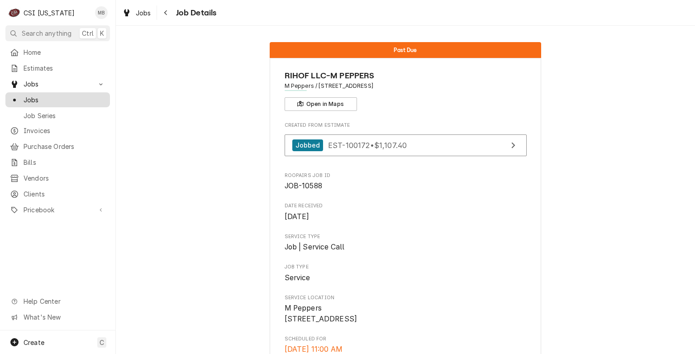
click at [58, 95] on span "Jobs" at bounding box center [65, 99] width 82 height 9
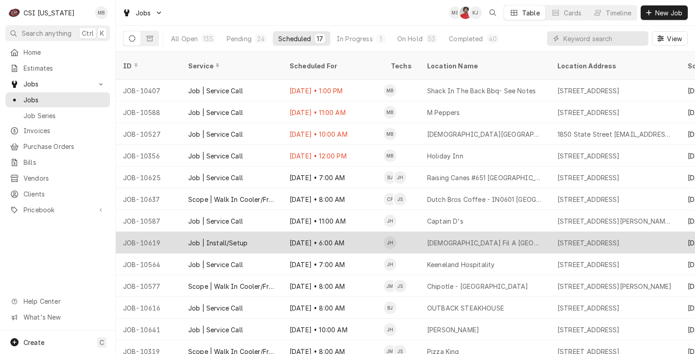
click at [228, 238] on div "Job | Install/Setup" at bounding box center [217, 242] width 59 height 9
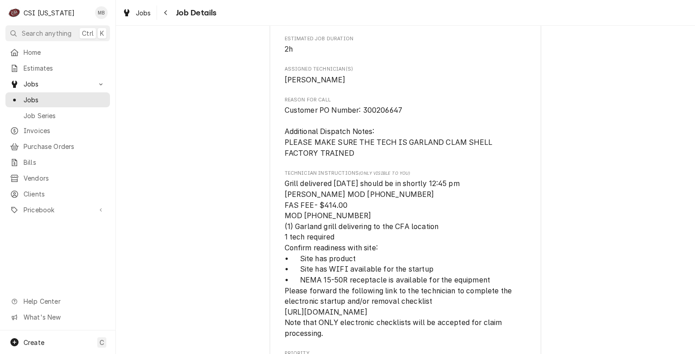
scroll to position [373, 0]
click at [43, 99] on span "Jobs" at bounding box center [65, 99] width 82 height 9
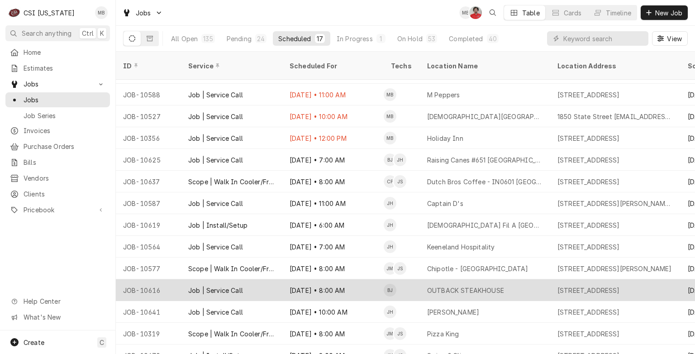
scroll to position [18, 0]
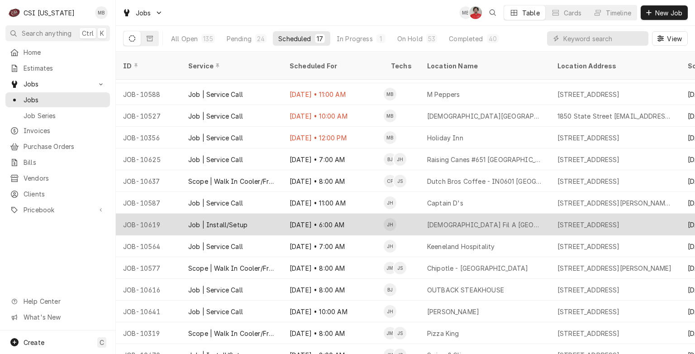
click at [238, 220] on div "Job | Install/Setup" at bounding box center [217, 224] width 59 height 9
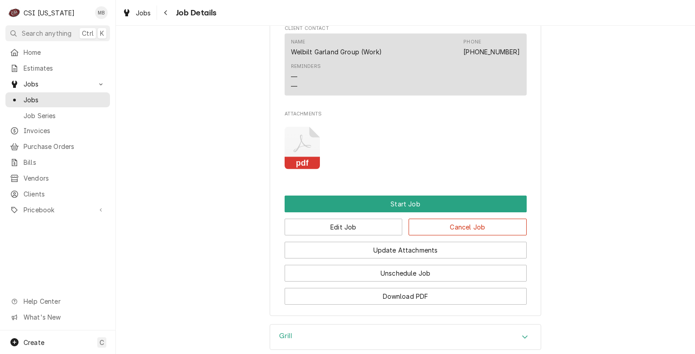
scroll to position [952, 0]
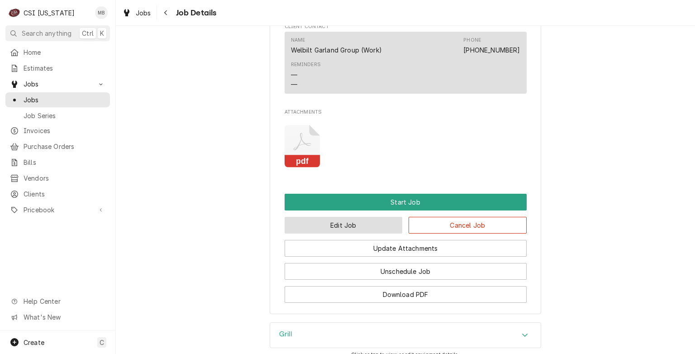
click at [334, 233] on button "Edit Job" at bounding box center [344, 225] width 118 height 17
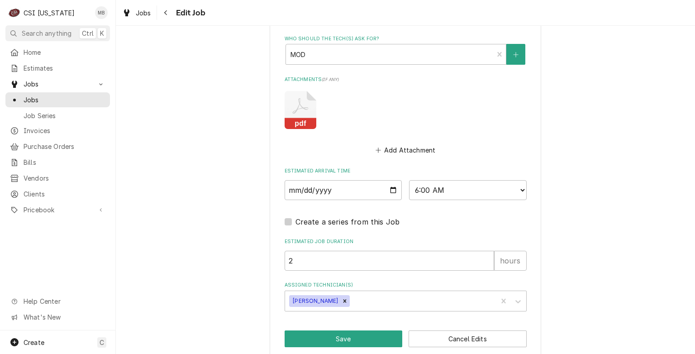
scroll to position [986, 0]
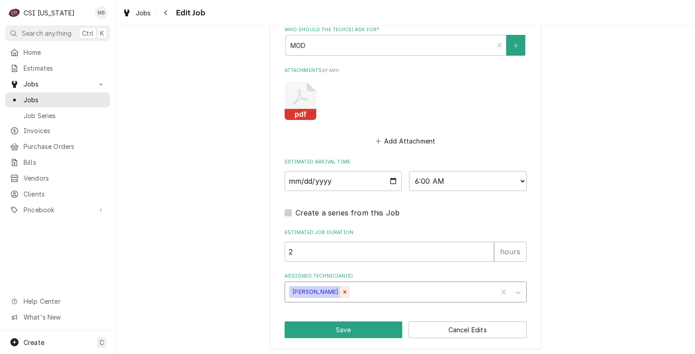
click at [342, 289] on icon "Remove Jeff Hartley" at bounding box center [345, 292] width 6 height 6
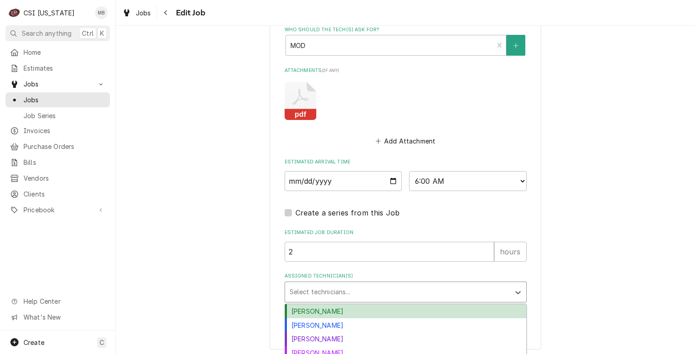
click at [323, 295] on div "Assigned Technician(s)" at bounding box center [398, 292] width 216 height 16
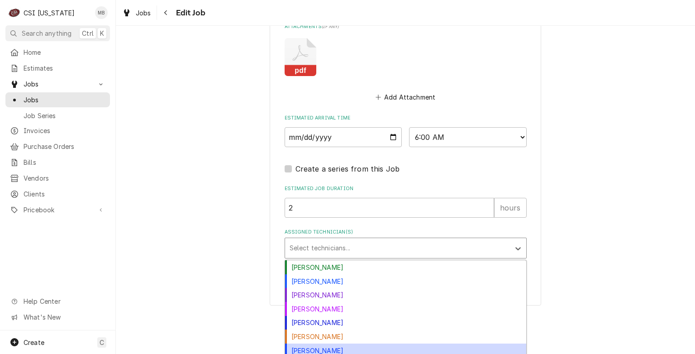
click at [328, 343] on div "[PERSON_NAME]" at bounding box center [405, 350] width 241 height 14
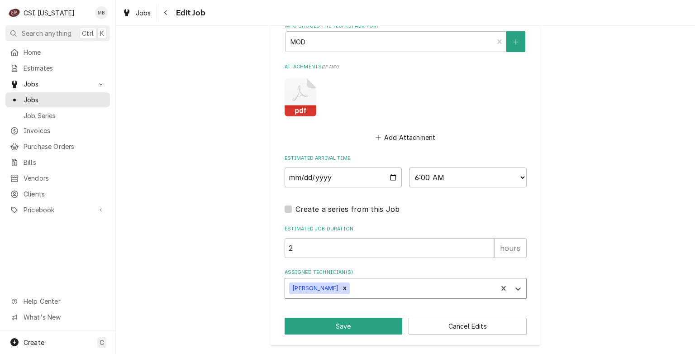
scroll to position [986, 0]
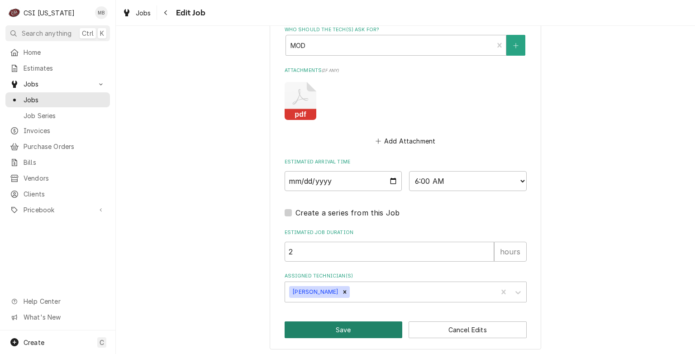
click at [331, 327] on button "Save" at bounding box center [344, 329] width 118 height 17
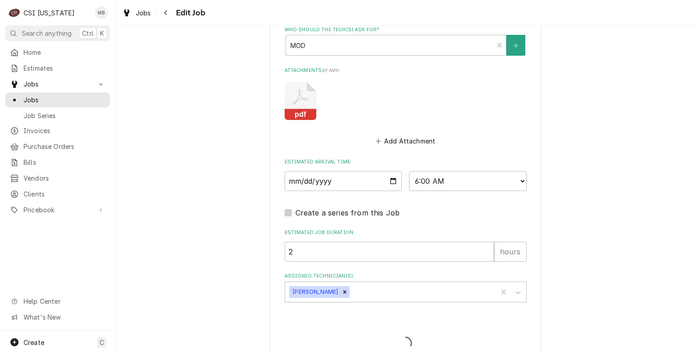
type textarea "x"
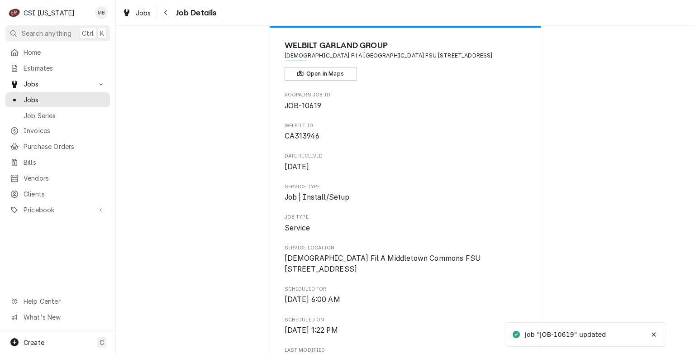
scroll to position [31, 0]
click at [41, 100] on span "Jobs" at bounding box center [65, 99] width 82 height 9
